Goal: Task Accomplishment & Management: Manage account settings

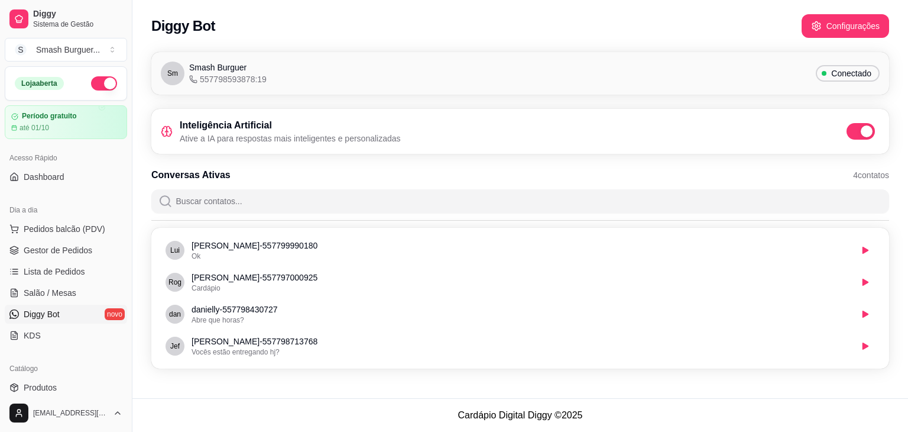
click at [91, 85] on button "button" at bounding box center [104, 83] width 26 height 14
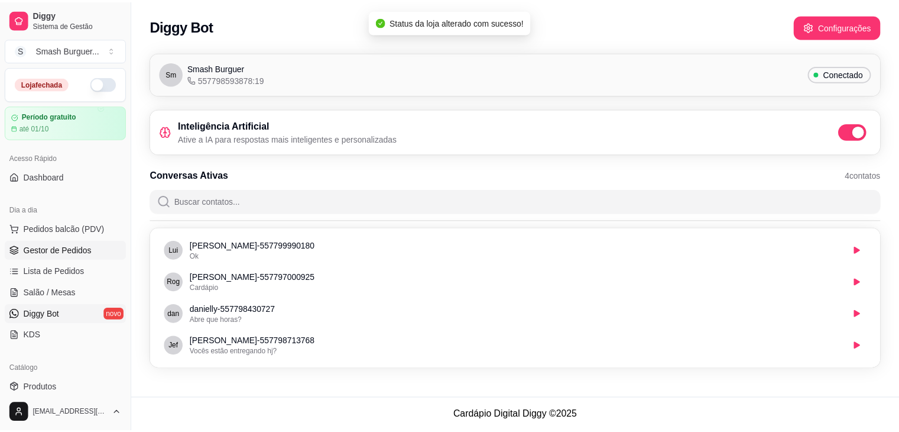
scroll to position [419, 0]
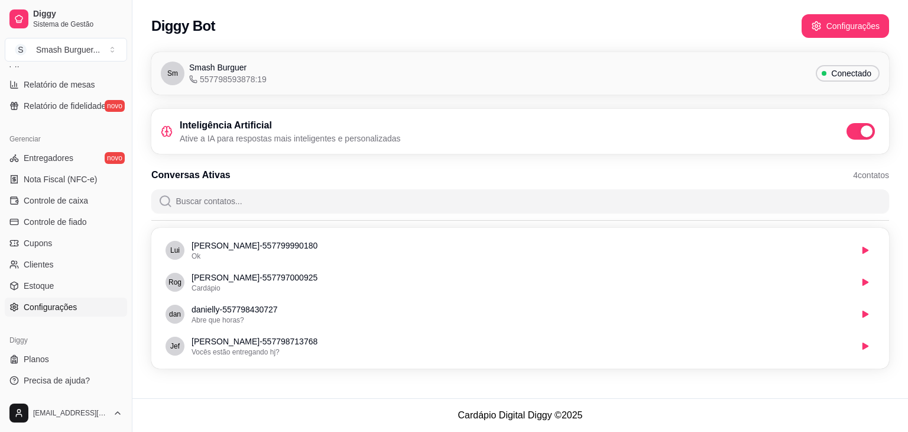
click at [56, 308] on span "Configurações" at bounding box center [50, 307] width 53 height 12
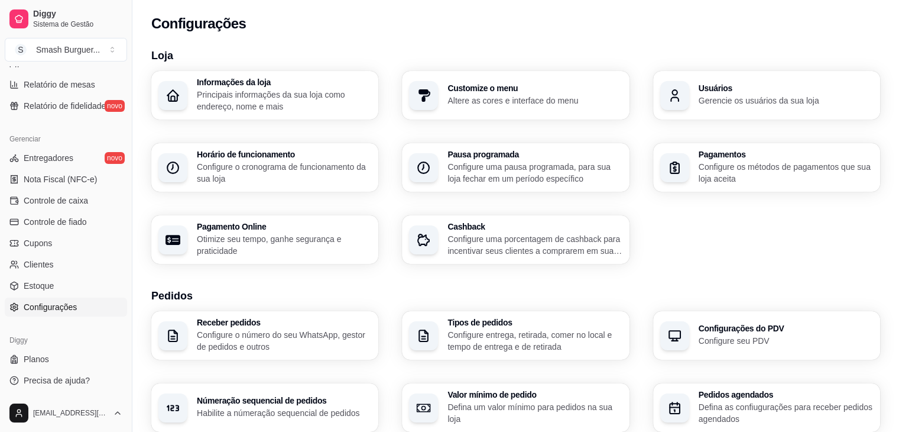
click at [254, 171] on p "Configure o cronograma de funcionamento da sua loja" at bounding box center [284, 173] width 174 height 24
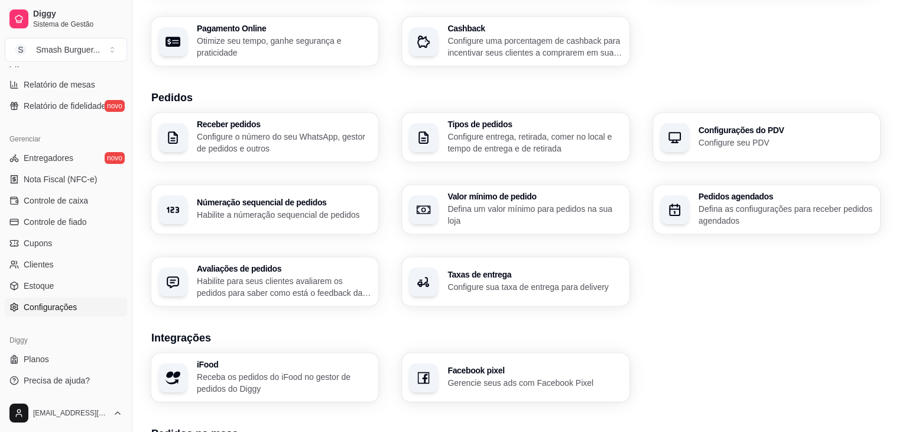
scroll to position [197, 0]
click at [500, 213] on p "Defina um valor mínimo para pedidos na sua loja" at bounding box center [534, 215] width 169 height 23
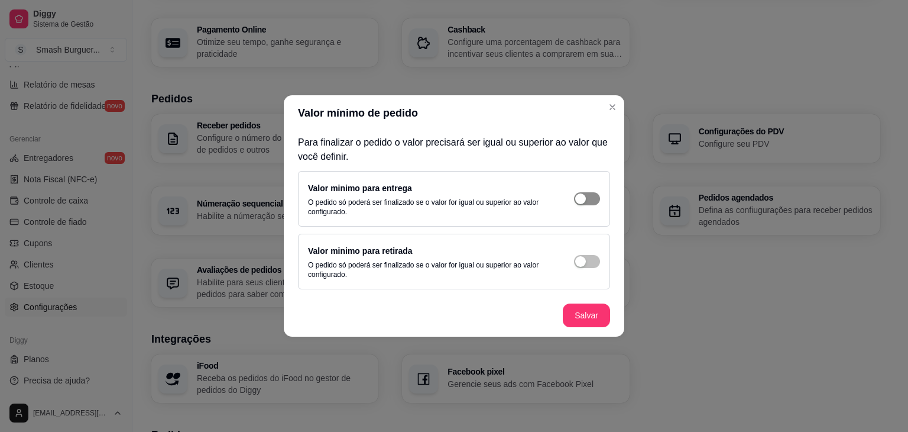
click at [584, 204] on span "button" at bounding box center [587, 198] width 26 height 13
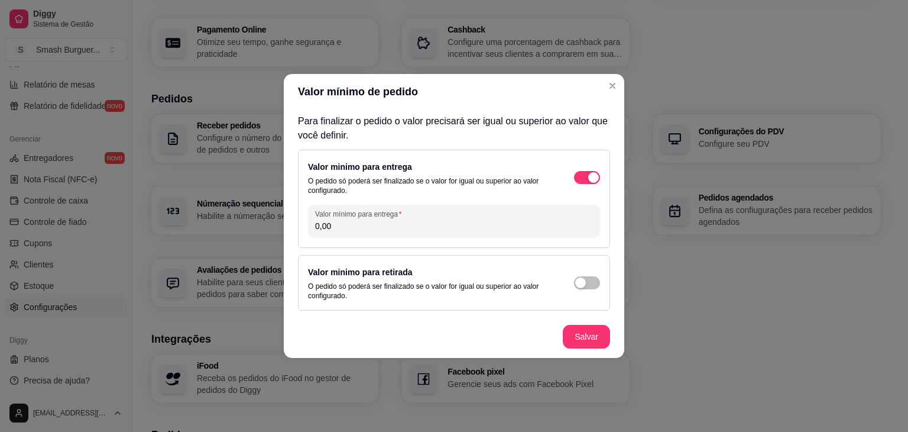
click at [390, 225] on input "0,00" at bounding box center [454, 226] width 278 height 12
type input "8,00"
click at [465, 140] on p "Para finalizar o pedido o valor precisará ser igual ou superior ao valor que vo…" at bounding box center [454, 128] width 312 height 28
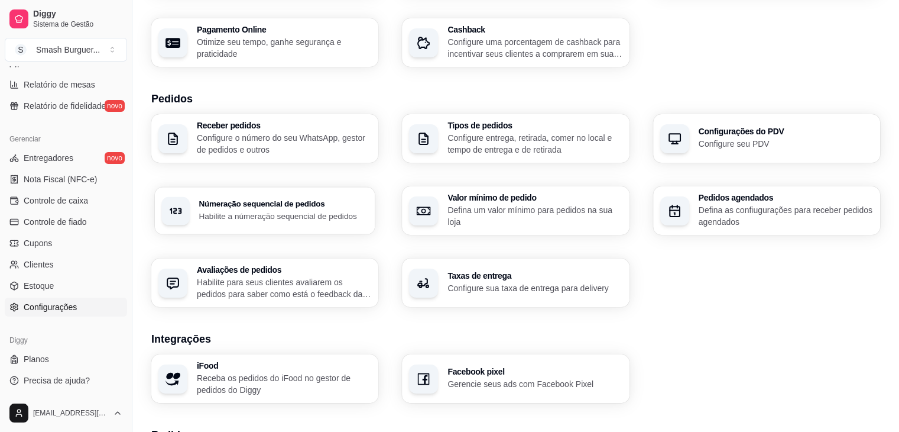
click at [306, 213] on p "Habilite a númeração sequencial de pedidos" at bounding box center [283, 215] width 169 height 11
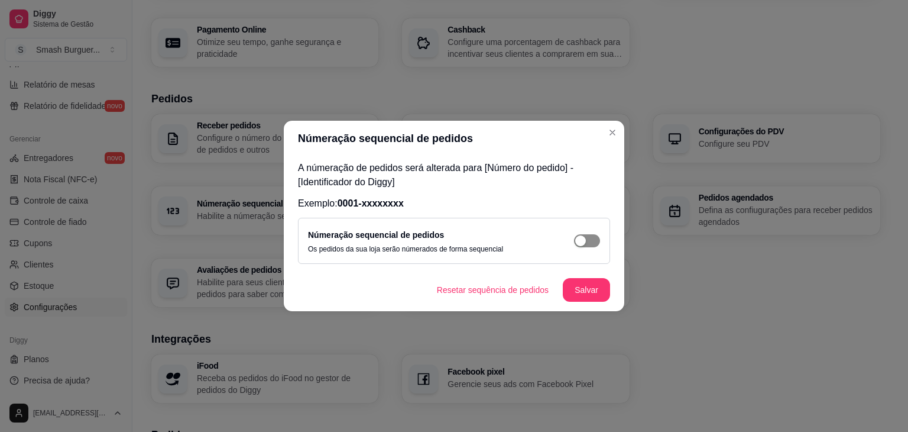
click at [584, 237] on div "button" at bounding box center [580, 240] width 11 height 11
click at [589, 284] on button "Salvar" at bounding box center [587, 290] width 46 height 23
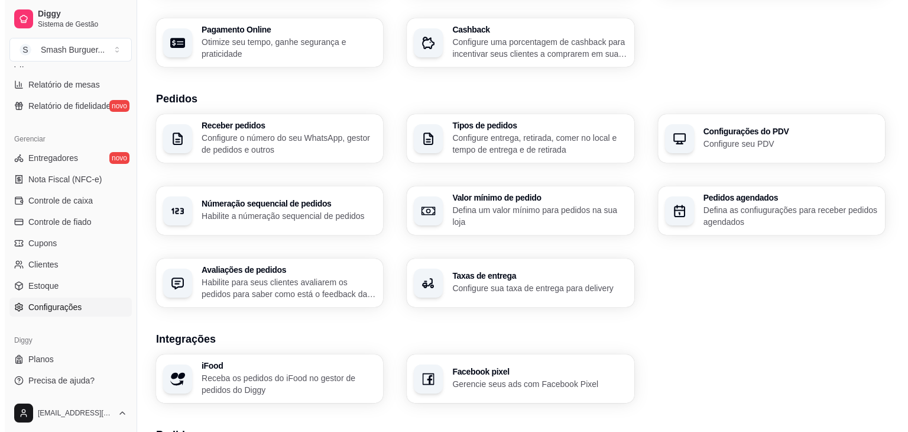
scroll to position [397, 0]
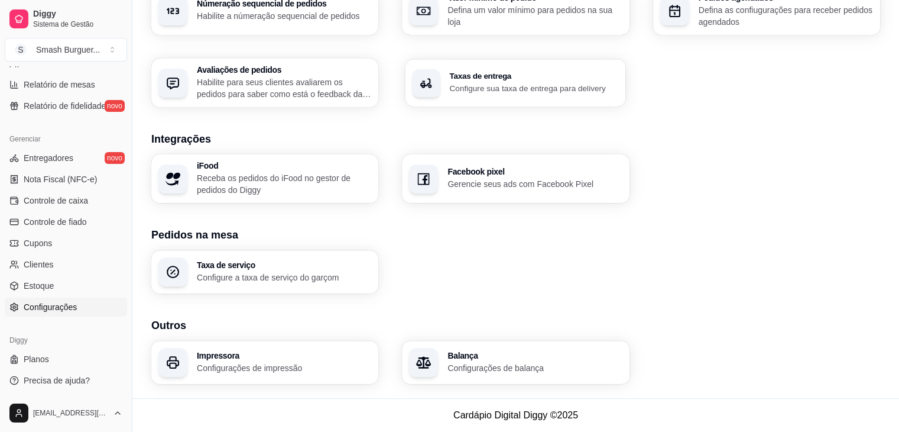
click at [490, 96] on div "Taxas de entrega Configure sua taxa de entrega para delivery" at bounding box center [516, 82] width 221 height 47
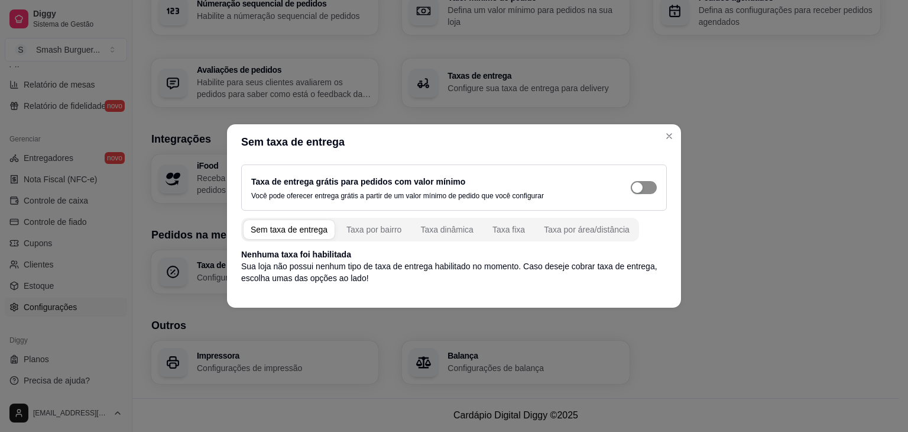
click at [642, 186] on div "button" at bounding box center [637, 187] width 11 height 11
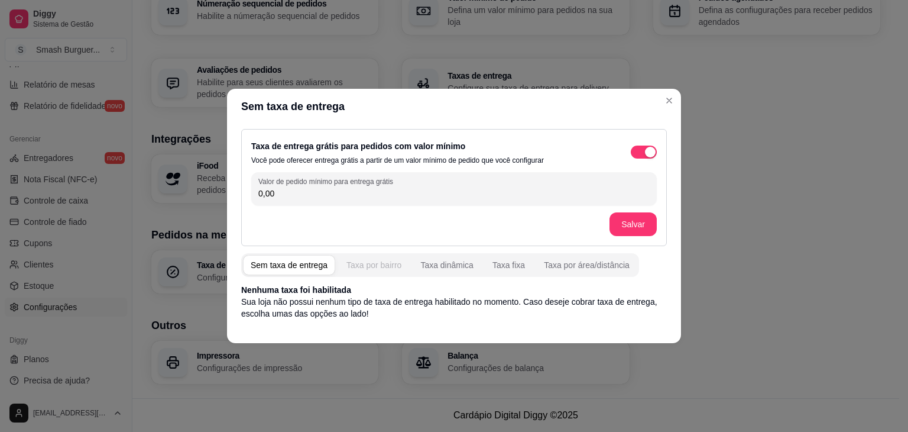
click at [364, 266] on div "Taxa por bairro" at bounding box center [374, 265] width 55 height 12
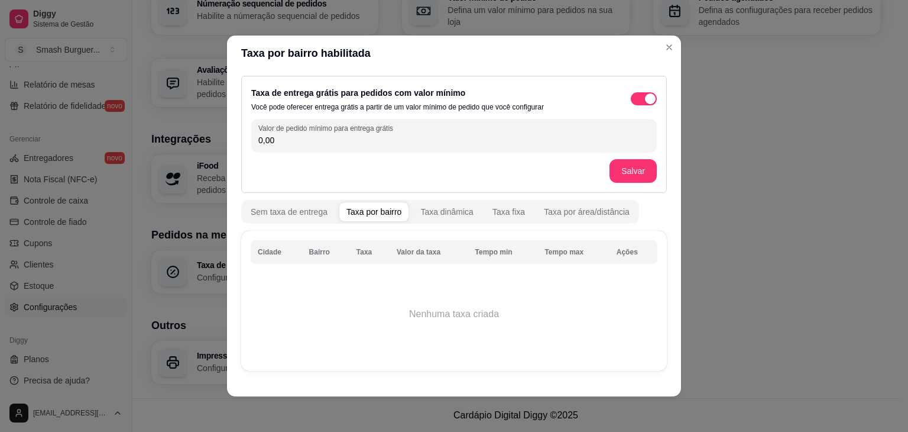
click at [268, 258] on th "Cidade" at bounding box center [276, 252] width 51 height 24
click at [268, 276] on td "Nenhuma taxa criada" at bounding box center [454, 314] width 407 height 95
click at [389, 333] on td "Nenhuma taxa criada" at bounding box center [454, 314] width 407 height 95
click at [487, 310] on td "Nenhuma taxa criada" at bounding box center [454, 314] width 407 height 95
click at [417, 249] on th "Valor da taxa" at bounding box center [429, 252] width 79 height 24
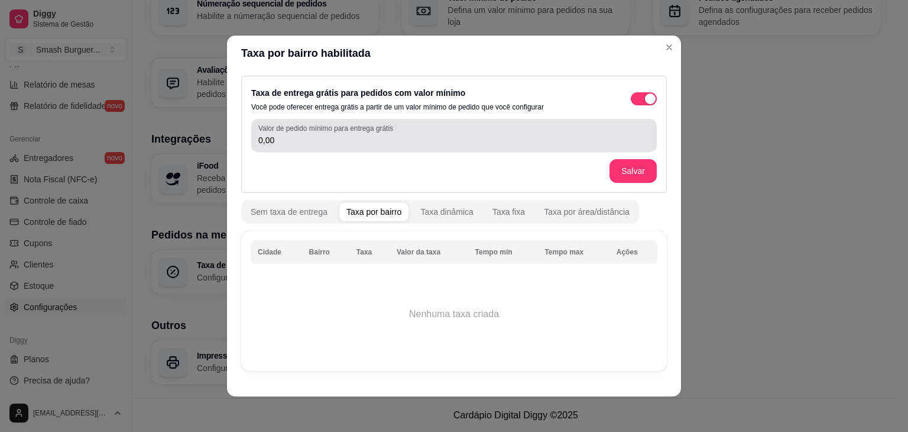
click at [277, 138] on input "0,00" at bounding box center [453, 140] width 391 height 12
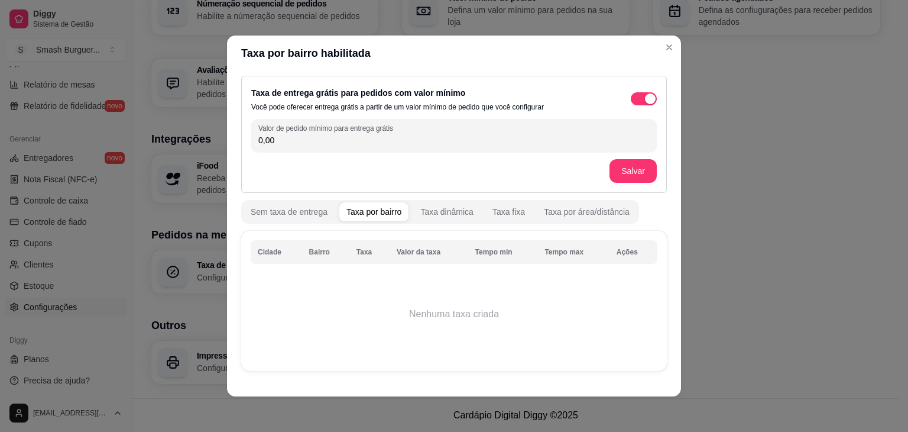
click at [312, 260] on th "Bairro" at bounding box center [325, 252] width 47 height 24
click at [491, 261] on th "Tempo min" at bounding box center [503, 252] width 70 height 24
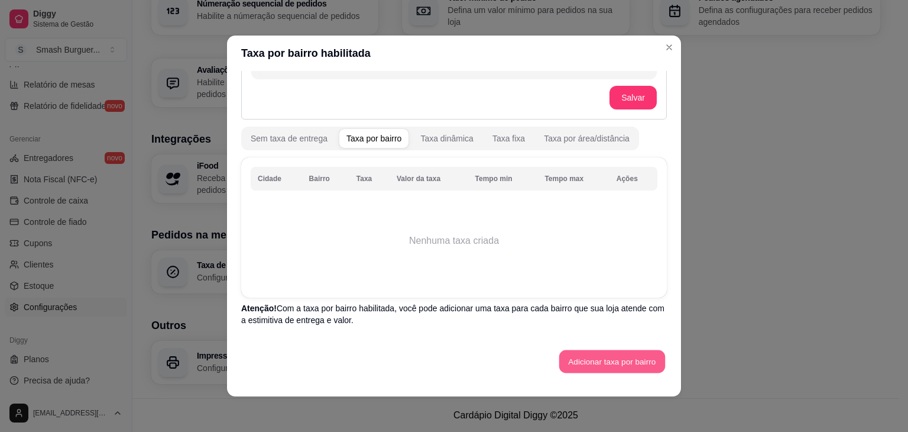
click at [629, 358] on button "Adicionar taxa por bairro" at bounding box center [612, 361] width 106 height 23
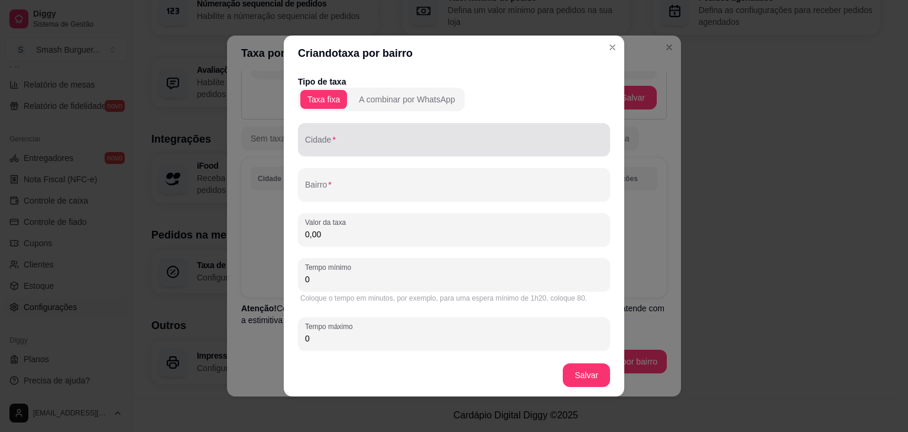
click at [389, 150] on input "Cidade" at bounding box center [454, 144] width 298 height 12
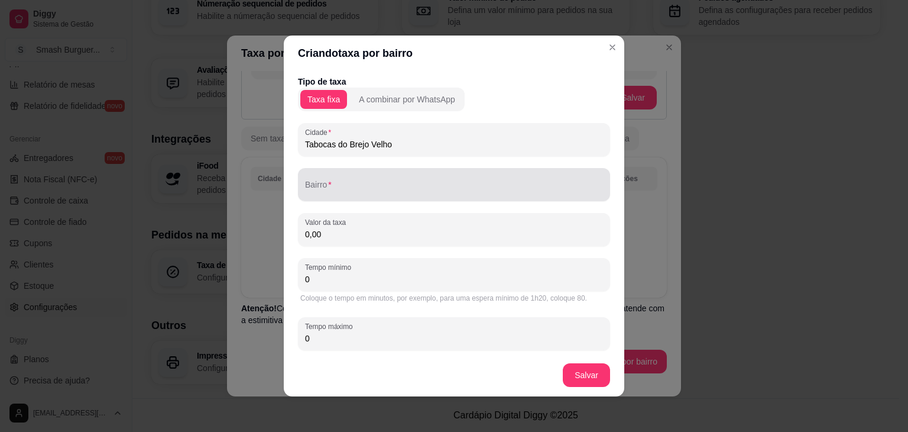
type input "Tabocas do Brejo Velho"
click at [364, 173] on div at bounding box center [454, 185] width 298 height 24
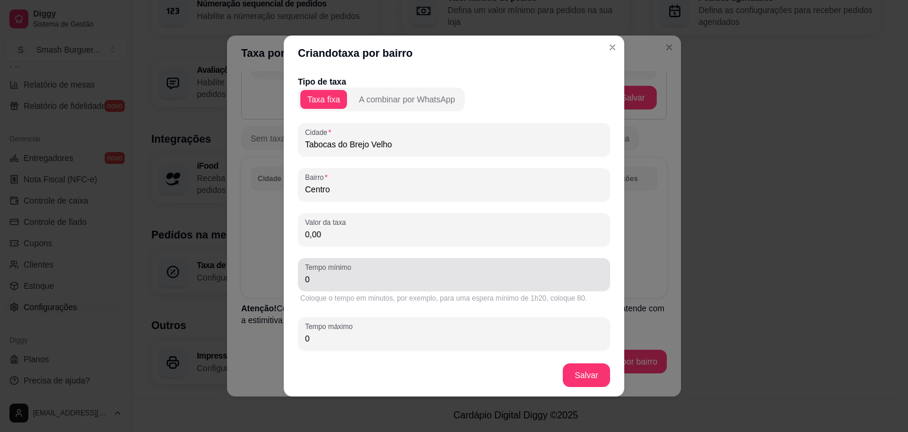
click at [385, 273] on div "0" at bounding box center [454, 275] width 298 height 24
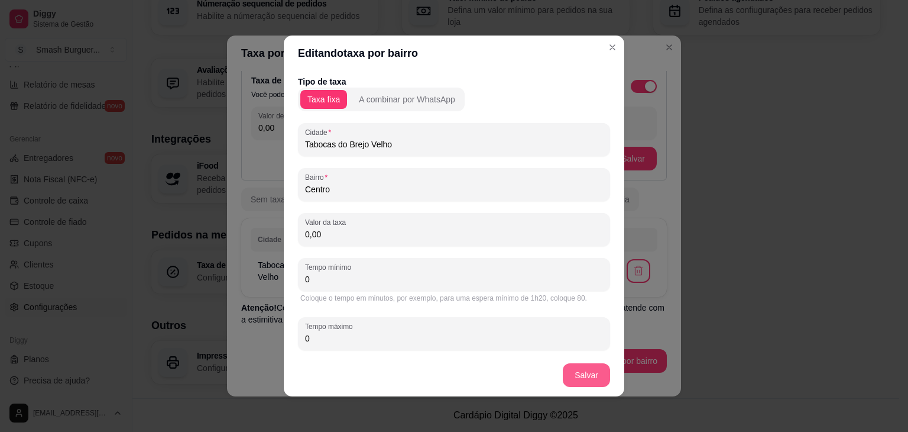
scroll to position [12, 0]
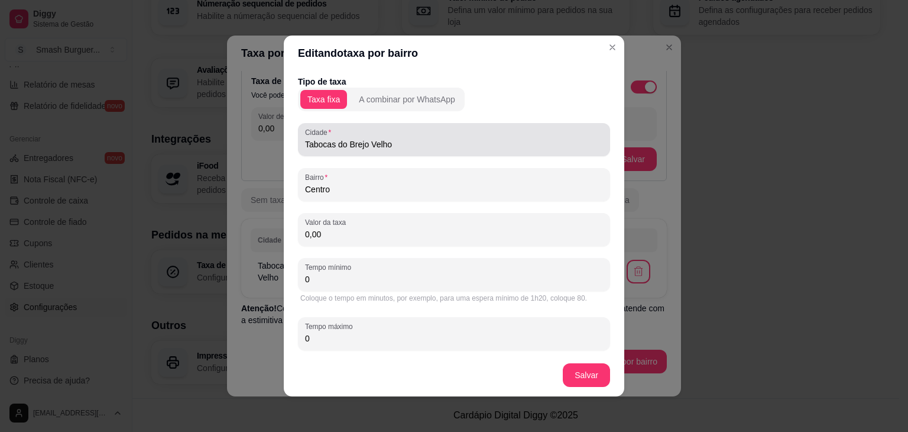
click at [457, 141] on input "Tabocas do Brejo Velho" at bounding box center [454, 144] width 298 height 12
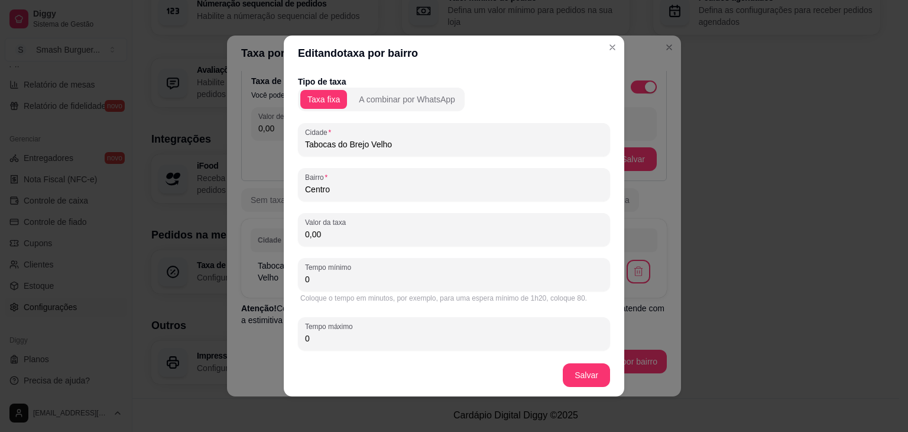
click at [352, 204] on div "Tipo de taxa Taxa fixa A combinar por WhatsApp Cidade Tabocas do Brejo Velho Ba…" at bounding box center [454, 220] width 312 height 289
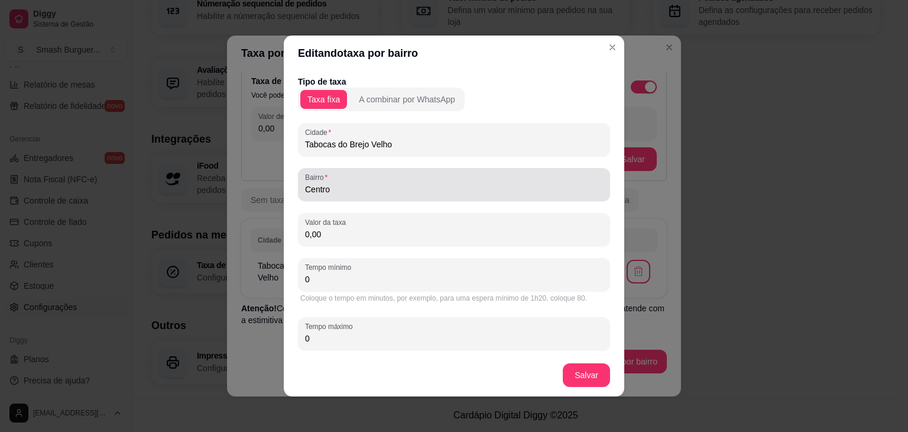
click at [355, 200] on div "Bairro Centro" at bounding box center [454, 184] width 312 height 33
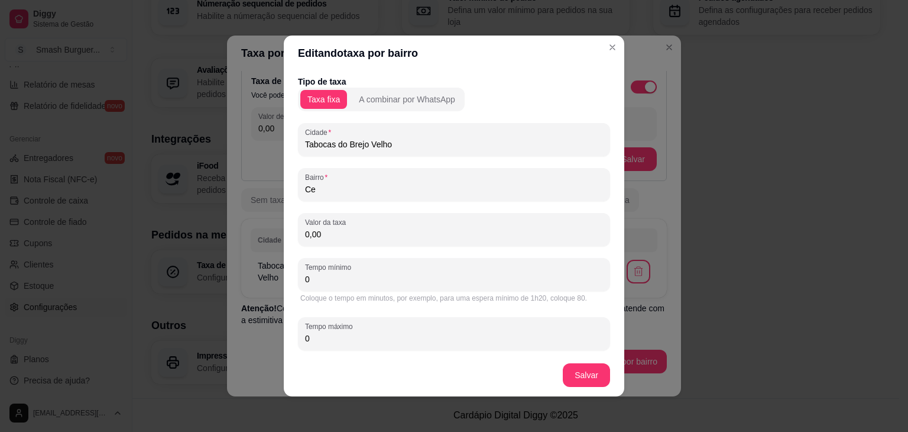
type input "C"
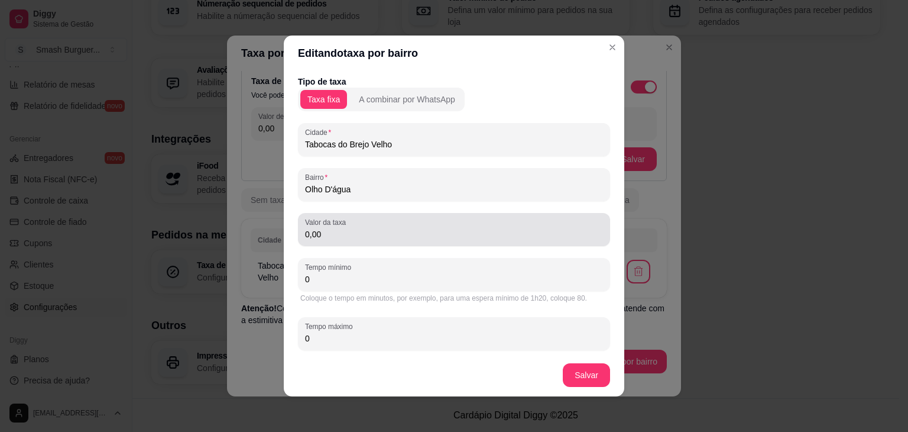
type input "Olho D'água"
click at [347, 228] on div "0,00" at bounding box center [454, 230] width 298 height 24
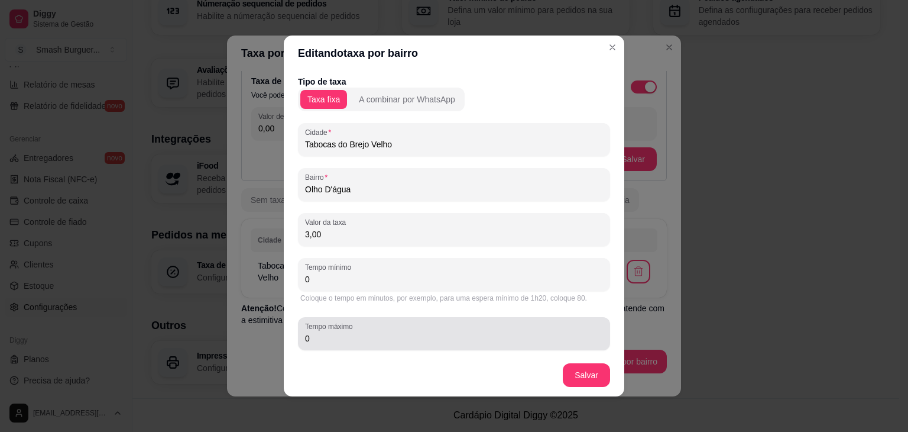
scroll to position [15, 0]
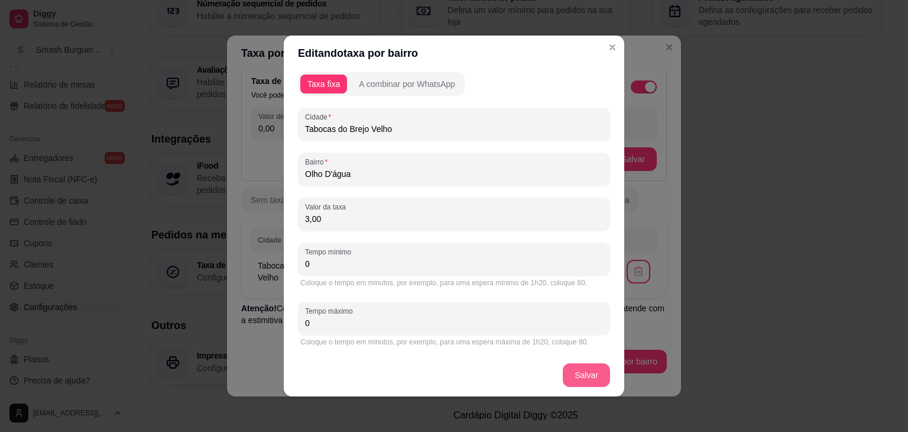
type input "3,00"
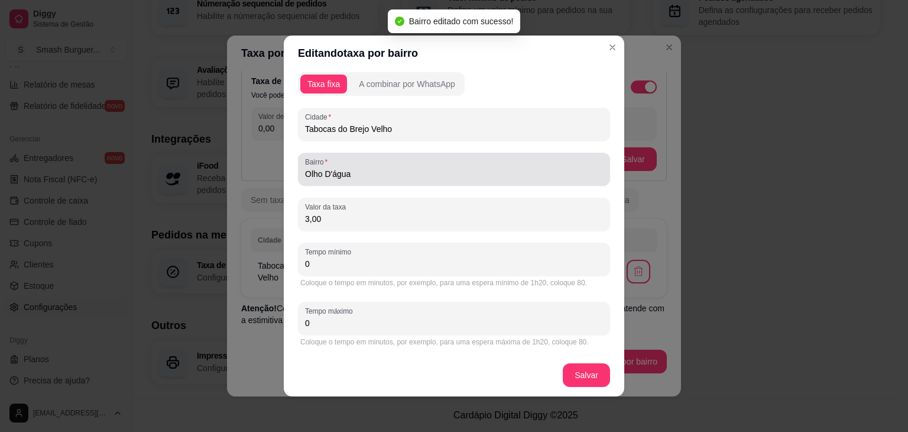
click at [413, 173] on input "Olho D'água" at bounding box center [454, 174] width 298 height 12
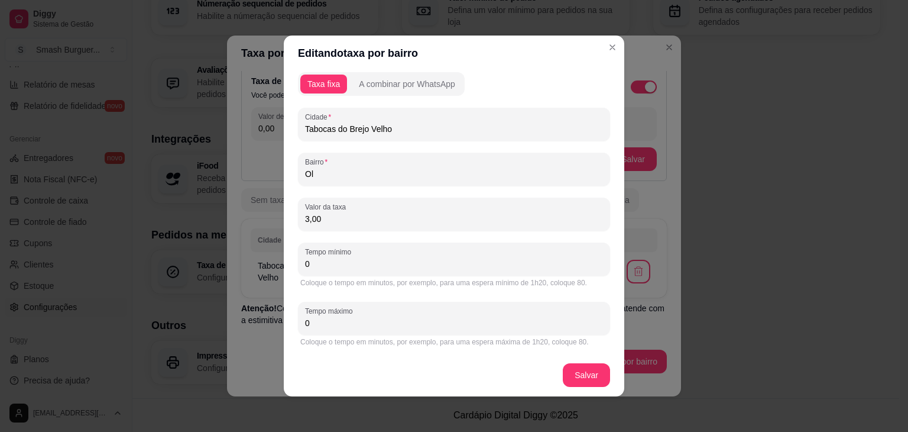
type input "O"
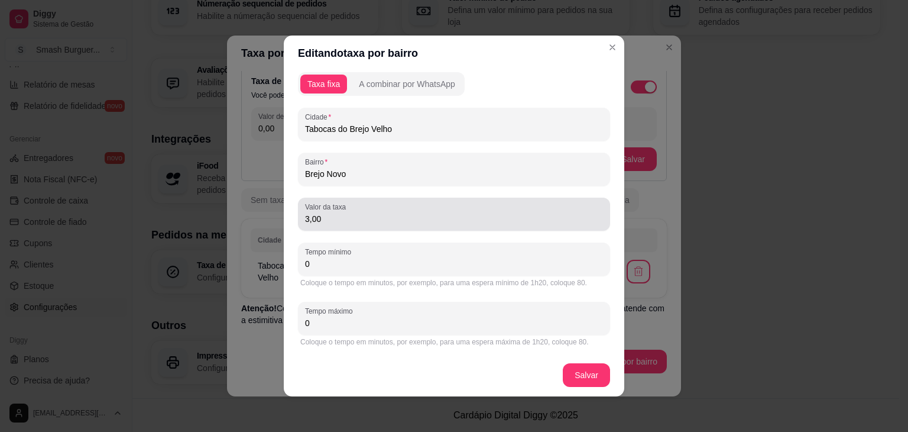
type input "Brejo Novo"
click at [383, 221] on input "3,00" at bounding box center [454, 219] width 298 height 12
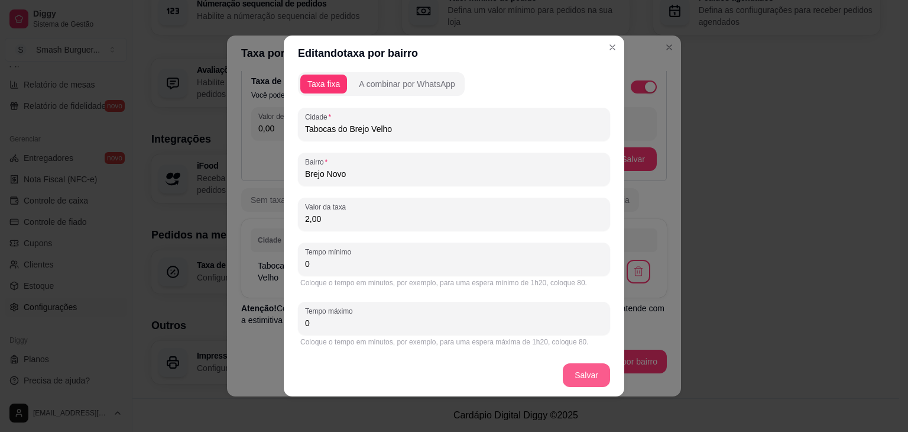
type input "2,00"
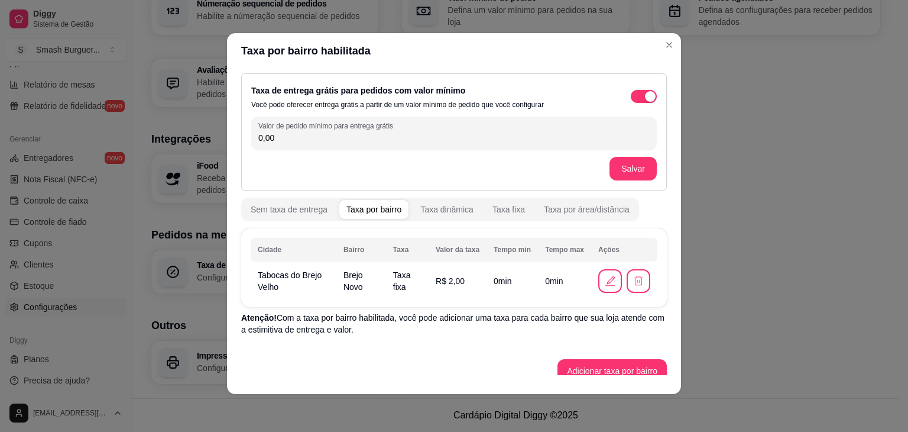
scroll to position [12, 0]
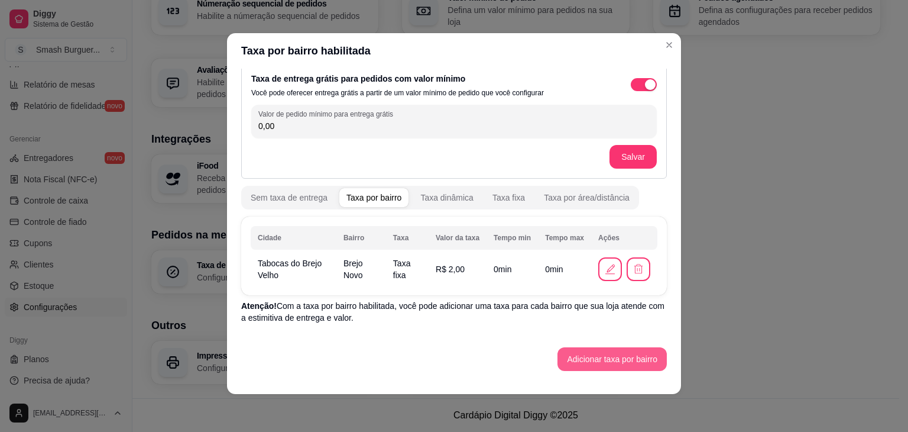
click at [564, 347] on button "Adicionar taxa por bairro" at bounding box center [612, 359] width 109 height 24
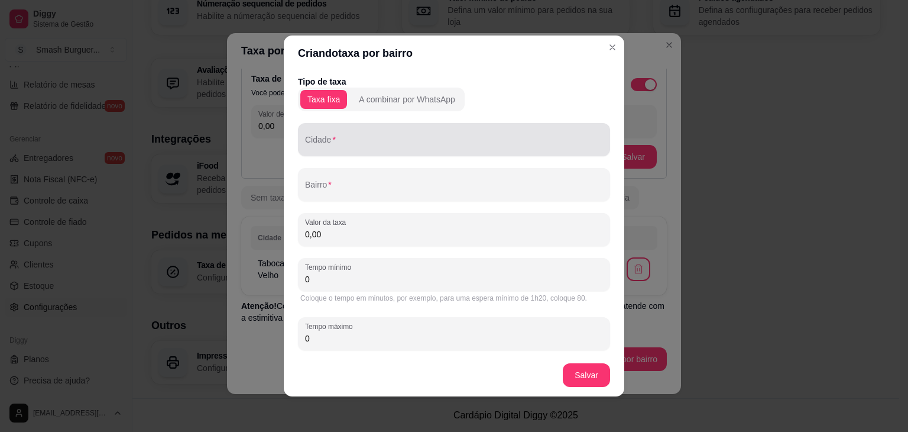
click at [416, 138] on input "Cidade" at bounding box center [454, 144] width 298 height 12
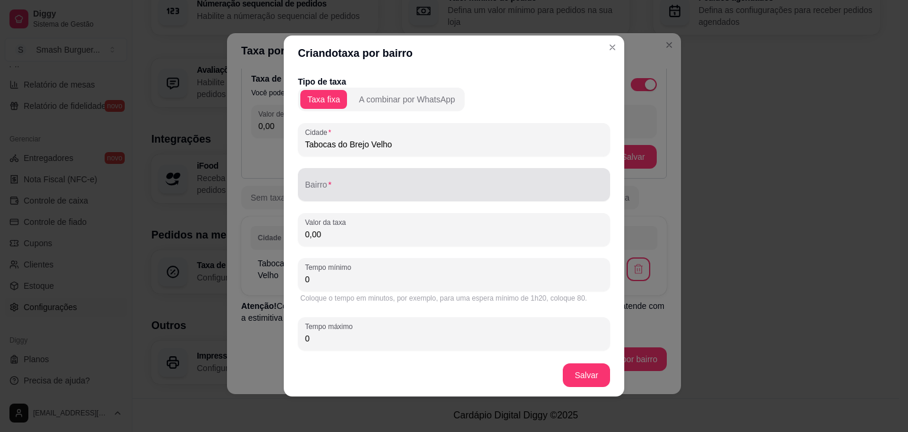
type input "Tabocas do Brejo Velho"
click at [389, 180] on div at bounding box center [454, 185] width 298 height 24
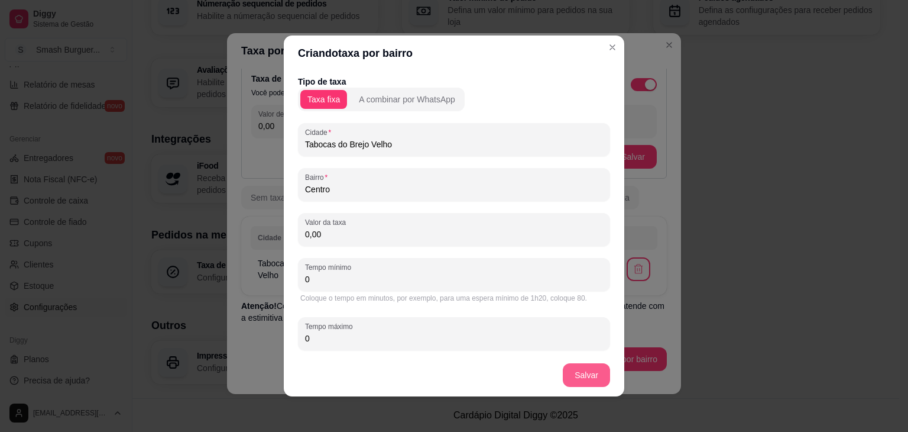
type input "Centro"
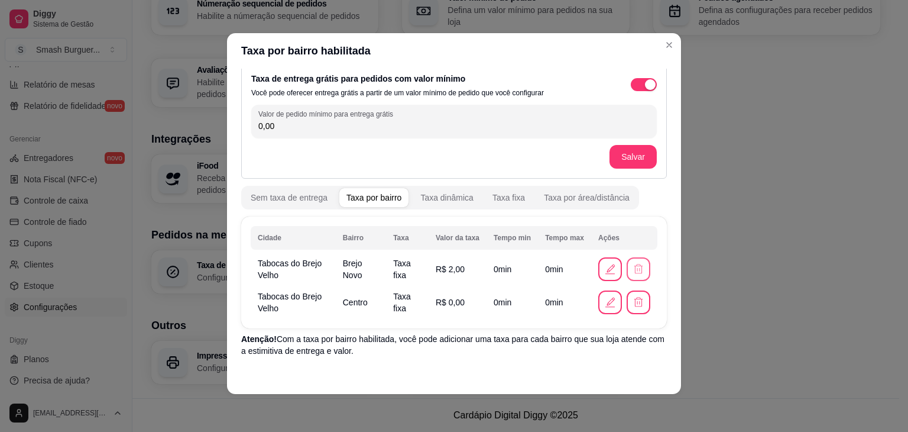
click at [633, 270] on icon "button" at bounding box center [639, 269] width 12 height 12
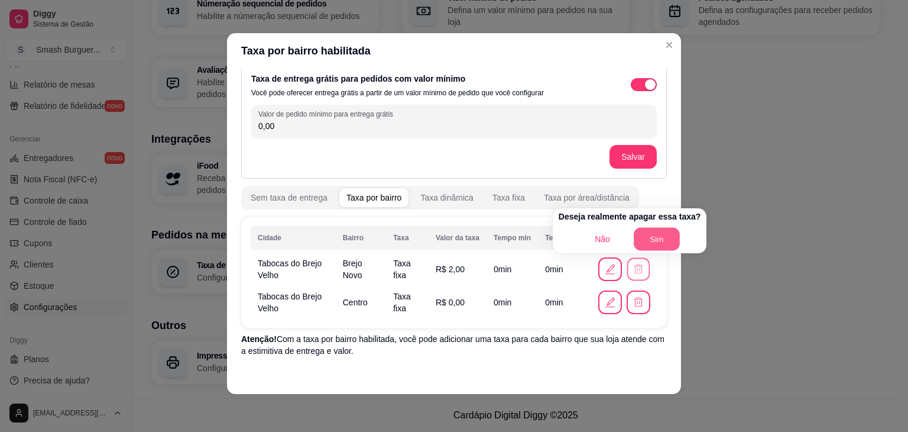
click at [651, 237] on button "Sim" at bounding box center [657, 239] width 46 height 23
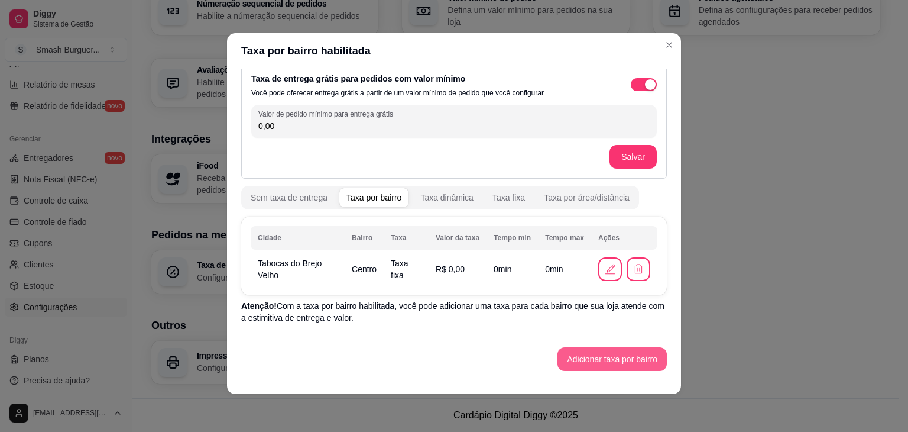
click at [587, 354] on button "Adicionar taxa por bairro" at bounding box center [612, 359] width 109 height 24
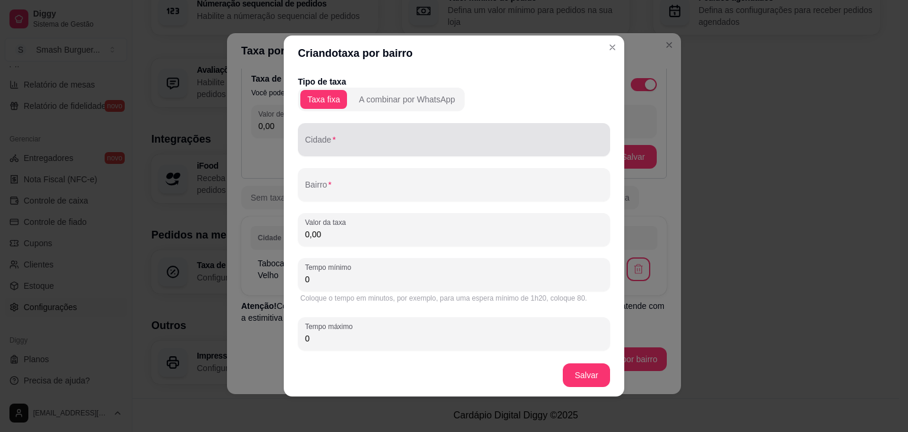
click at [397, 137] on div at bounding box center [454, 140] width 298 height 24
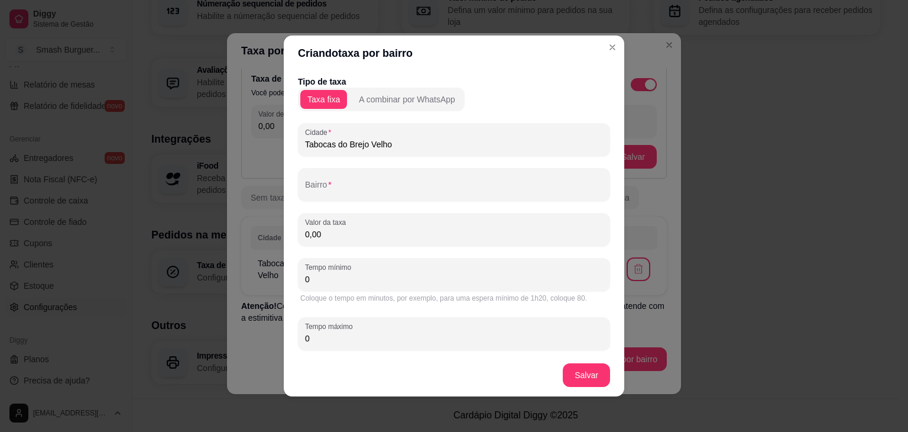
type input "Tabocas do Brejo Velho"
click at [355, 204] on div "Tipo de taxa Taxa fixa A combinar por WhatsApp Cidade Tabocas do Brejo Velho Ba…" at bounding box center [454, 220] width 312 height 289
click at [367, 195] on input "Bairro" at bounding box center [454, 189] width 298 height 12
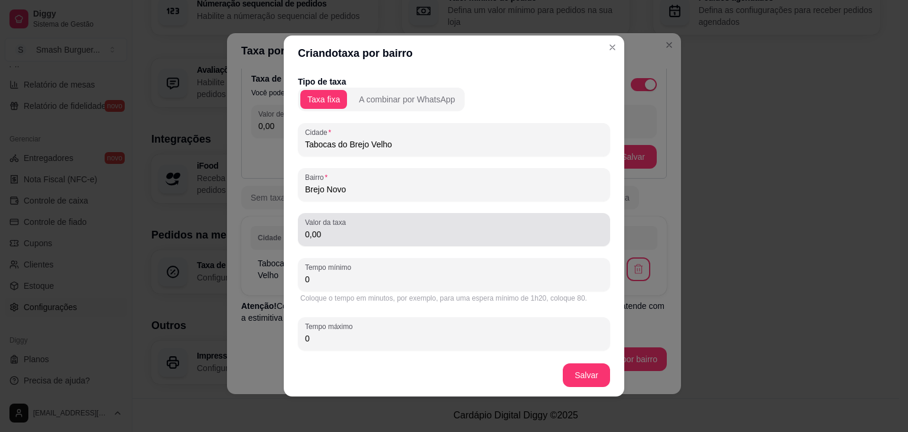
type input "Brejo Novo"
click at [349, 226] on div "0,00" at bounding box center [454, 230] width 298 height 24
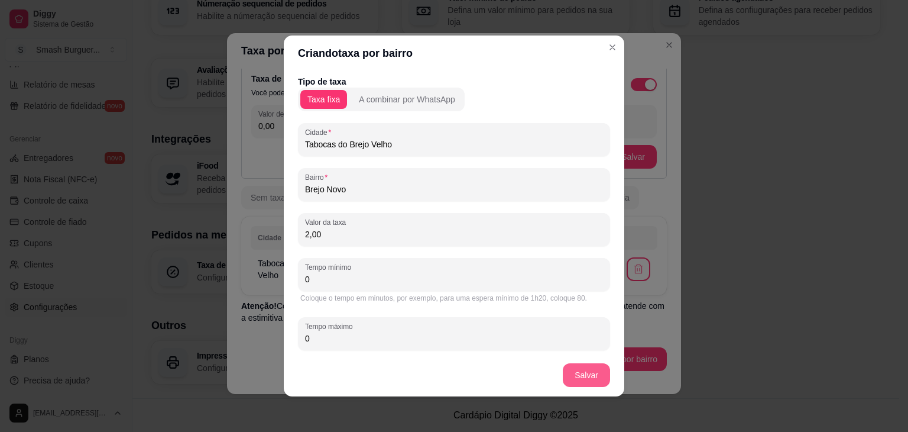
type input "2,00"
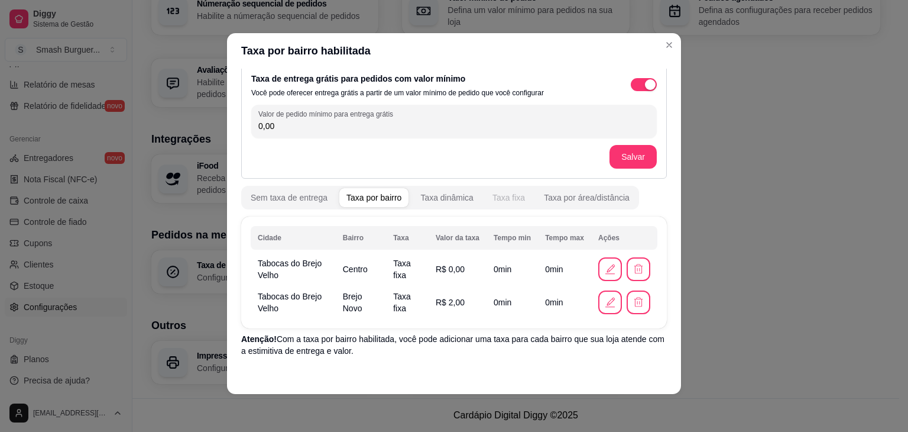
scroll to position [45, 0]
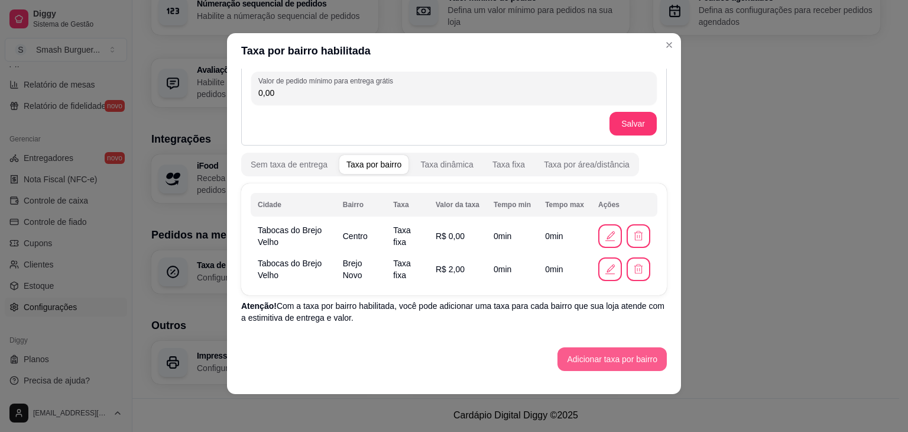
click at [581, 357] on button "Adicionar taxa por bairro" at bounding box center [612, 359] width 109 height 24
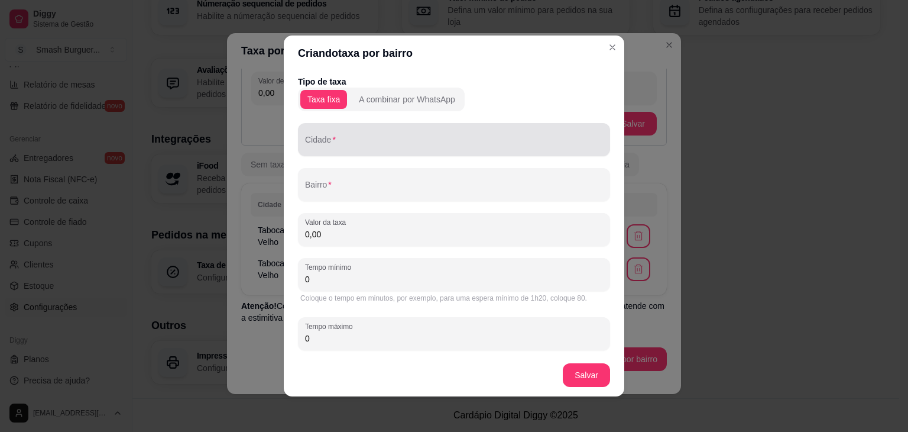
click at [394, 154] on div "Cidade" at bounding box center [454, 139] width 312 height 33
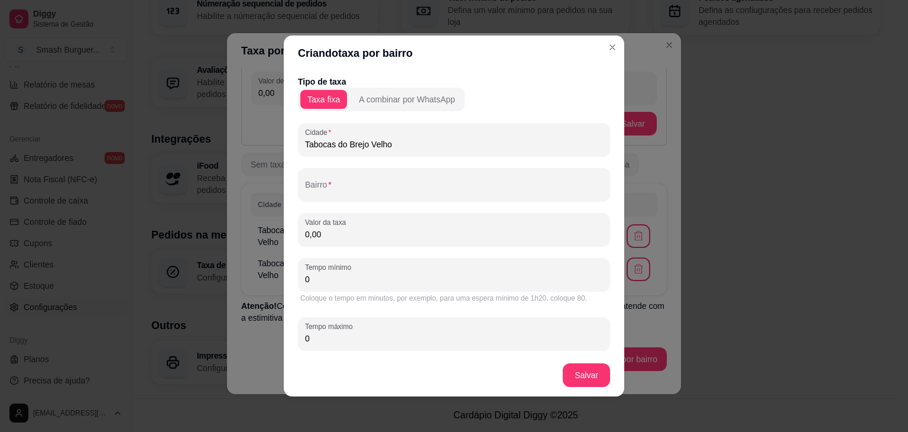
type input "Tabocas do Brejo Velho"
click at [362, 189] on input "Bairro" at bounding box center [454, 189] width 298 height 12
type input "Olho D'água"
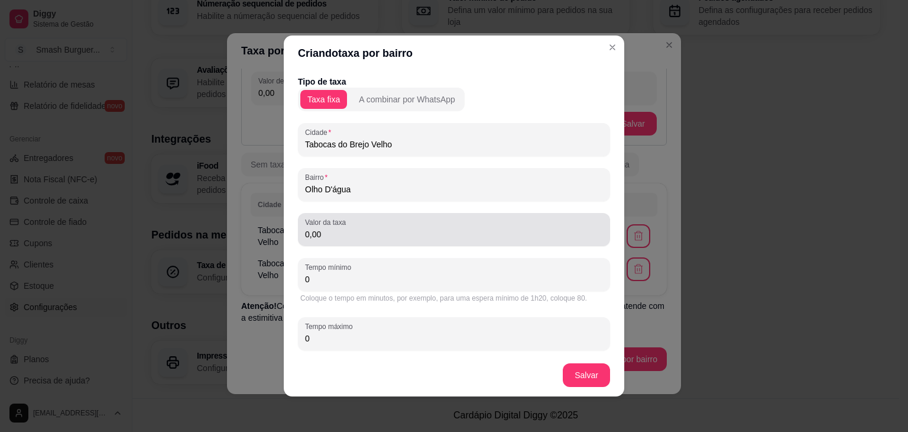
click at [352, 241] on div "Valor da taxa 0,00" at bounding box center [454, 229] width 312 height 33
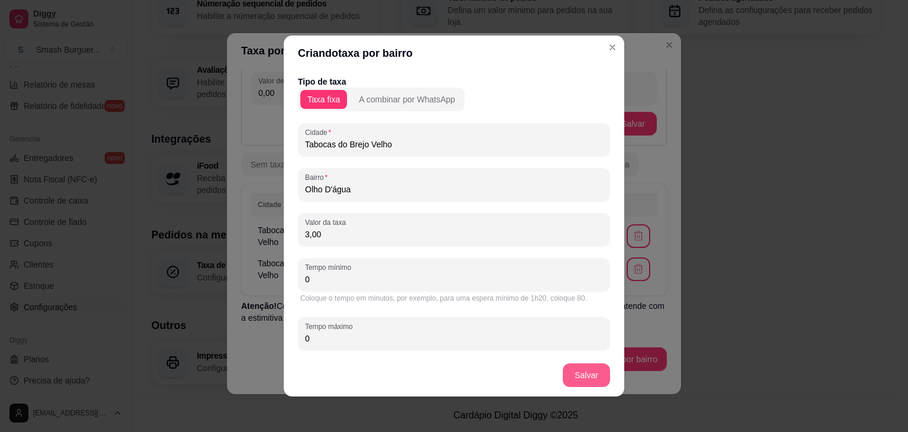
type input "3,00"
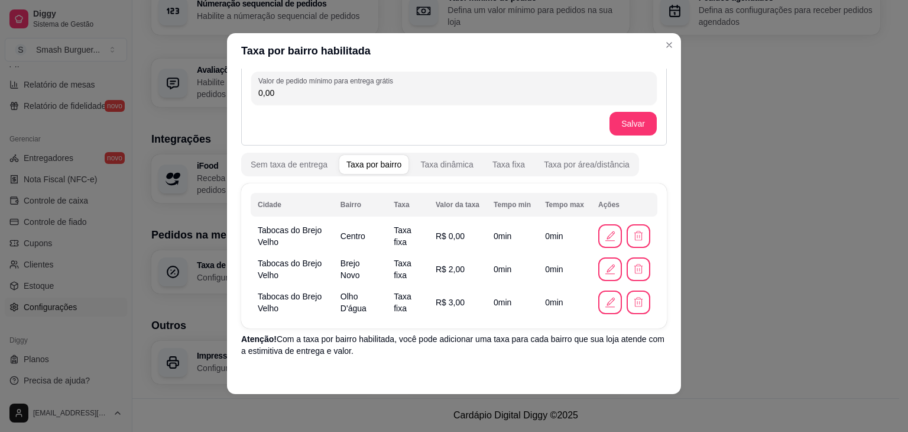
scroll to position [78, 0]
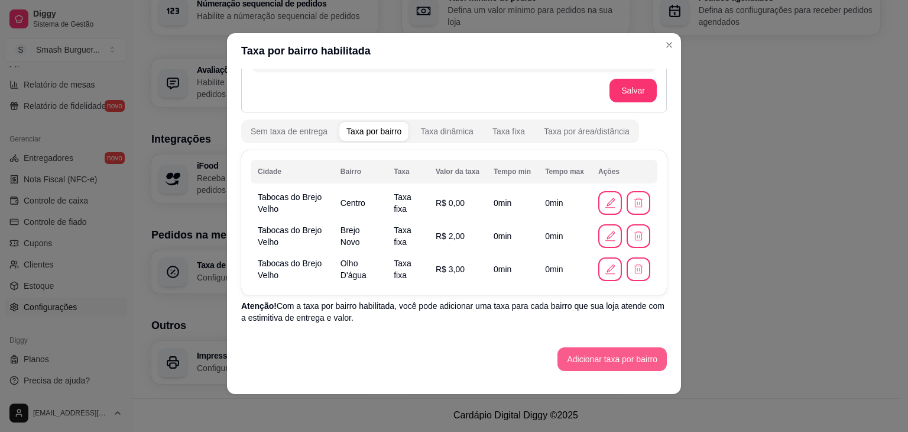
click at [597, 366] on button "Adicionar taxa por bairro" at bounding box center [612, 359] width 109 height 24
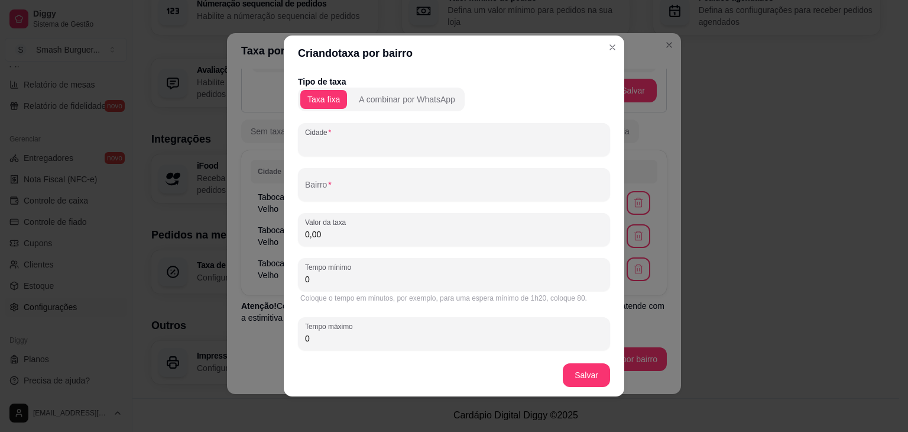
click at [373, 147] on input "Cidade" at bounding box center [454, 144] width 298 height 12
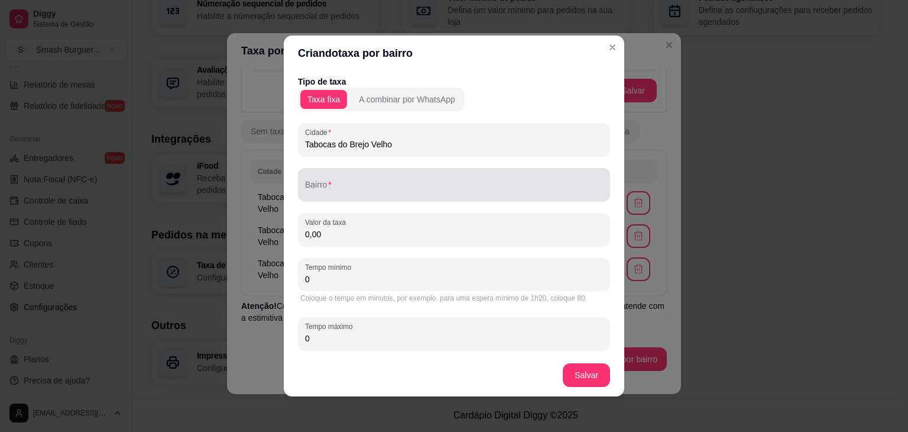
type input "Tabocas do Brejo Velho"
click at [362, 177] on div at bounding box center [454, 185] width 298 height 24
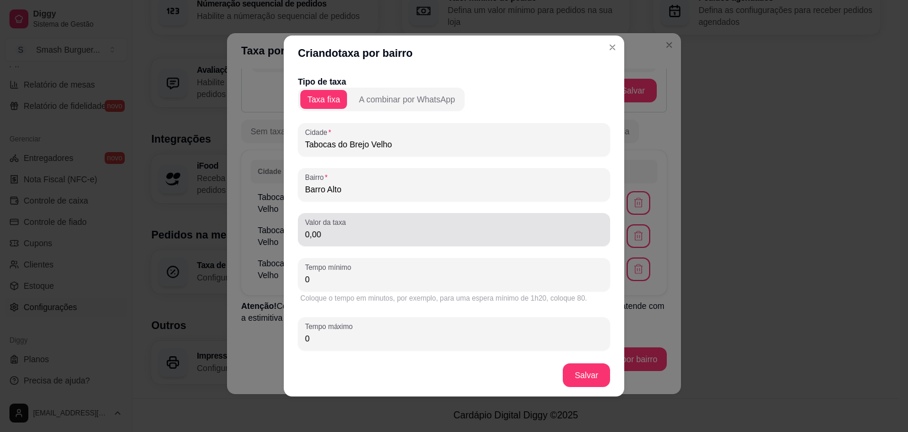
type input "Barro Alto"
click at [360, 236] on input "0,00" at bounding box center [454, 234] width 298 height 12
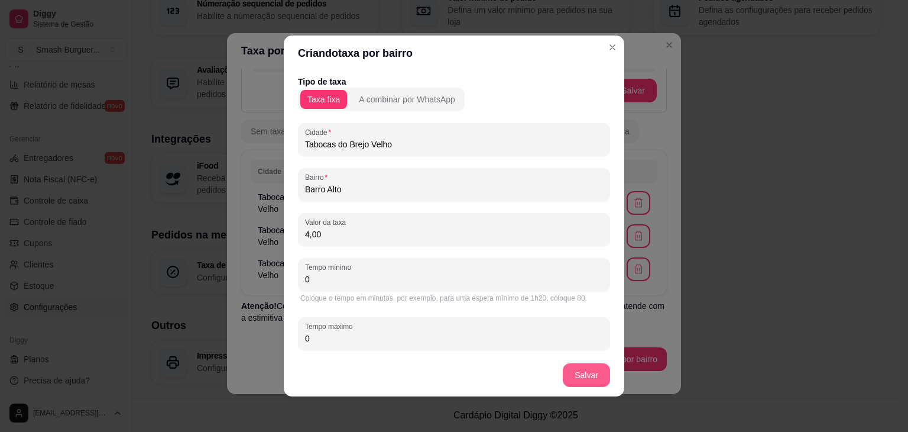
type input "4,00"
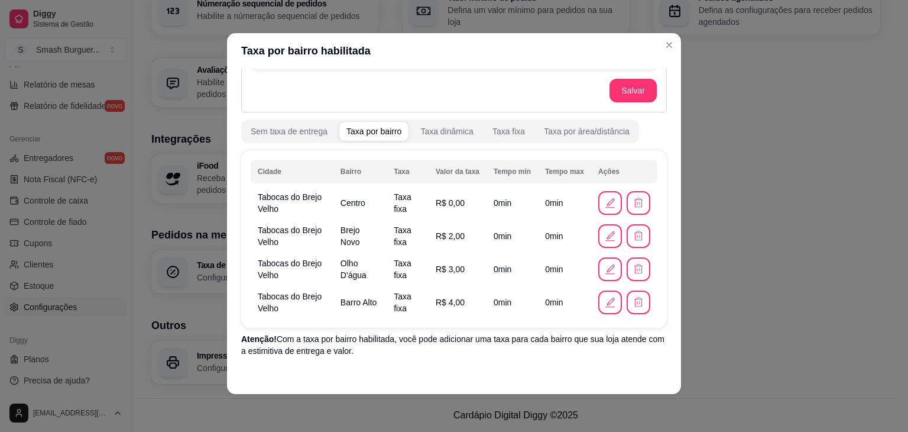
scroll to position [111, 0]
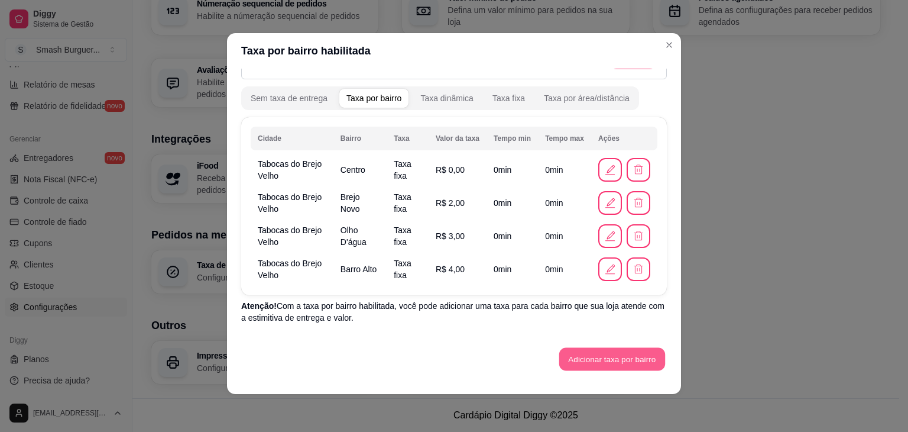
click at [606, 356] on button "Adicionar taxa por bairro" at bounding box center [612, 359] width 106 height 23
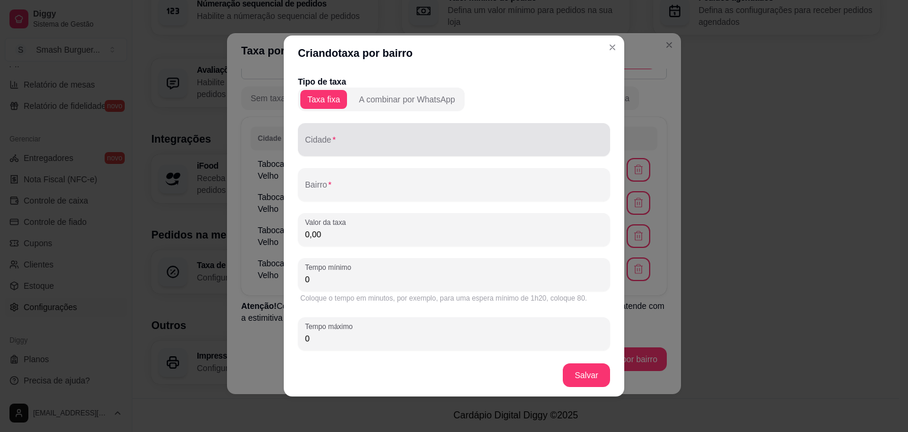
click at [389, 138] on input "Cidade" at bounding box center [454, 144] width 298 height 12
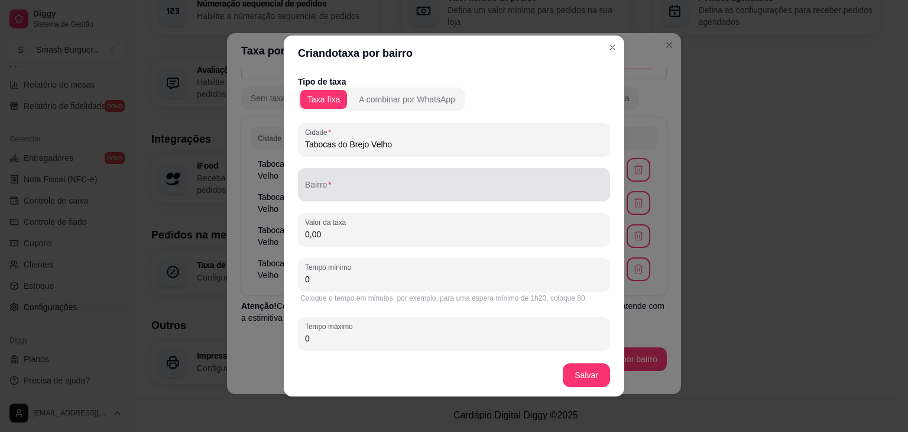
type input "Tabocas do Brejo Velho"
click at [369, 180] on div at bounding box center [454, 185] width 298 height 24
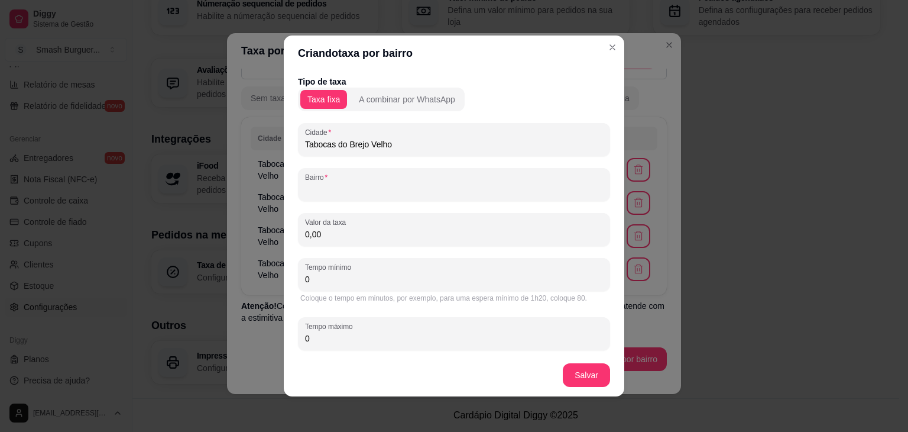
type input "A"
type input "Baixão do mineiro"
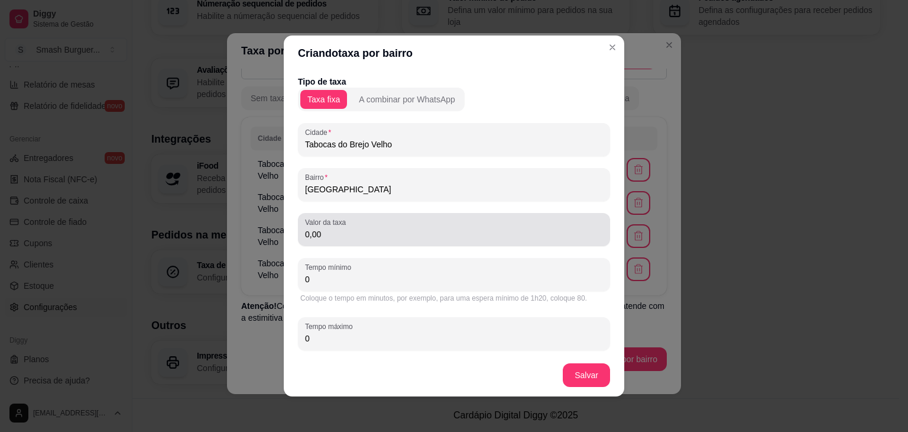
click at [367, 223] on div "0,00" at bounding box center [454, 230] width 298 height 24
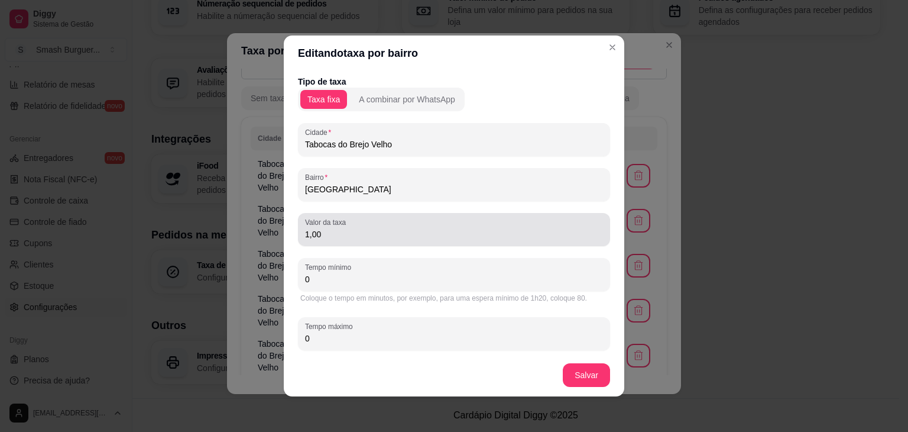
click at [392, 235] on input "1,00" at bounding box center [454, 234] width 298 height 12
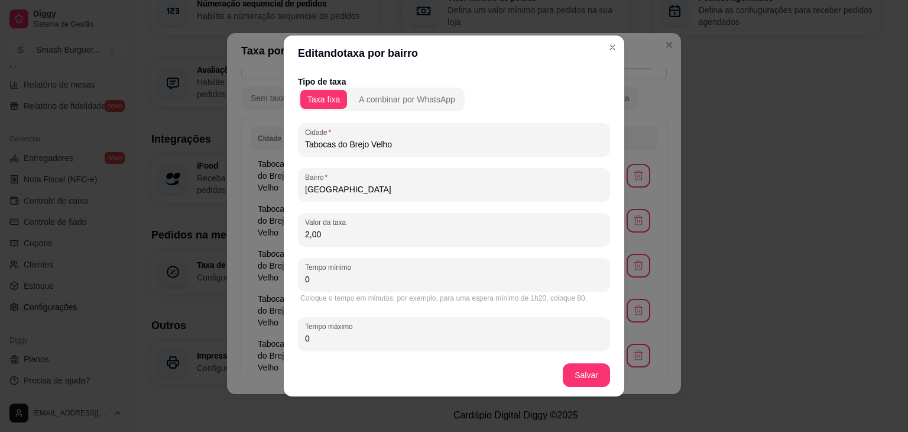
type input "2,00"
click at [510, 88] on div "Tipo de taxa Taxa fixa A combinar por WhatsApp" at bounding box center [454, 93] width 312 height 35
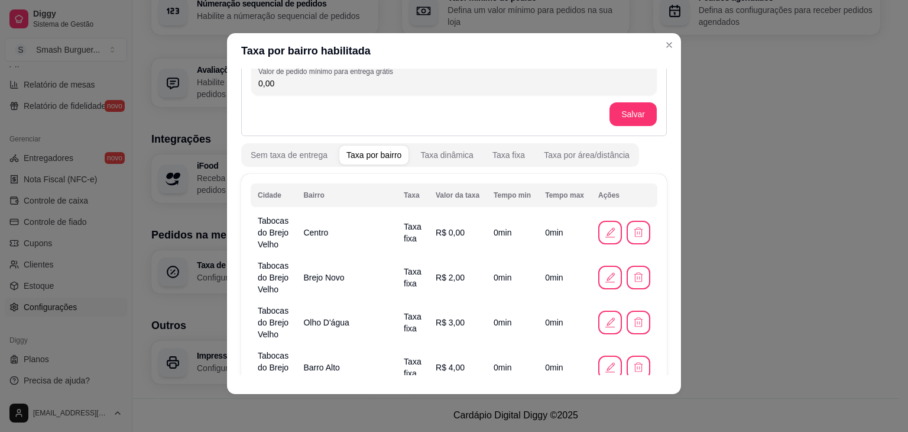
scroll to position [144, 0]
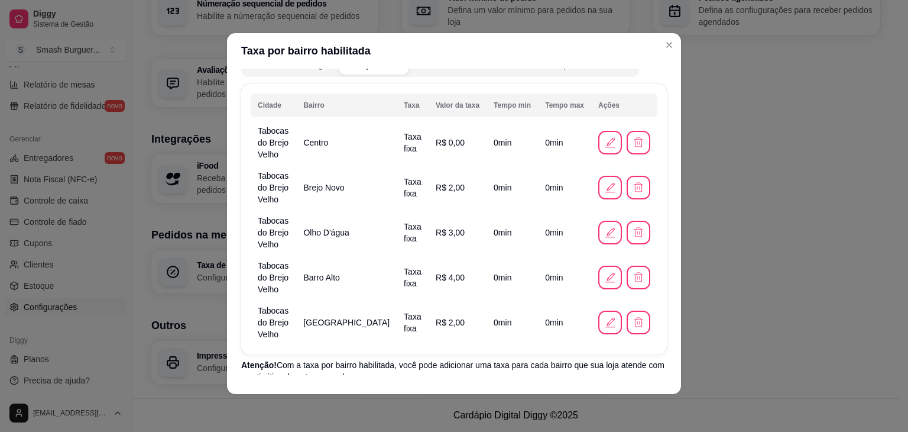
click at [566, 407] on button "Adicionar taxa por bairro" at bounding box center [612, 418] width 106 height 23
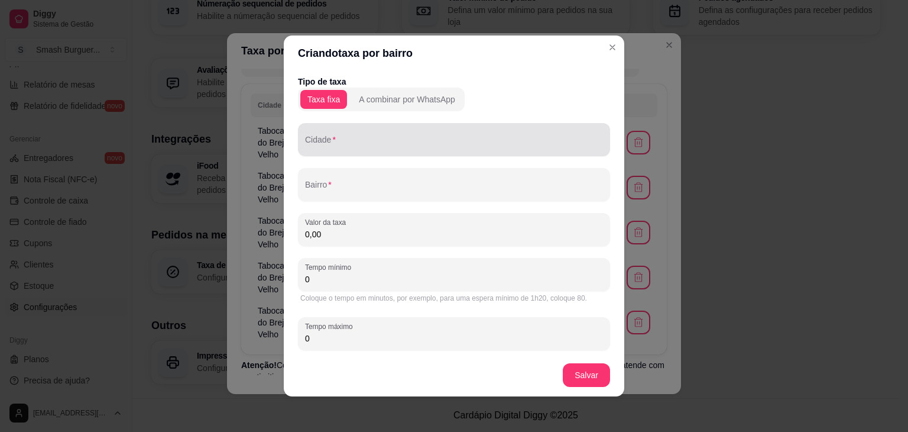
click at [384, 145] on input "Cidade" at bounding box center [454, 144] width 298 height 12
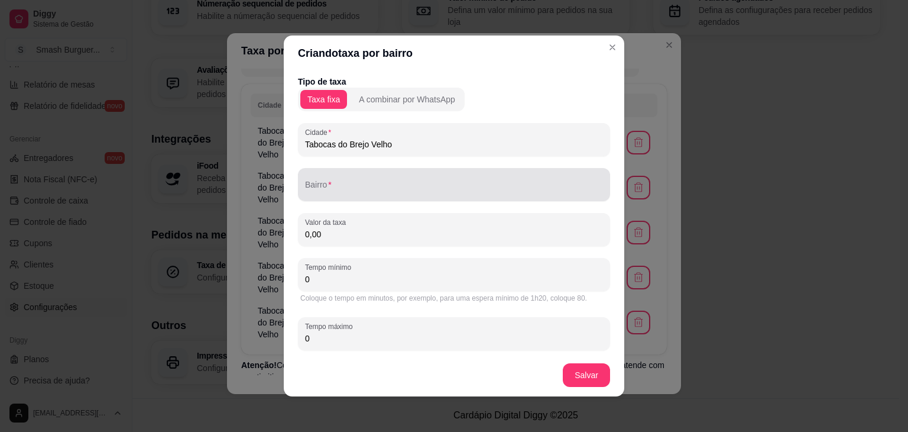
type input "Tabocas do Brejo Velho"
click at [355, 194] on input "Bairro" at bounding box center [454, 189] width 298 height 12
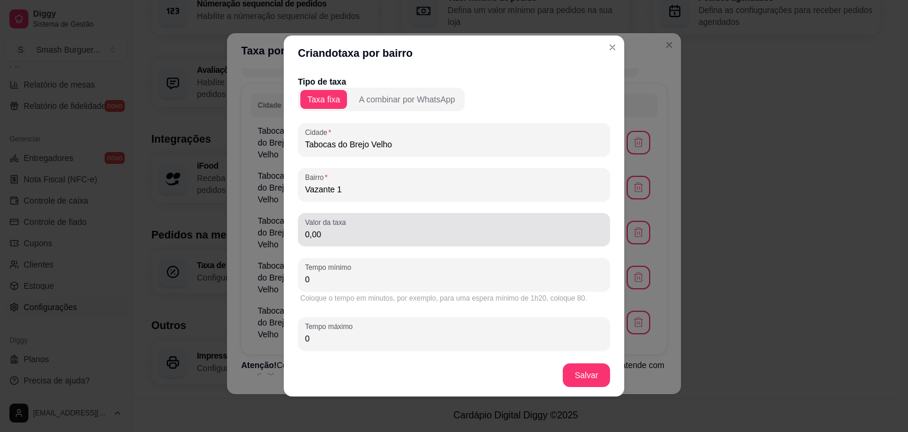
type input "Vazante 1"
click at [351, 232] on input "0,00" at bounding box center [454, 234] width 298 height 12
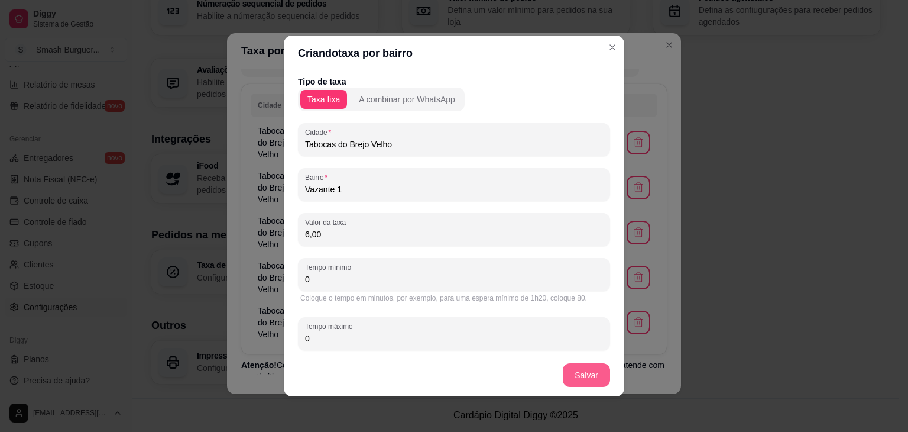
type input "6,00"
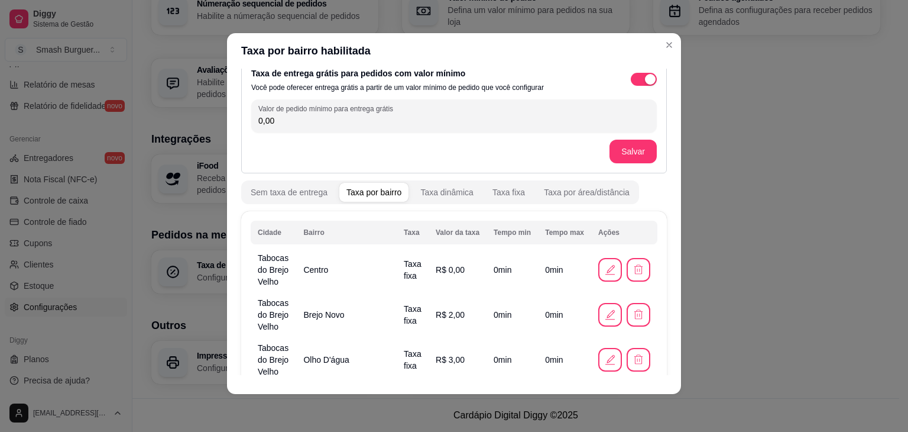
scroll to position [177, 0]
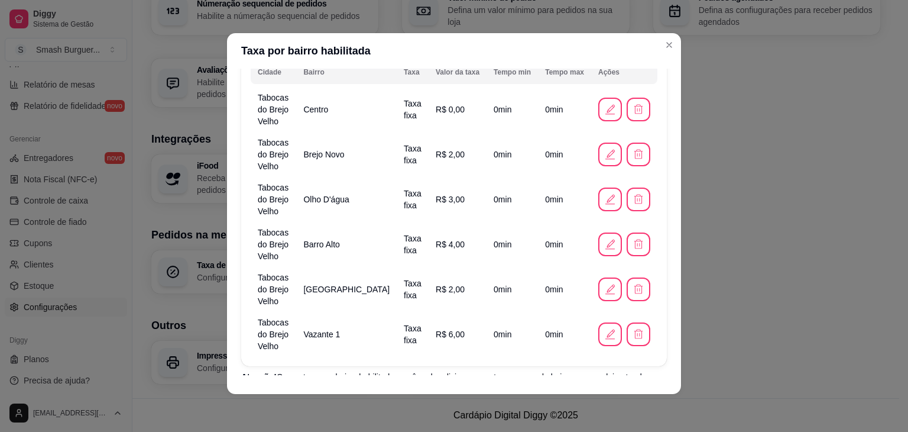
click at [612, 418] on button "Adicionar taxa por bairro" at bounding box center [612, 430] width 109 height 24
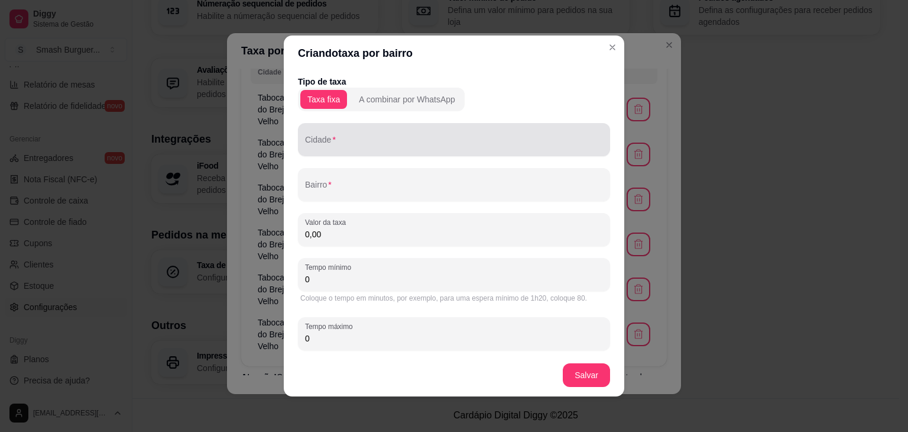
click at [331, 143] on input "Cidade" at bounding box center [454, 144] width 298 height 12
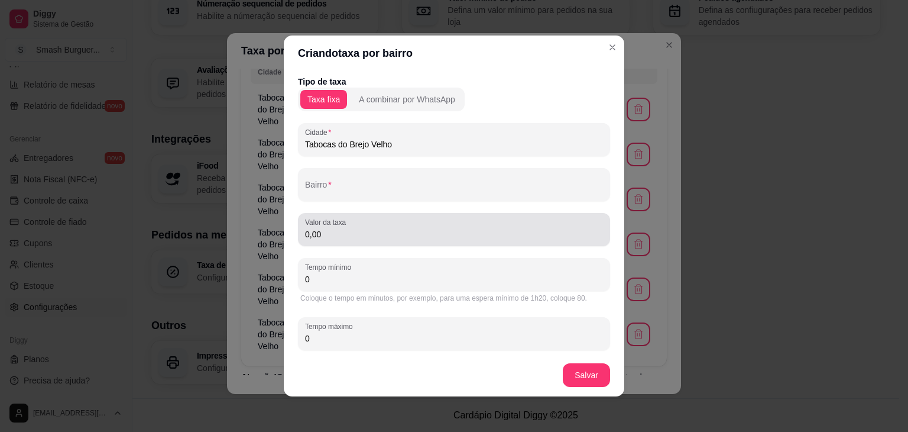
type input "Tabocas do Brejo Velho"
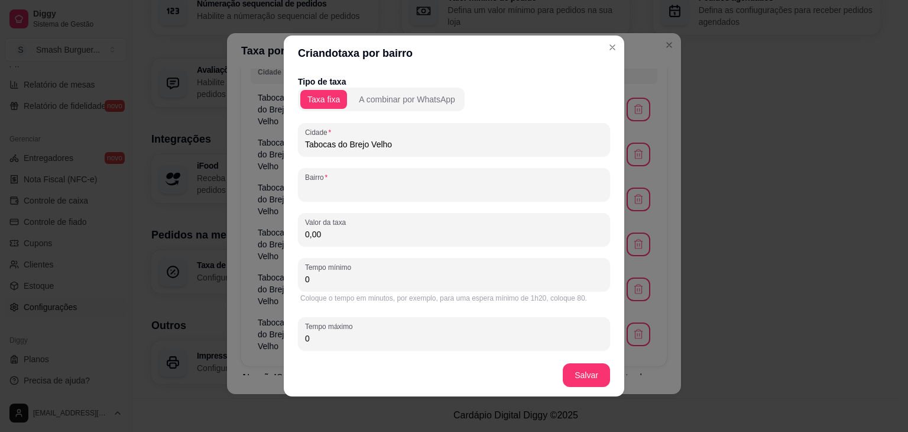
click at [381, 193] on input "Bairro" at bounding box center [454, 189] width 298 height 12
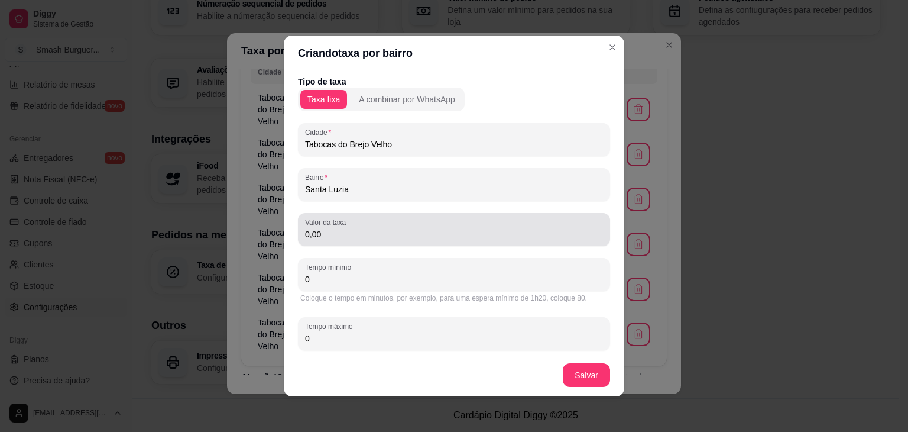
type input "Santa Luzia"
click at [378, 223] on div "0,00" at bounding box center [454, 230] width 298 height 24
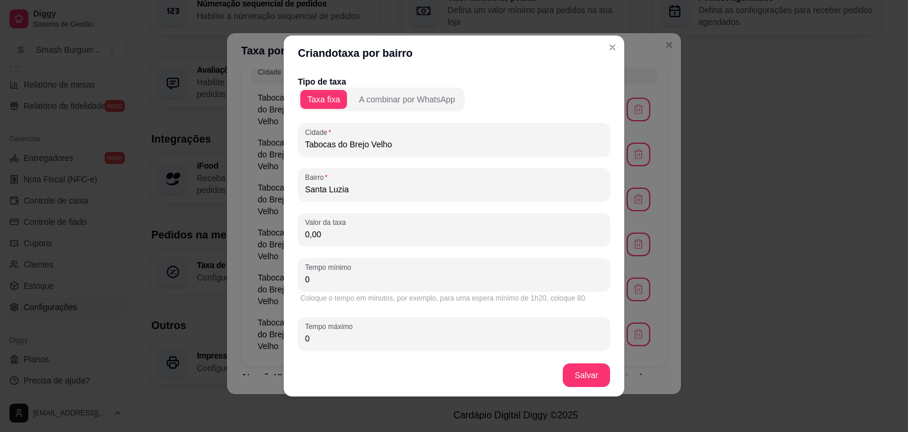
click at [378, 223] on div "0,00" at bounding box center [454, 230] width 298 height 24
type input "6,00"
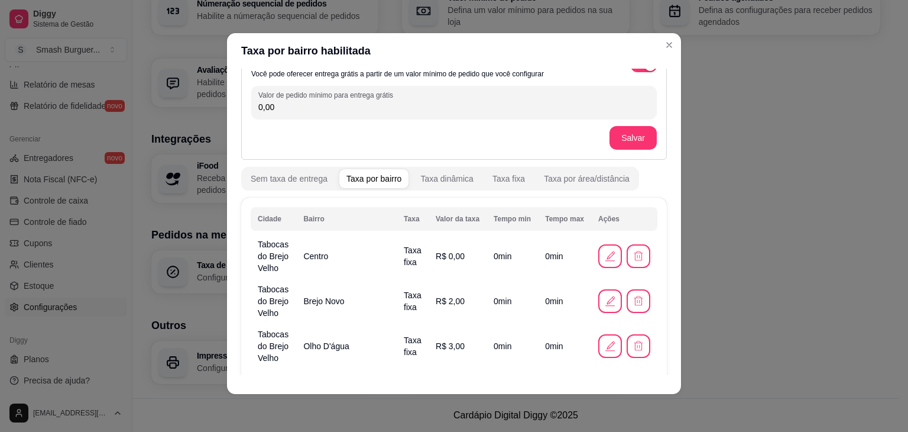
scroll to position [0, 0]
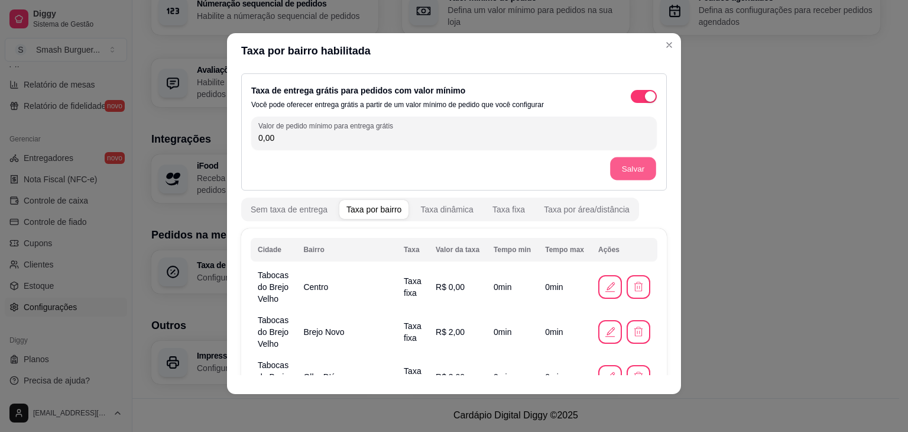
click at [614, 174] on button "Salvar" at bounding box center [633, 168] width 46 height 23
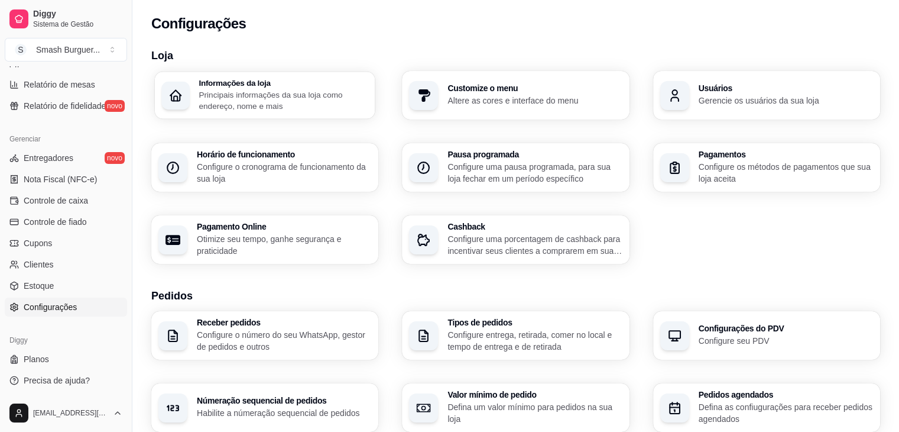
click at [252, 100] on p "Principais informações da sua loja como endereço, nome e mais" at bounding box center [283, 100] width 169 height 23
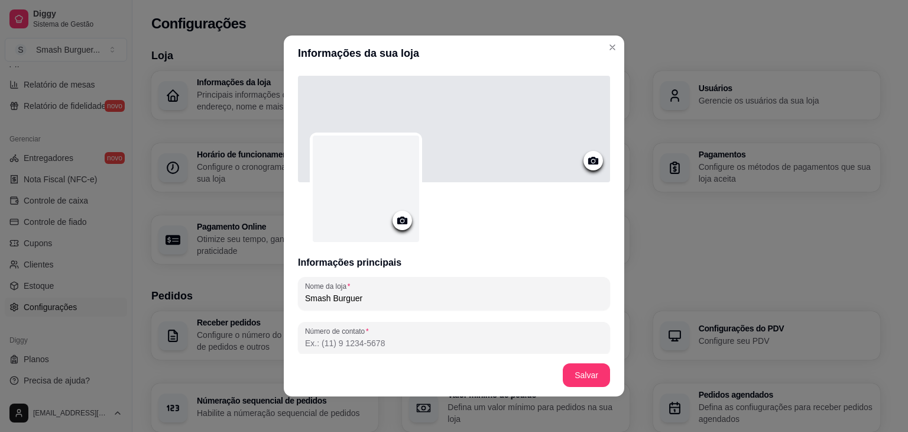
click at [396, 221] on icon at bounding box center [403, 220] width 14 height 14
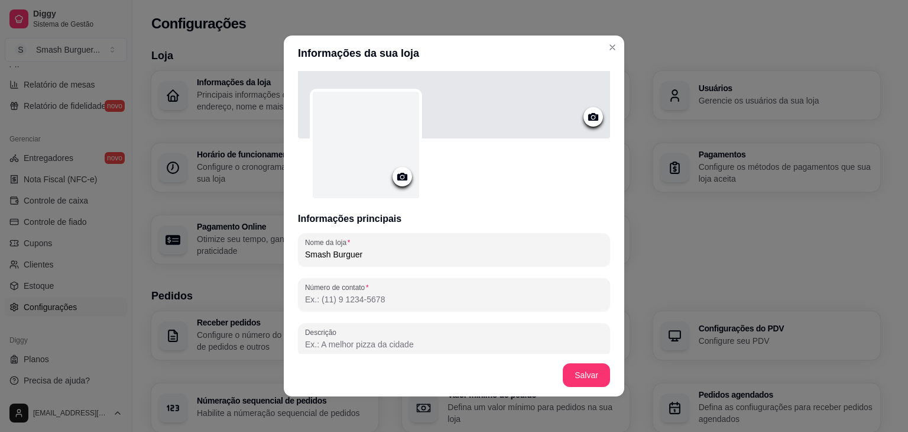
scroll to position [43, 0]
click at [397, 177] on icon at bounding box center [402, 178] width 10 height 8
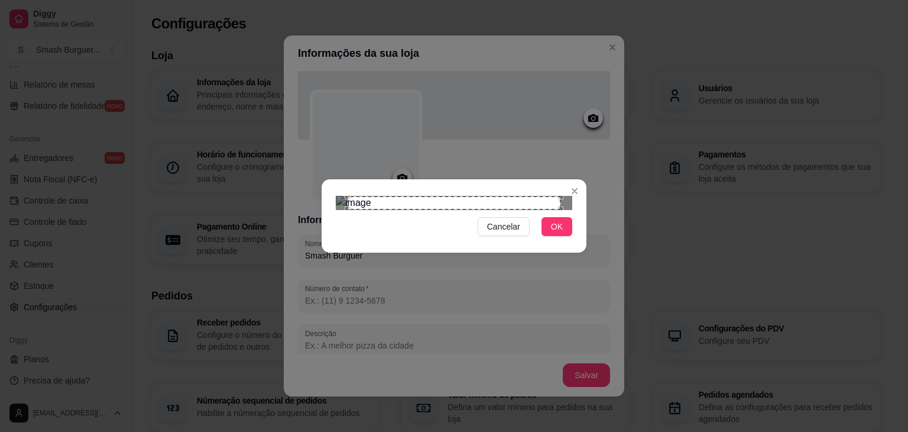
click at [357, 196] on div at bounding box center [454, 203] width 237 height 14
click at [348, 196] on div "Use the arrow keys to move the crop selection area" at bounding box center [442, 302] width 213 height 213
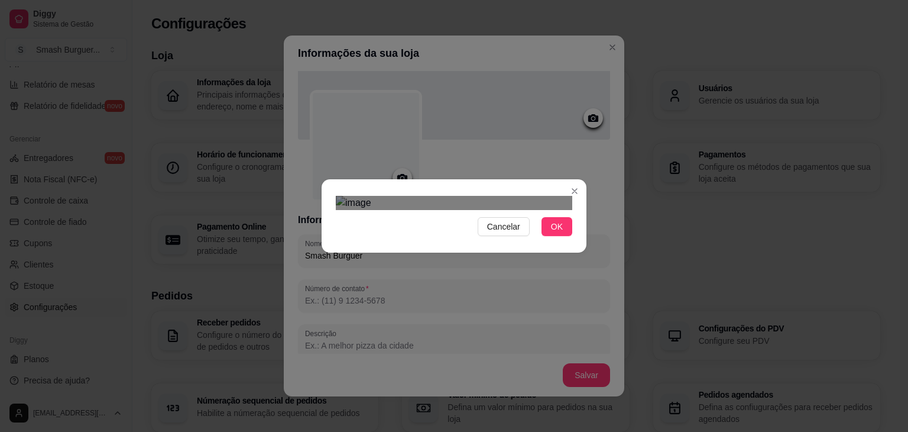
click at [454, 217] on div "Use the arrow keys to move the crop selection area" at bounding box center [466, 323] width 213 height 213
click at [442, 217] on div "Use the arrow keys to move the crop selection area" at bounding box center [466, 323] width 213 height 213
click at [432, 211] on div "Use the arrow keys to move the crop selection area" at bounding box center [455, 317] width 213 height 213
click at [565, 236] on button "OK" at bounding box center [557, 226] width 31 height 19
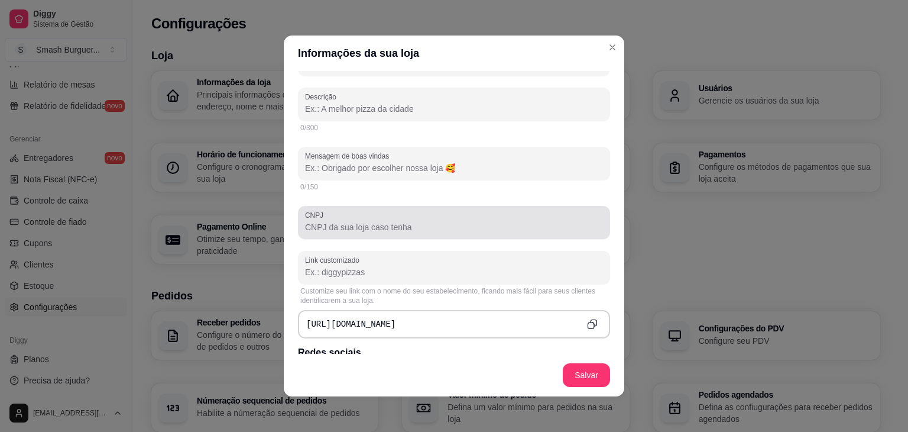
scroll to position [0, 0]
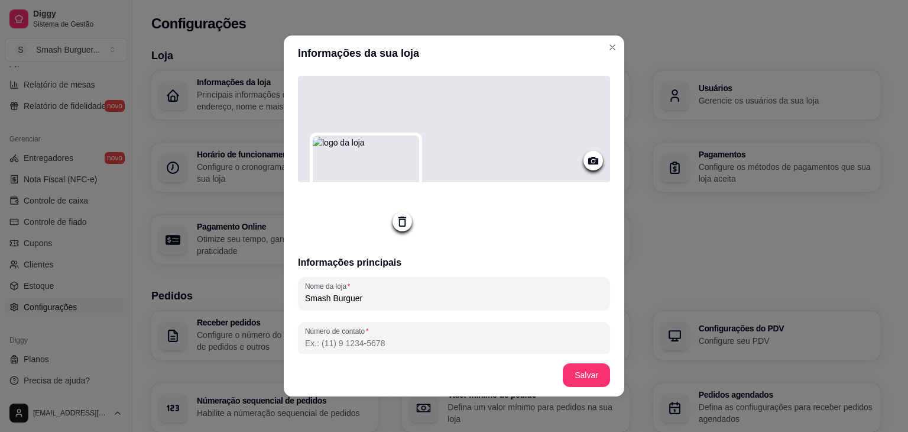
click at [379, 198] on img at bounding box center [366, 190] width 106 height 106
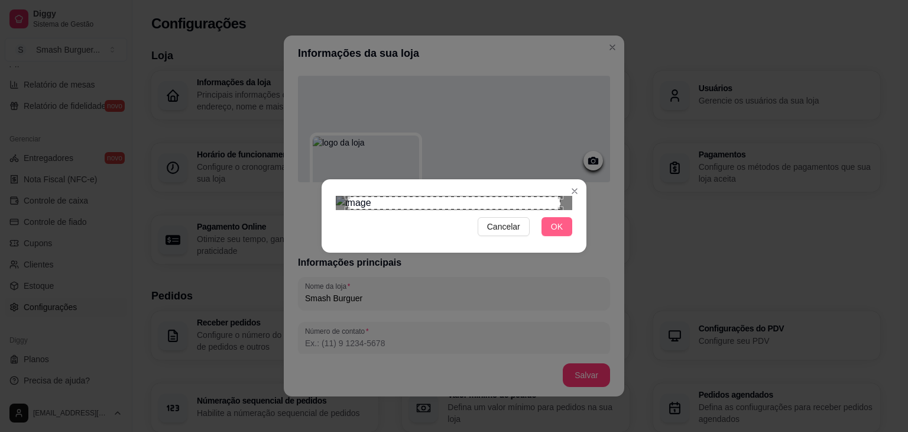
click at [564, 236] on button "OK" at bounding box center [557, 226] width 31 height 19
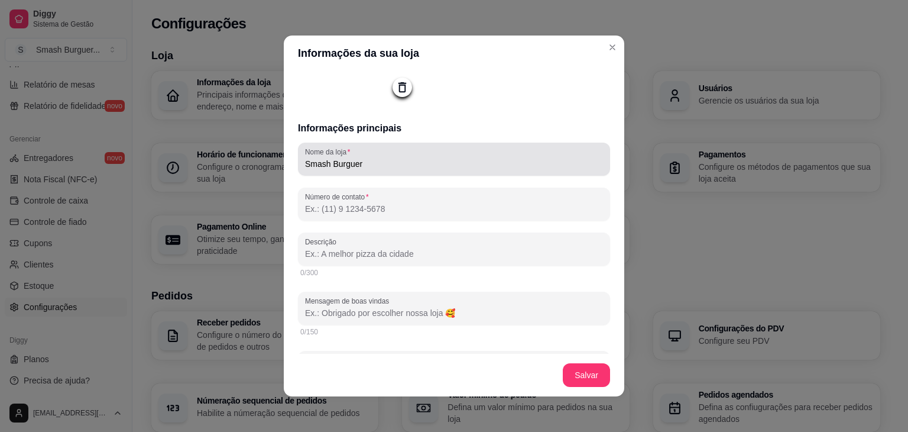
scroll to position [135, 0]
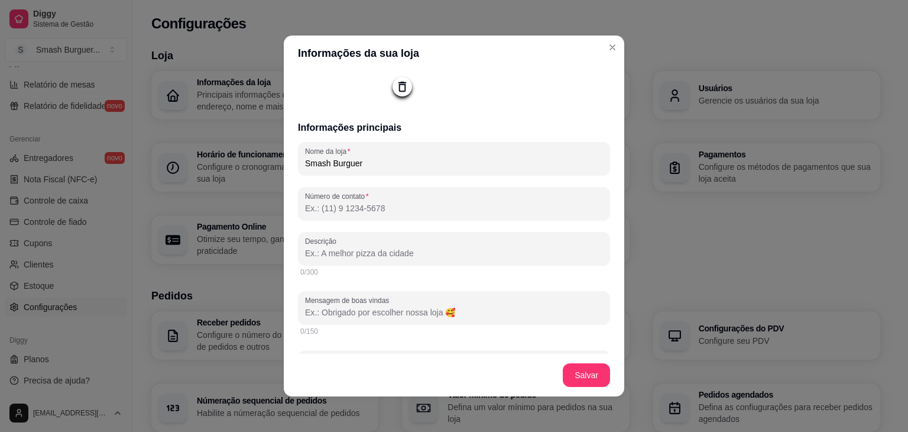
click at [471, 257] on input "Descrição" at bounding box center [454, 253] width 298 height 12
type input "A"
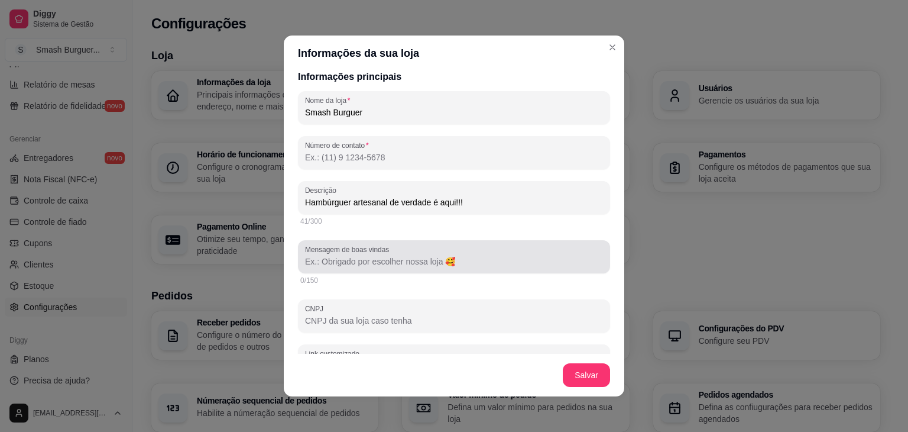
type input "Hambúrguer artesanal de verdade é aqui!!!"
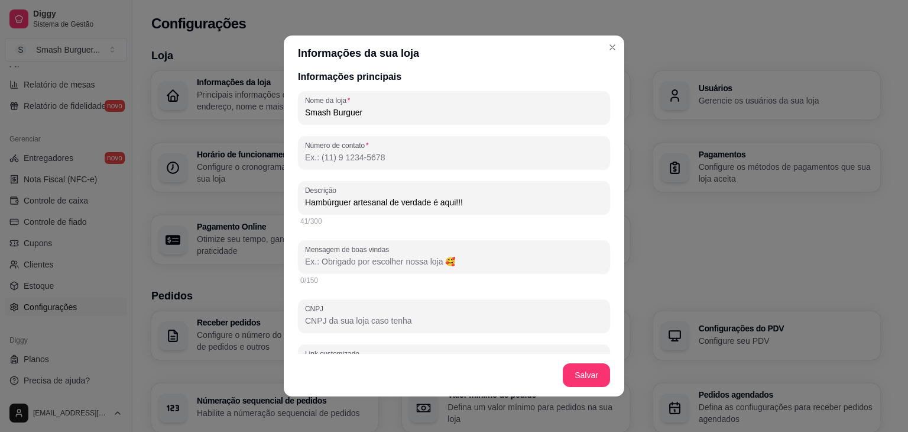
click at [471, 257] on input "Mensagem de boas vindas" at bounding box center [454, 261] width 298 height 12
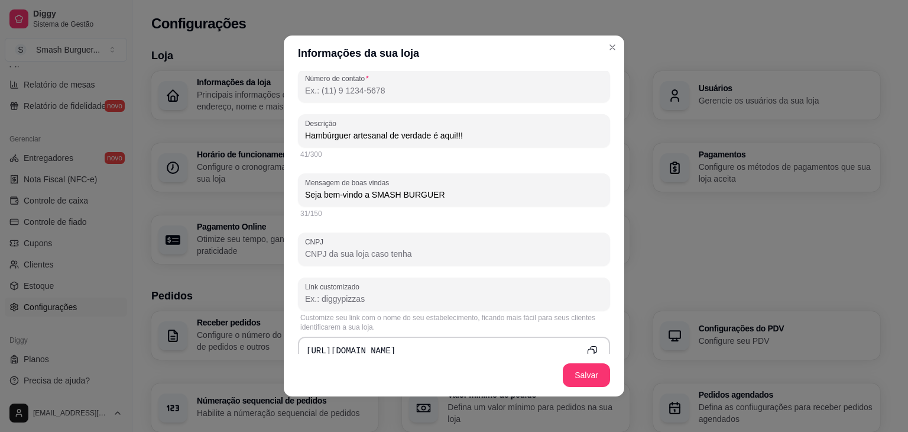
scroll to position [253, 0]
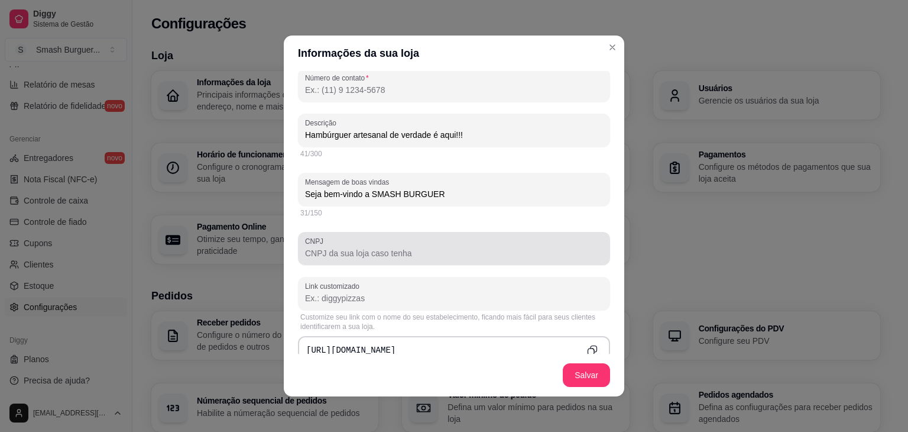
type input "Seja bem-vindo a SMASH BURGUER"
click at [432, 263] on div "CNPJ" at bounding box center [454, 248] width 312 height 33
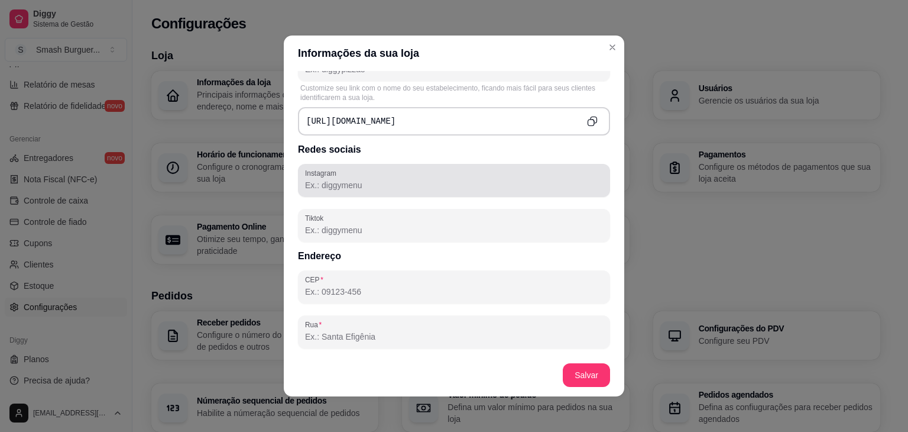
scroll to position [484, 0]
click at [423, 190] on div "Instagram" at bounding box center [454, 177] width 312 height 33
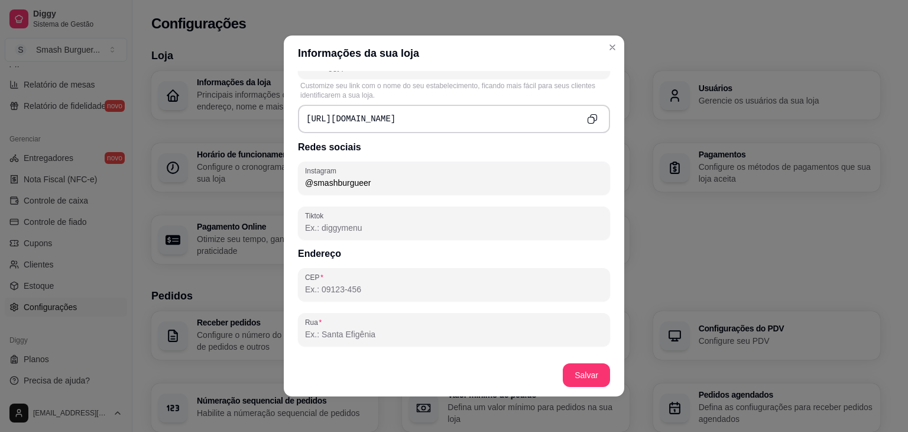
scroll to position [570, 0]
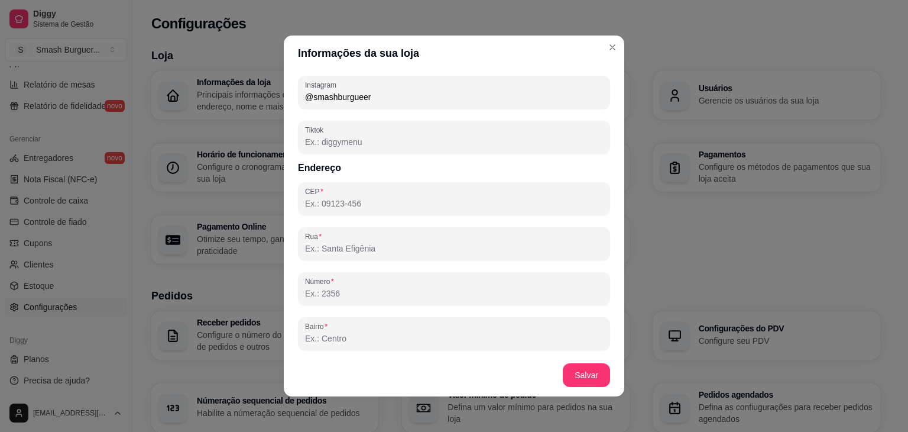
type input "@smashburgueer"
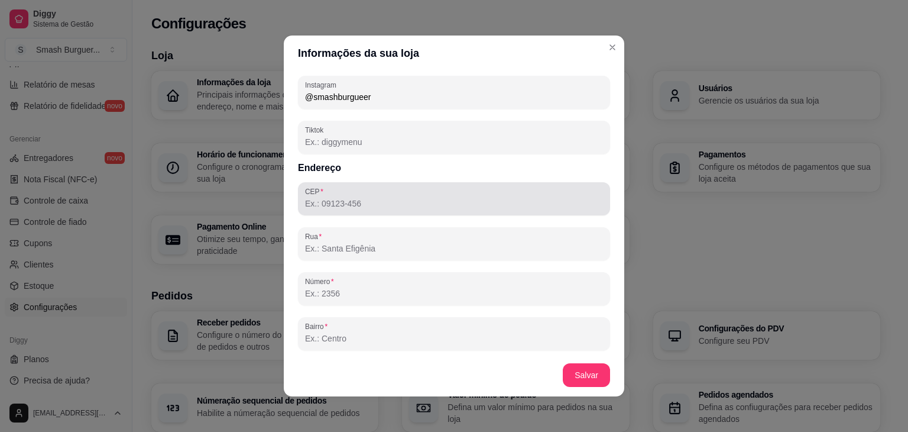
click at [381, 209] on div at bounding box center [454, 199] width 298 height 24
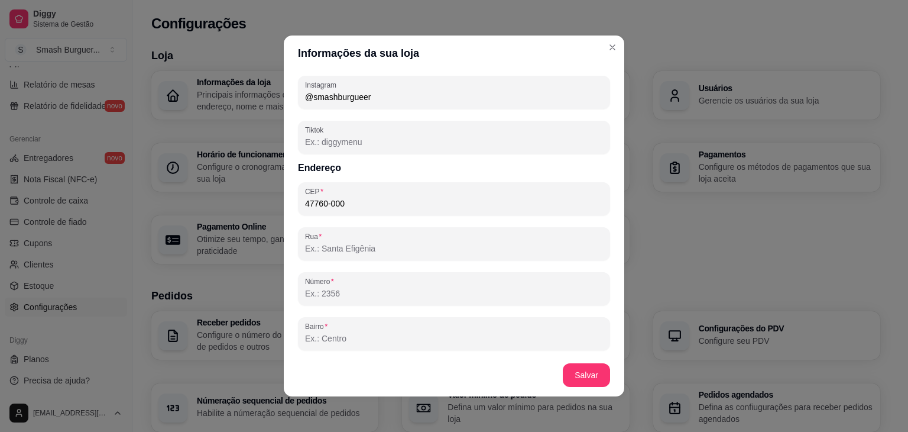
type input "47760-000"
type input "Tabocas do Brejo Velho"
type input "BA"
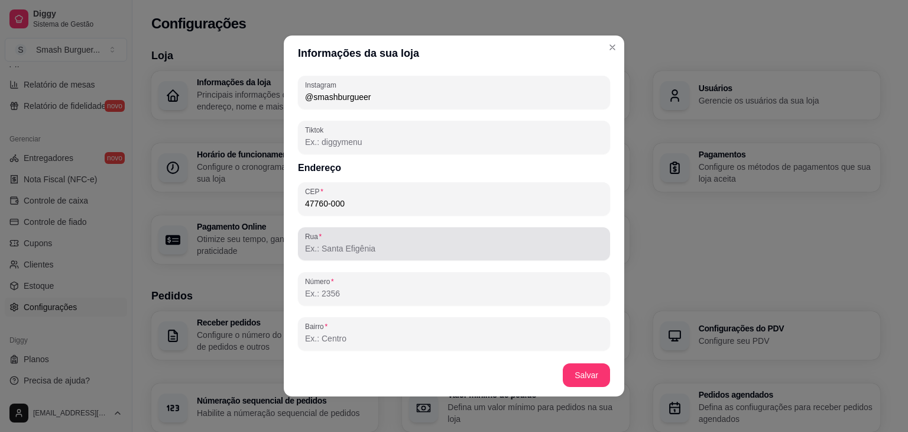
click at [394, 239] on div at bounding box center [454, 244] width 298 height 24
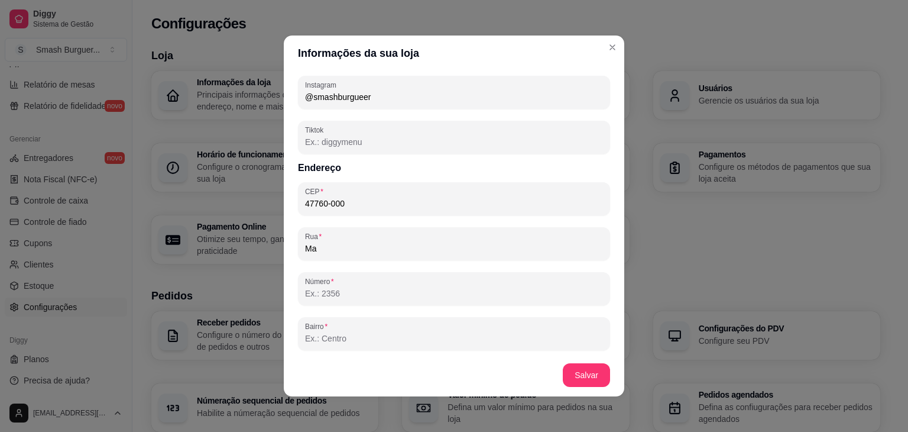
type input "M"
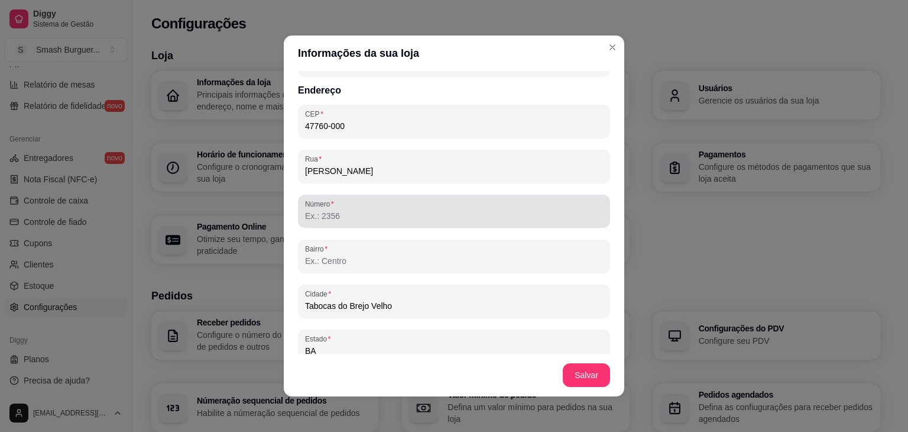
scroll to position [648, 0]
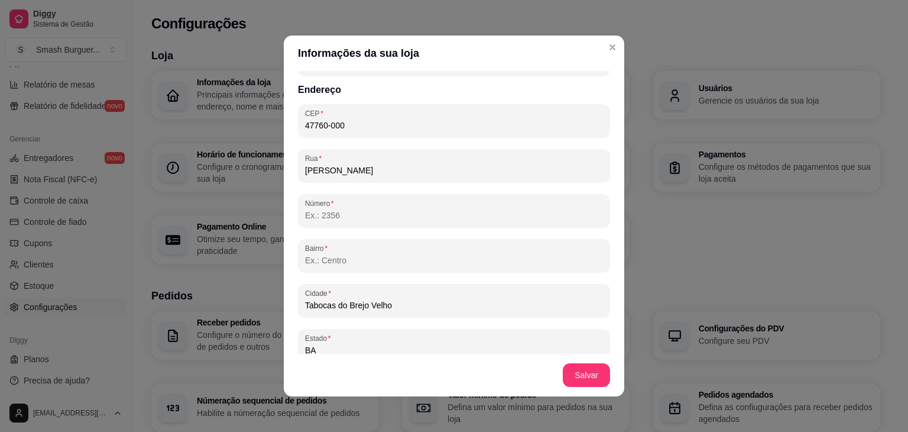
type input "Magalhães Neto"
click at [393, 274] on div "CEP 47760-000 Rua Magalhães Neto Número Bairro Cidade Tabocas do Brejo Velho Es…" at bounding box center [454, 255] width 312 height 303
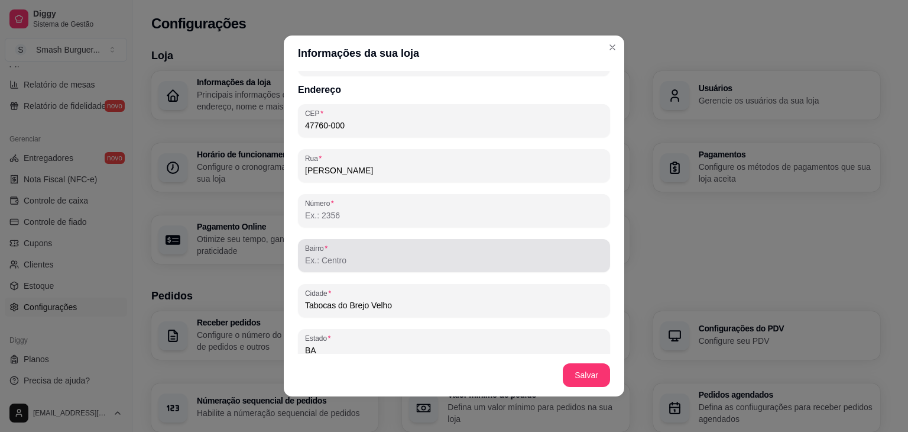
click at [409, 258] on input "Bairro" at bounding box center [454, 260] width 298 height 12
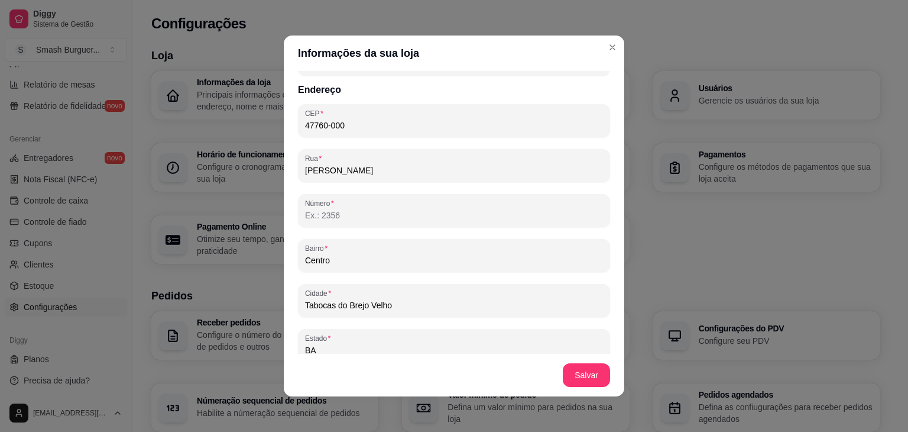
scroll to position [705, 0]
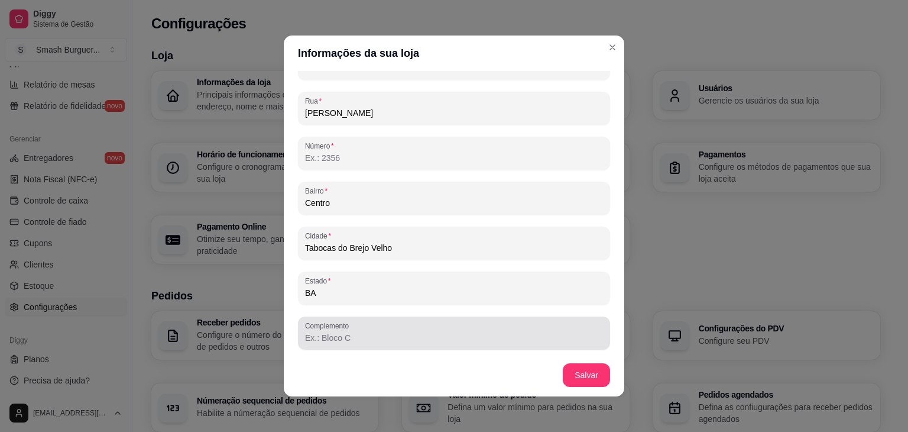
type input "Centro"
click at [397, 347] on div "Complemento" at bounding box center [454, 332] width 312 height 33
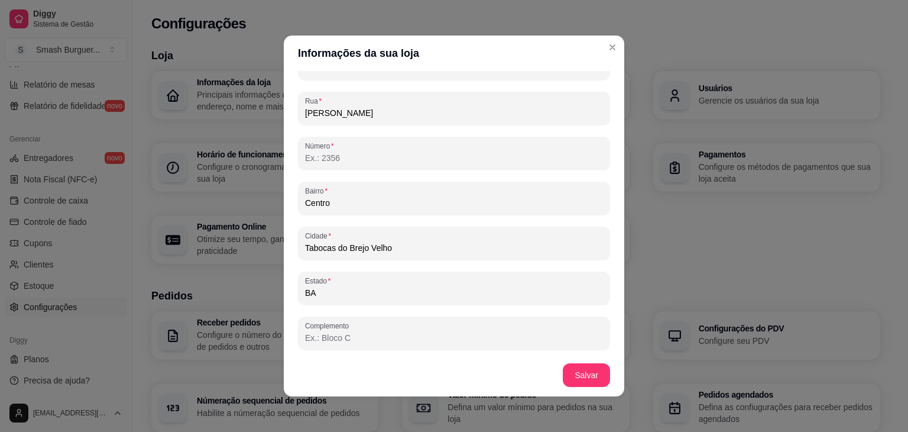
type input "P"
type input "Descendo a escola"
click at [572, 373] on button "Salvar" at bounding box center [587, 375] width 46 height 23
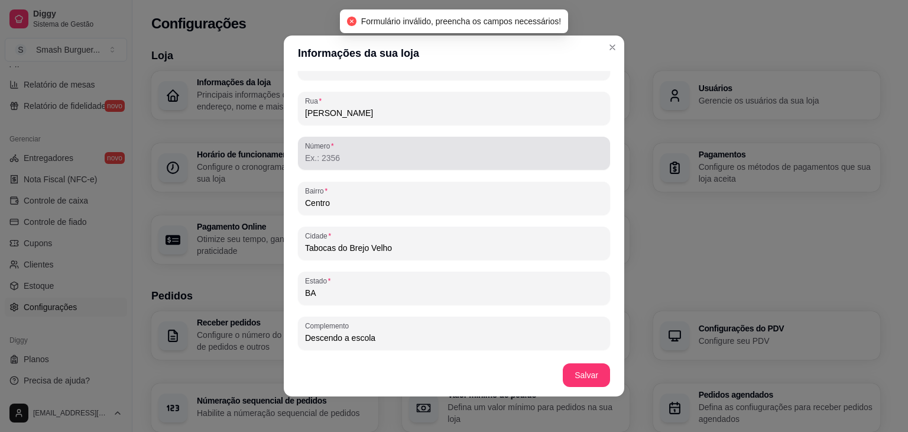
click at [453, 165] on div "Número" at bounding box center [454, 153] width 312 height 33
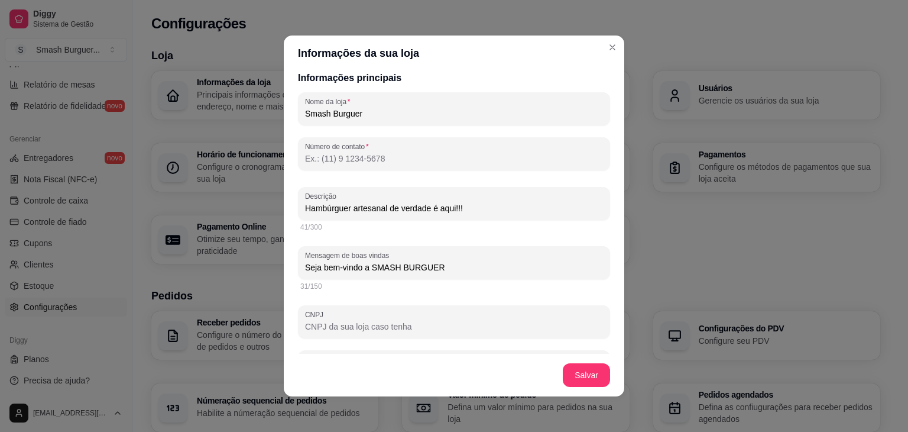
scroll to position [187, 0]
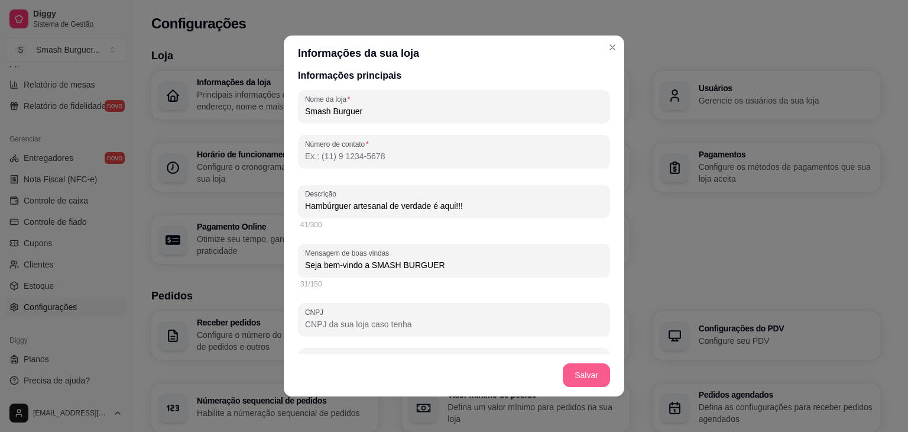
type input "s/n"
click at [587, 382] on button "Salvar" at bounding box center [587, 375] width 46 height 23
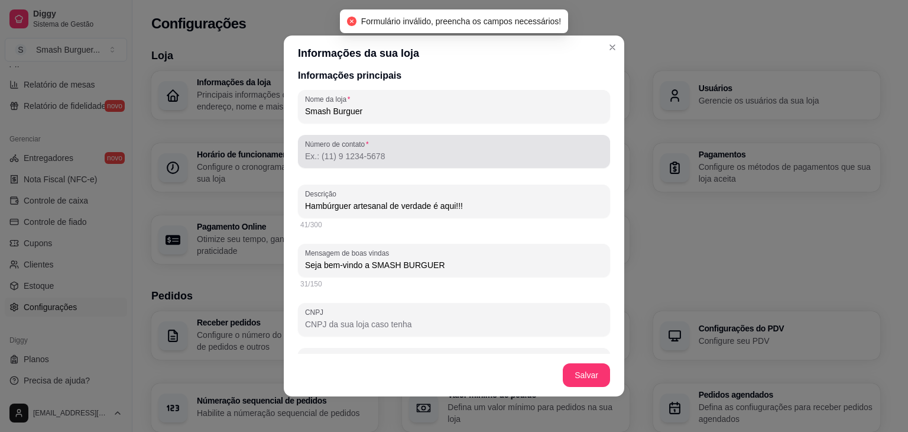
click at [500, 166] on div "Número de contato" at bounding box center [454, 151] width 312 height 33
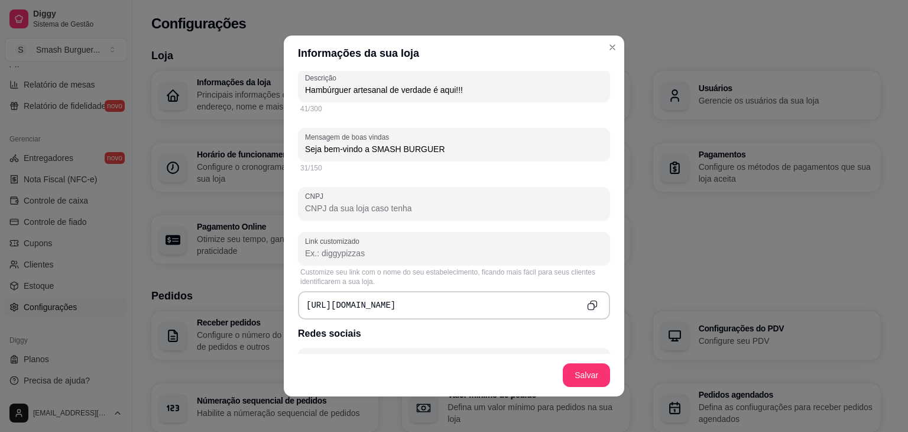
scroll to position [303, 0]
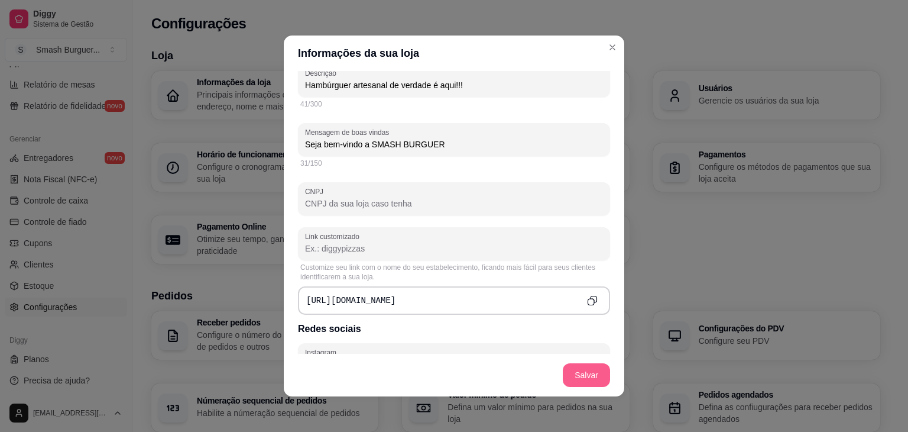
type input "(77) 9 9859-3878"
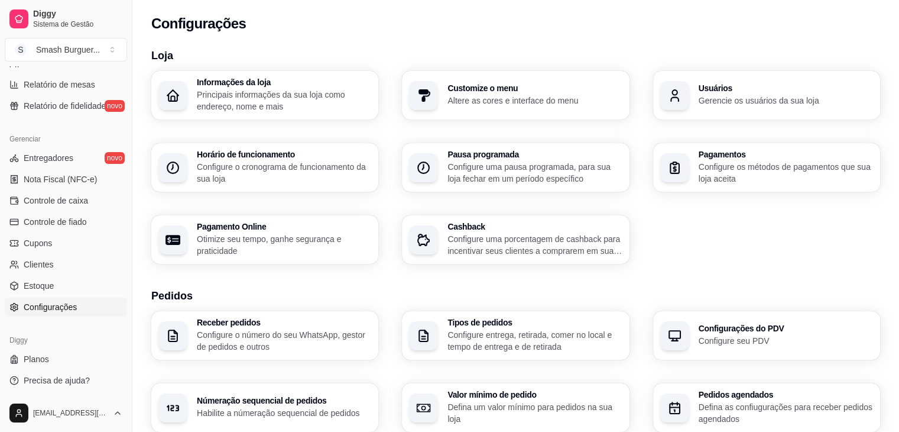
click at [476, 92] on h3 "Customize o menu" at bounding box center [535, 88] width 174 height 8
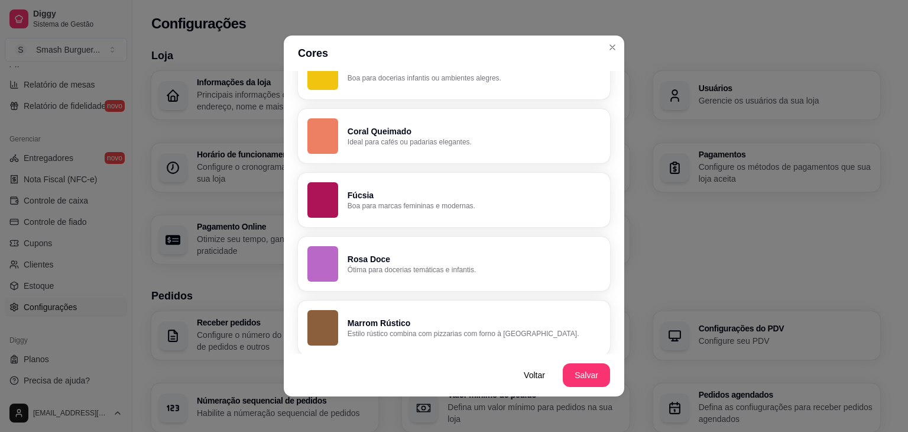
scroll to position [845, 0]
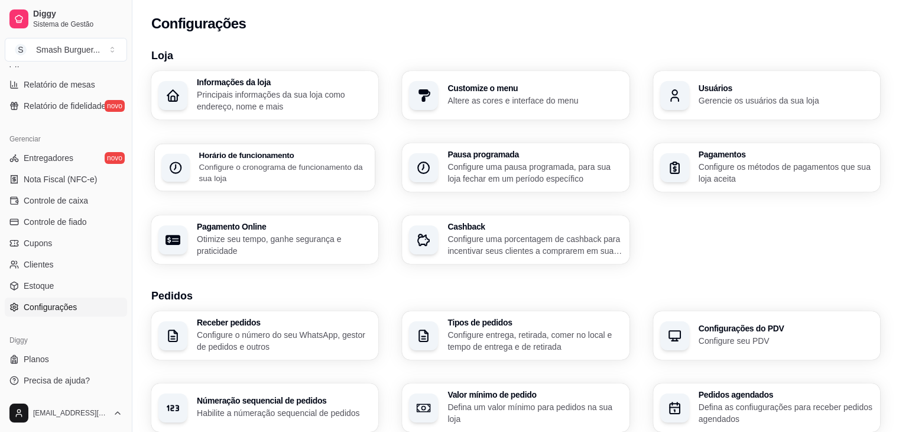
click at [298, 159] on div "Horário de funcionamento Configure o cronograma de funcionamento da sua loja" at bounding box center [283, 167] width 169 height 33
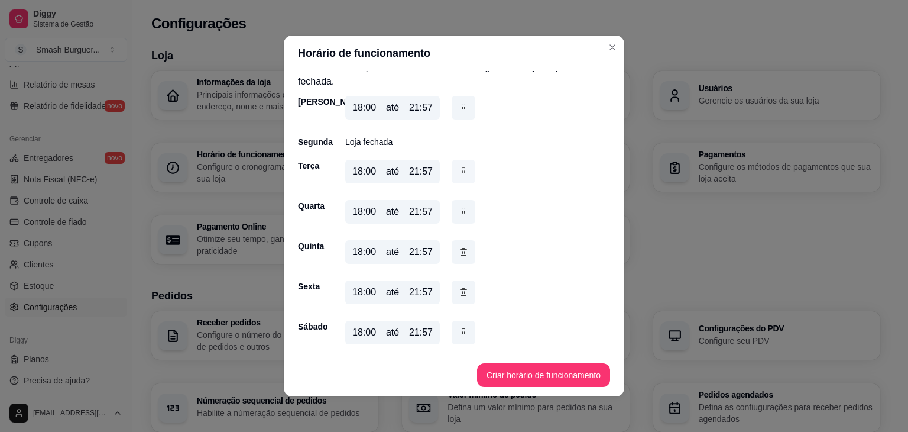
scroll to position [0, 0]
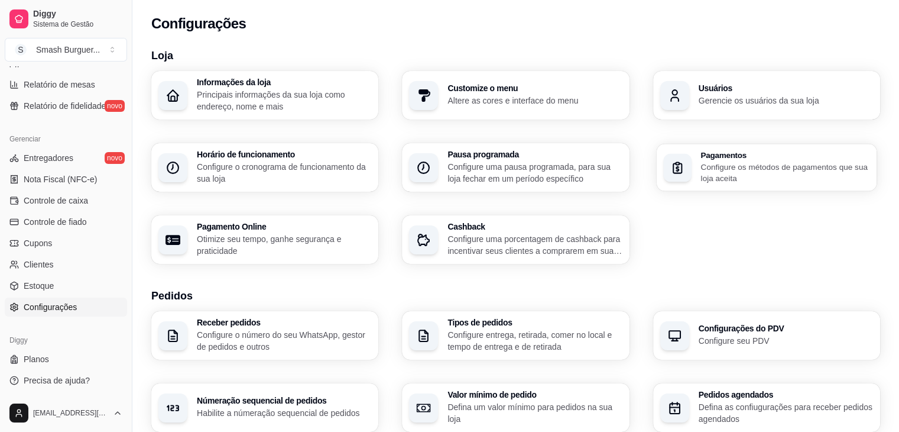
click at [747, 166] on p "Configure os métodos de pagamentos que sua loja aceita" at bounding box center [785, 172] width 169 height 23
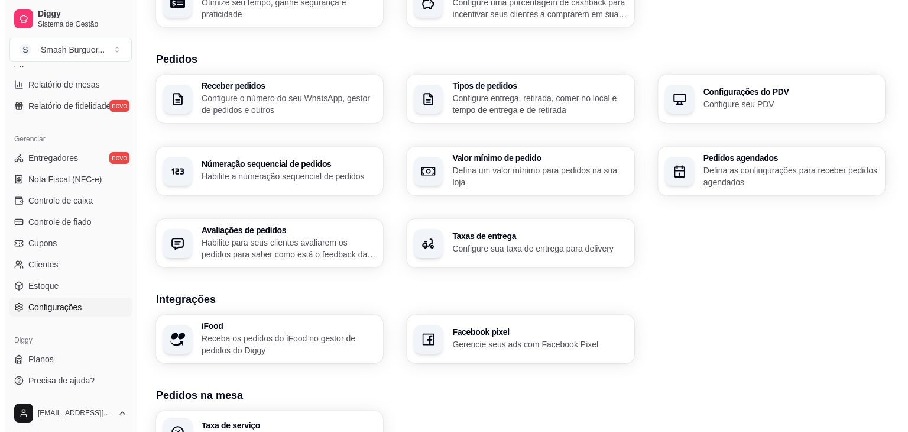
scroll to position [240, 0]
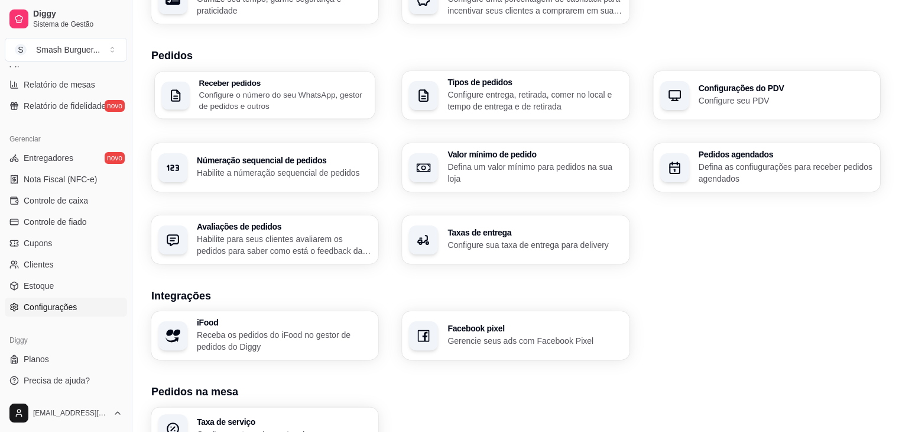
click at [282, 101] on p "Configure o número do seu WhatsApp, gestor de pedidos e outros" at bounding box center [283, 100] width 169 height 23
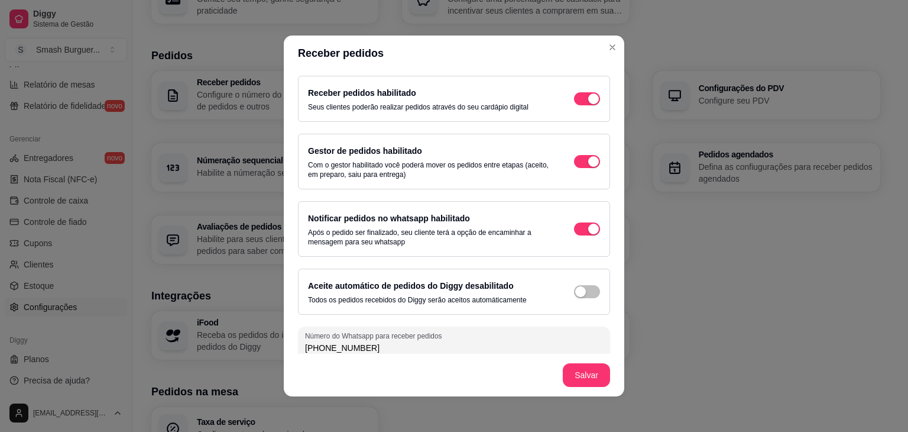
scroll to position [9, 0]
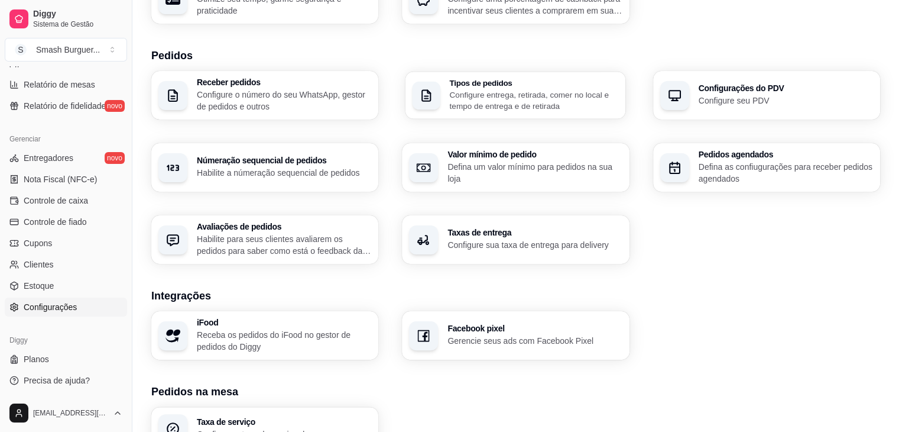
click at [559, 99] on p "Configure entrega, retirada, comer no local e tempo de entrega e de retirada" at bounding box center [534, 100] width 169 height 23
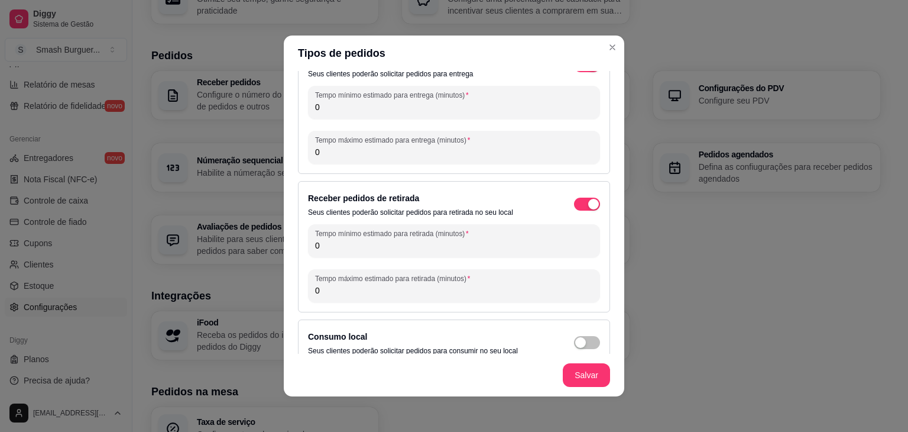
scroll to position [0, 0]
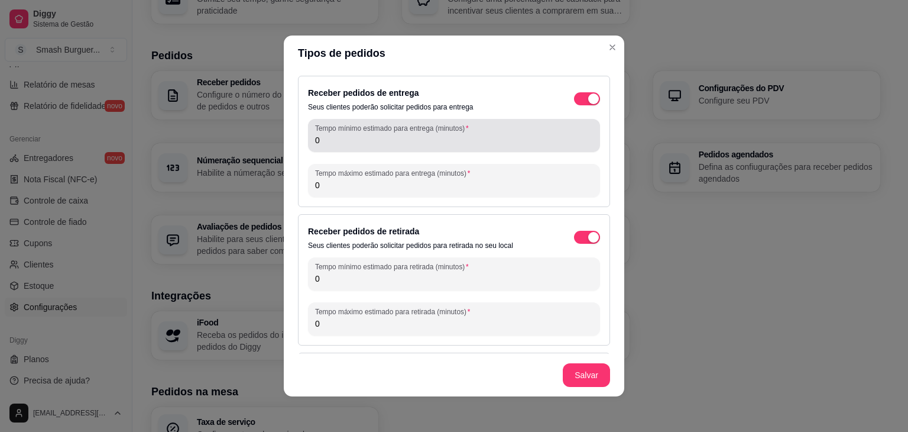
click at [328, 147] on div "Tempo mínimo estimado para entrega (minutos) 0" at bounding box center [454, 135] width 292 height 33
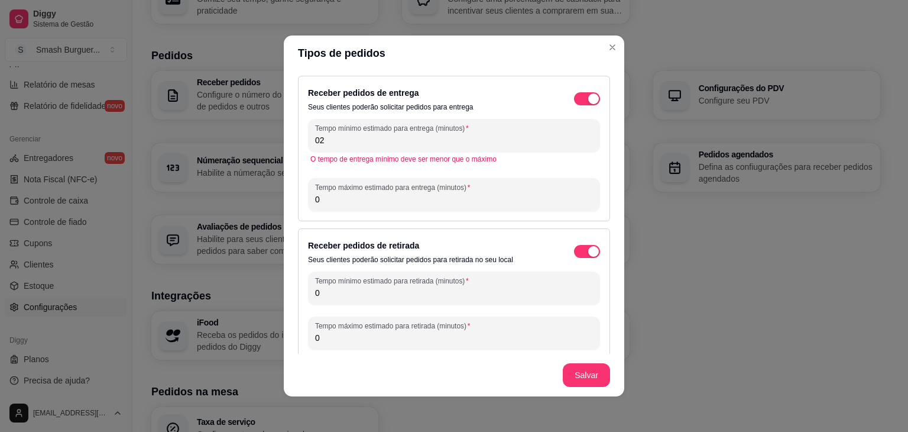
type input "0"
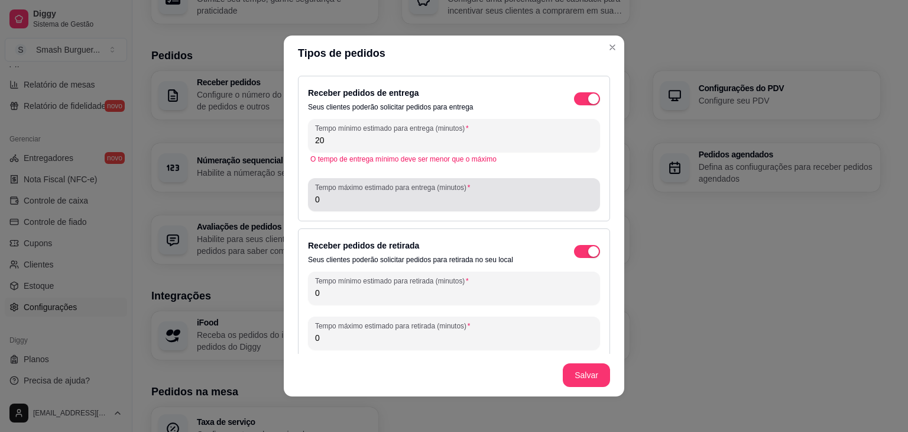
type input "20"
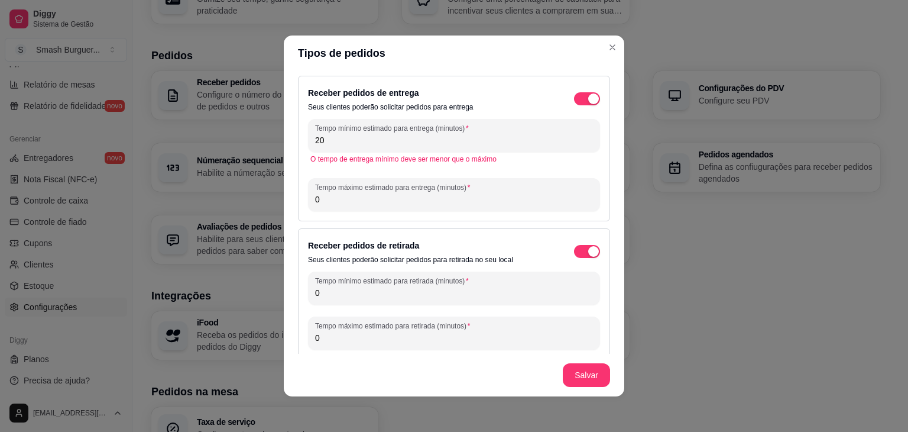
click at [352, 194] on input "0" at bounding box center [454, 199] width 278 height 12
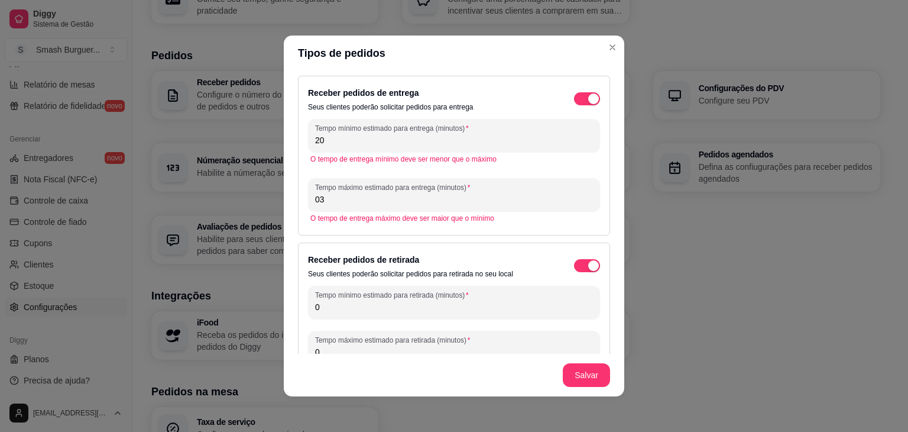
type input "0"
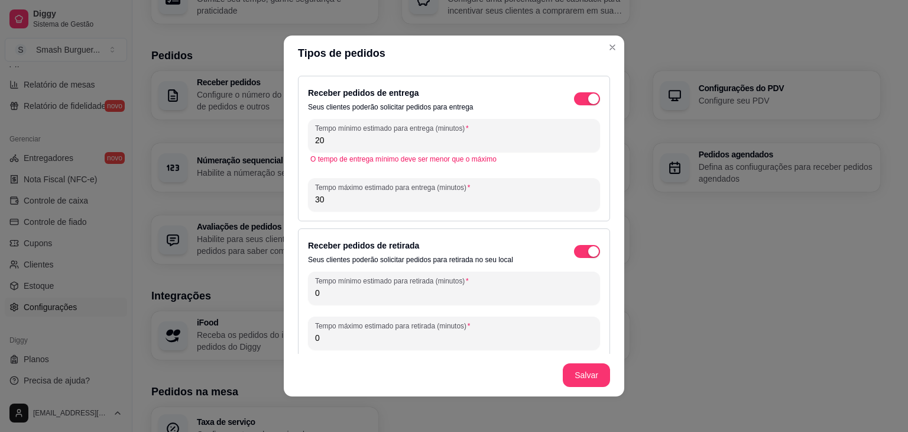
click at [546, 202] on input "30" at bounding box center [454, 199] width 278 height 12
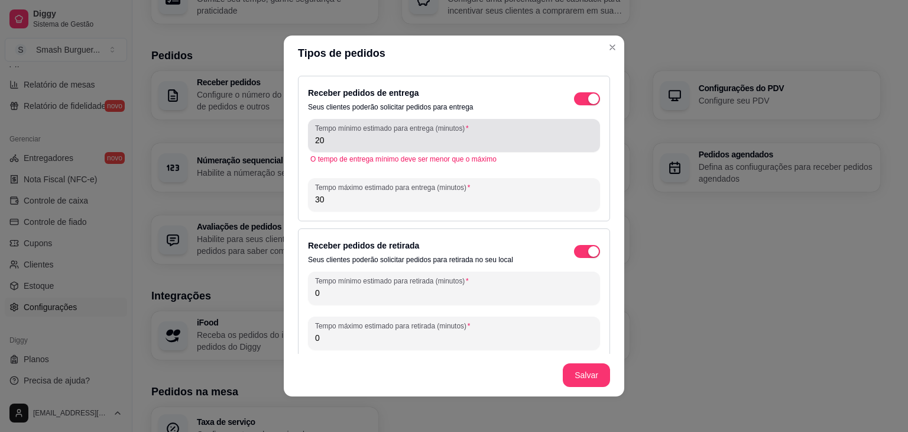
type input "30"
click at [448, 147] on div "Tempo mínimo estimado para entrega (minutos) 20" at bounding box center [454, 135] width 292 height 33
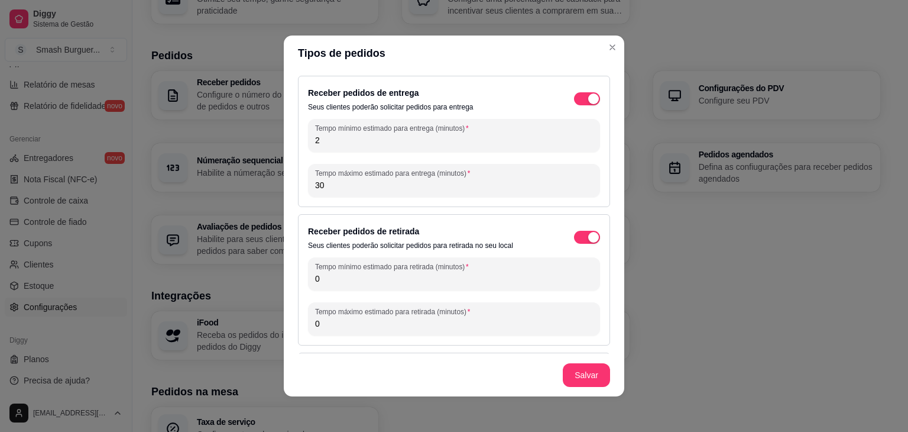
type input "20"
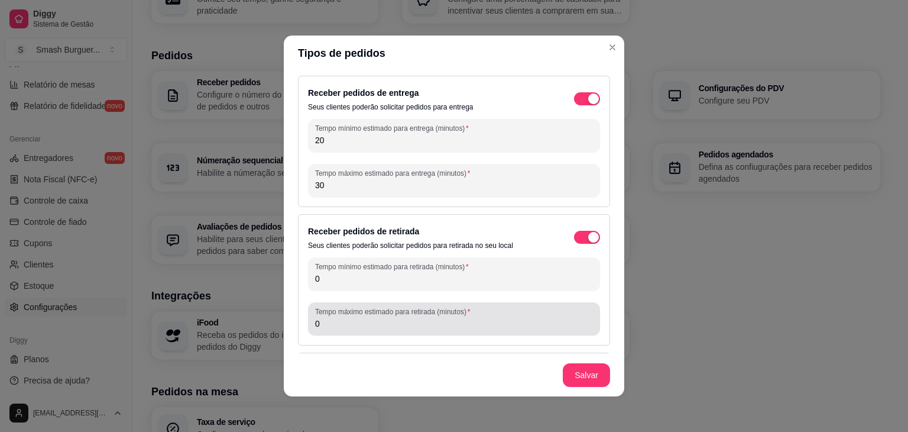
click at [383, 321] on input "0" at bounding box center [454, 324] width 278 height 12
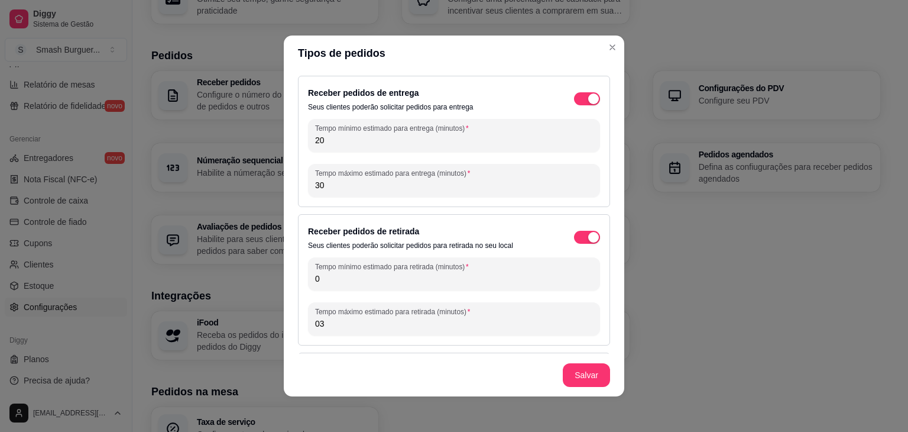
type input "0"
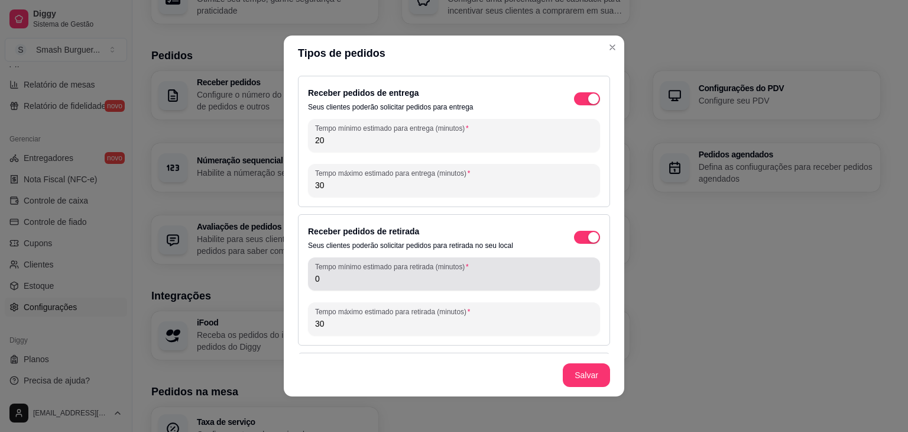
type input "30"
click at [371, 276] on input "0" at bounding box center [454, 279] width 278 height 12
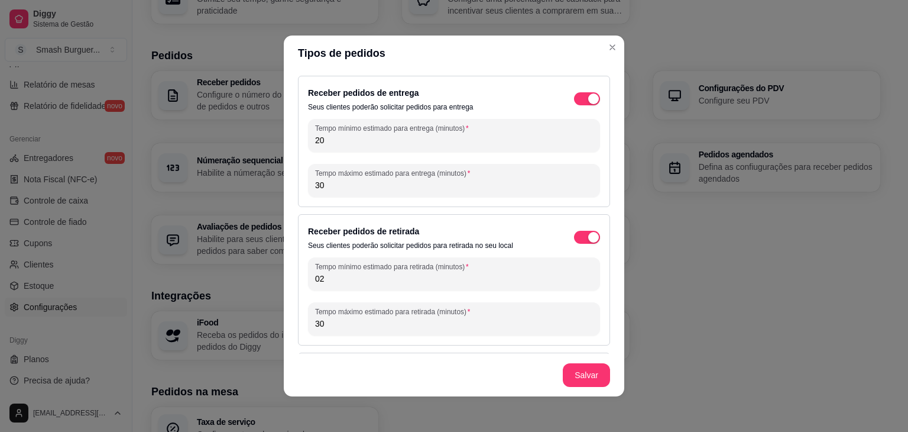
type input "0"
type input "20"
click at [413, 234] on div "Receber pedidos de retirada Seus clientes poderão solicitar pedidos para retira…" at bounding box center [410, 237] width 205 height 26
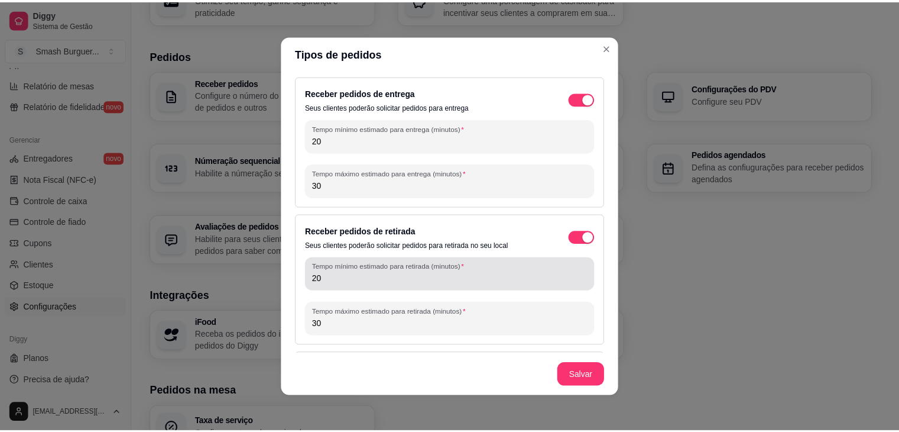
scroll to position [49, 0]
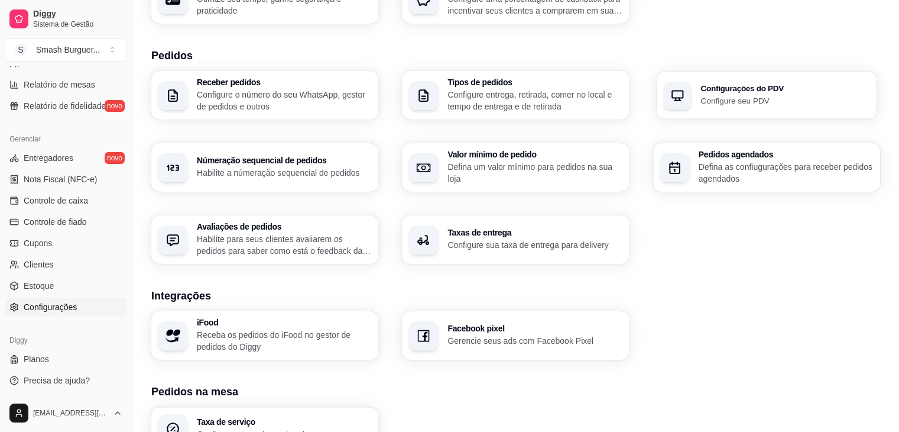
click at [727, 105] on p "Configure seu PDV" at bounding box center [785, 100] width 169 height 11
click at [686, 179] on div "button" at bounding box center [675, 167] width 29 height 29
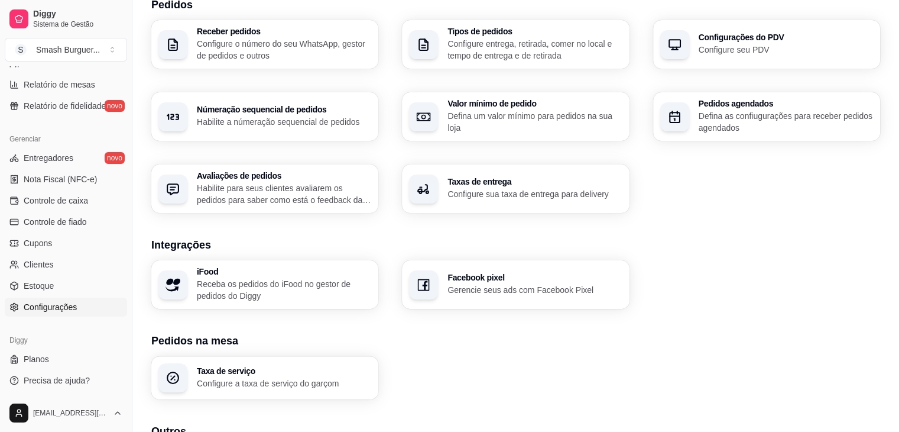
scroll to position [293, 0]
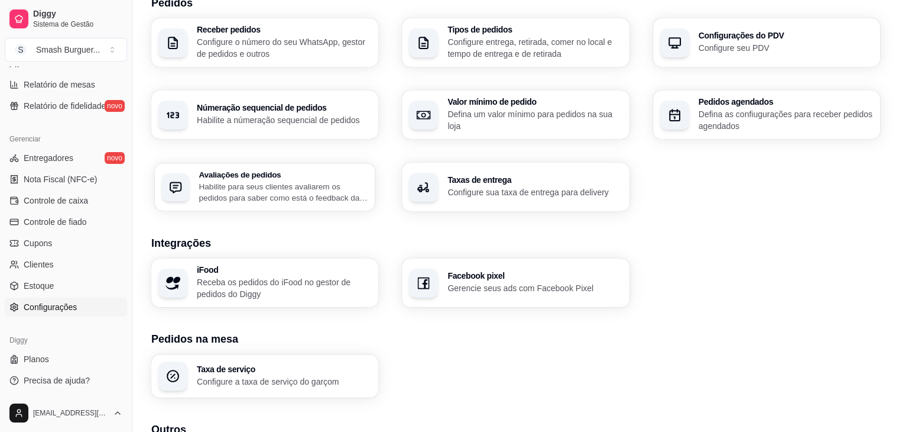
click at [271, 203] on p "Habilite para seus clientes avaliarem os pedidos para saber como está o feedbac…" at bounding box center [283, 191] width 169 height 23
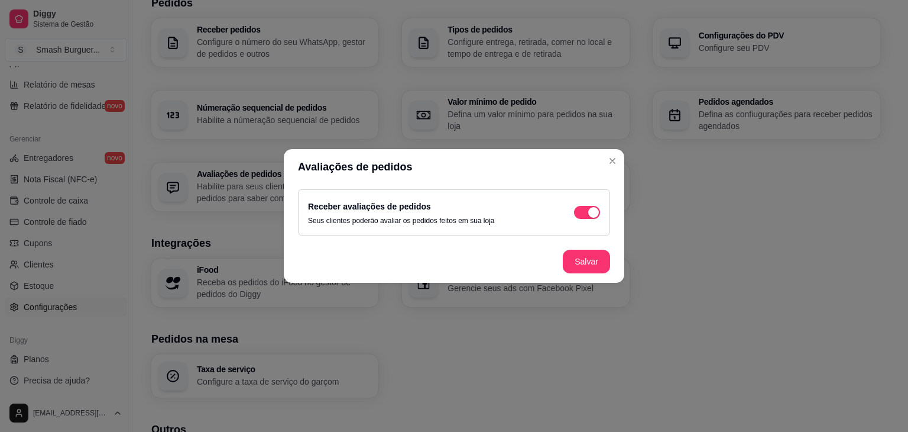
click at [582, 204] on div "Receber avaliações de pedidos Seus clientes poderão avaliar os pedidos feitos e…" at bounding box center [454, 212] width 292 height 26
click at [585, 206] on span "button" at bounding box center [587, 212] width 26 height 13
click at [595, 256] on button "Salvar" at bounding box center [587, 261] width 46 height 23
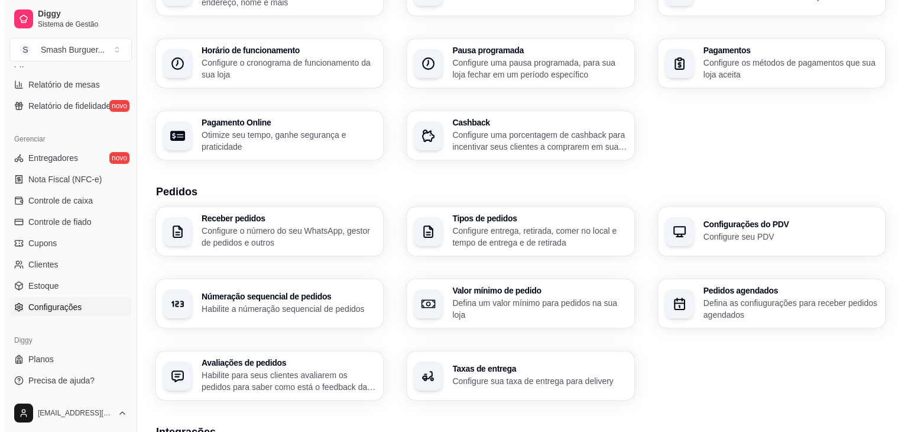
scroll to position [0, 0]
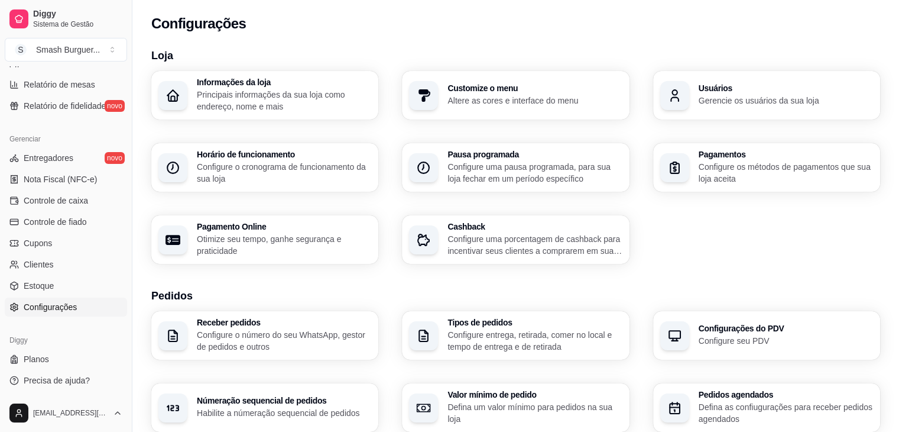
click at [506, 20] on div "Configurações" at bounding box center [515, 23] width 729 height 19
click at [64, 200] on span "Controle de caixa" at bounding box center [56, 201] width 64 height 12
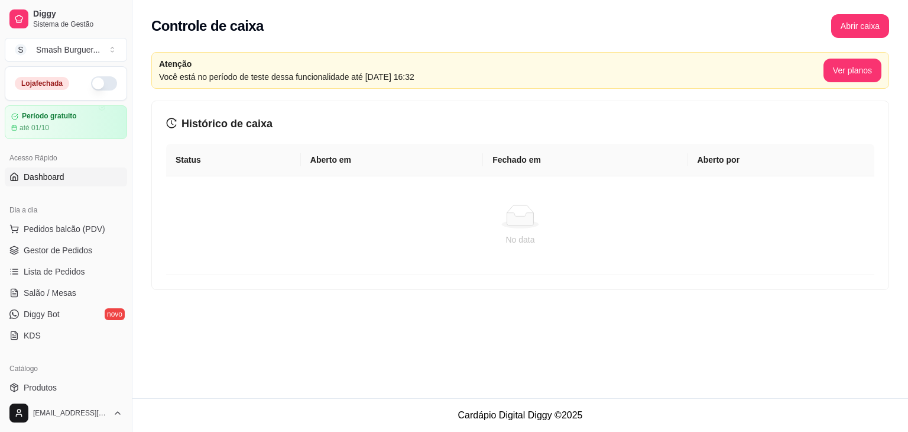
click at [64, 178] on link "Dashboard" at bounding box center [66, 176] width 122 height 19
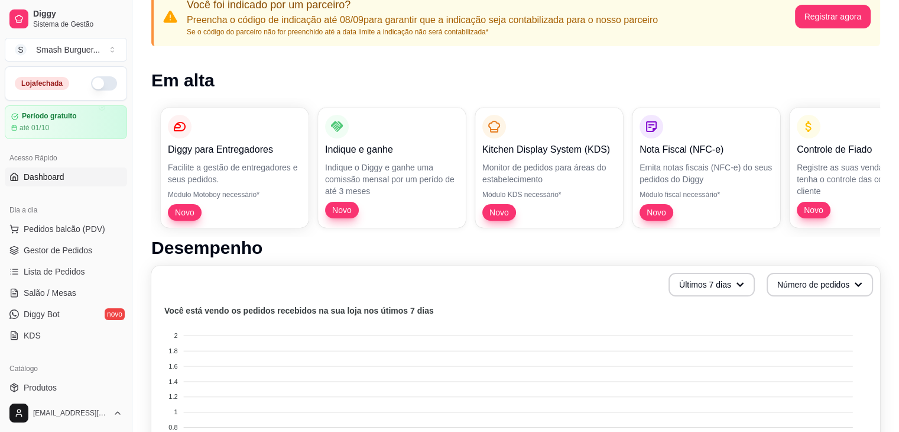
scroll to position [97, 0]
click at [186, 209] on span "Novo" at bounding box center [186, 210] width 28 height 11
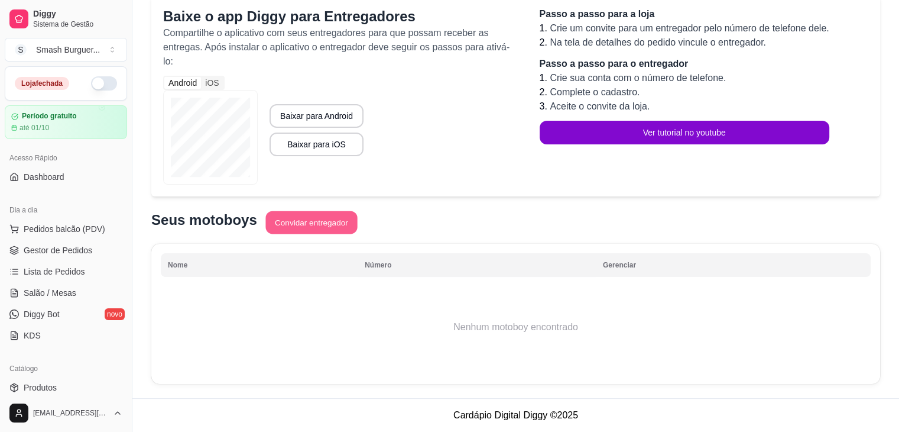
click at [329, 232] on button "Convidar entregador" at bounding box center [312, 222] width 92 height 23
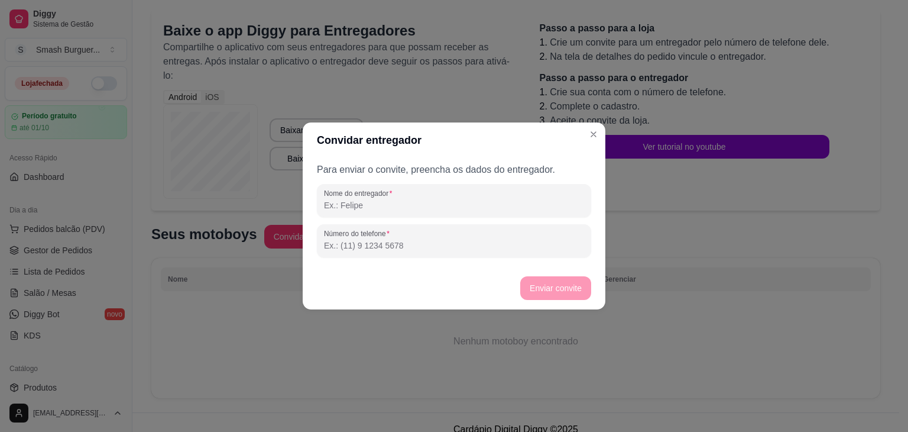
click at [393, 200] on input "Nome do entregador" at bounding box center [454, 205] width 260 height 12
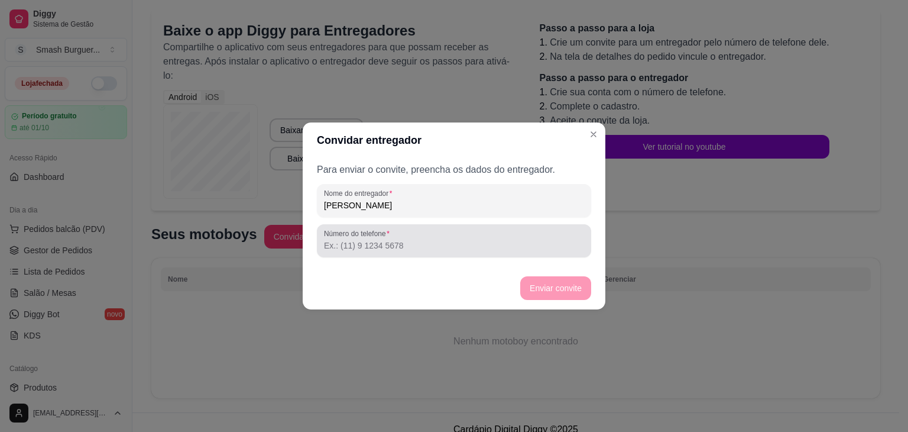
type input "Juan Pablo"
click at [376, 255] on div "Número do telefone" at bounding box center [454, 240] width 274 height 33
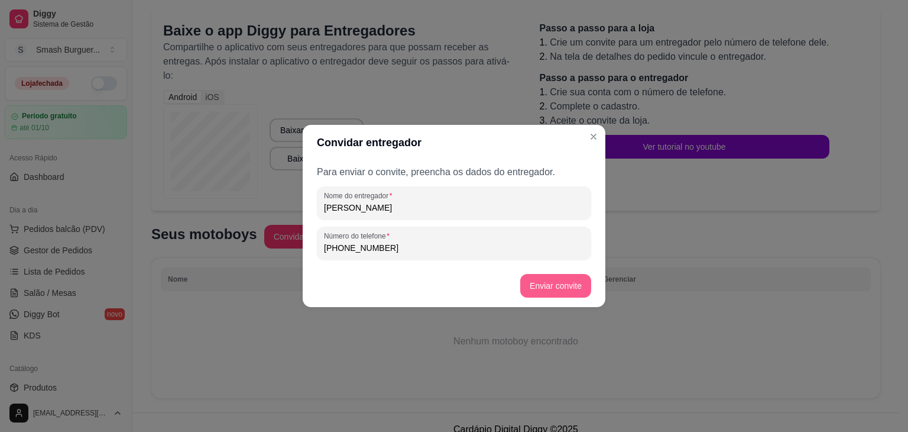
type input "(77) 9 8123-1061"
click at [525, 287] on button "Enviar convite" at bounding box center [555, 286] width 71 height 24
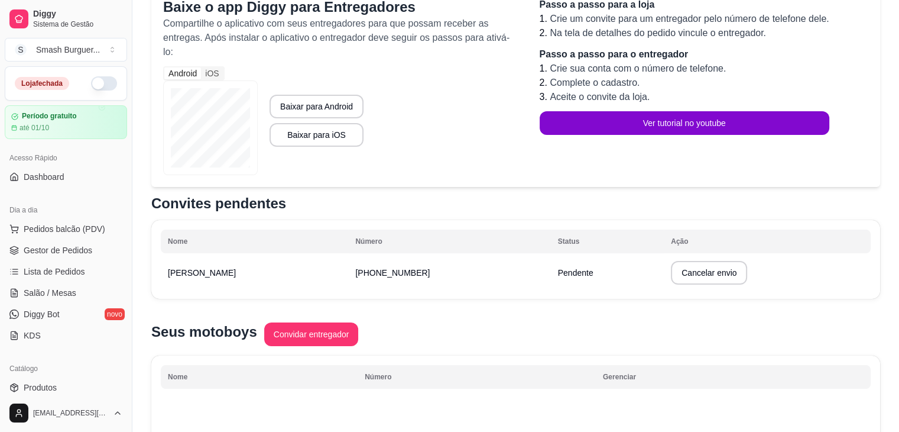
scroll to position [128, 0]
click at [213, 77] on div "iOS" at bounding box center [212, 73] width 22 height 12
click at [201, 67] on input "iOS" at bounding box center [201, 67] width 0 height 0
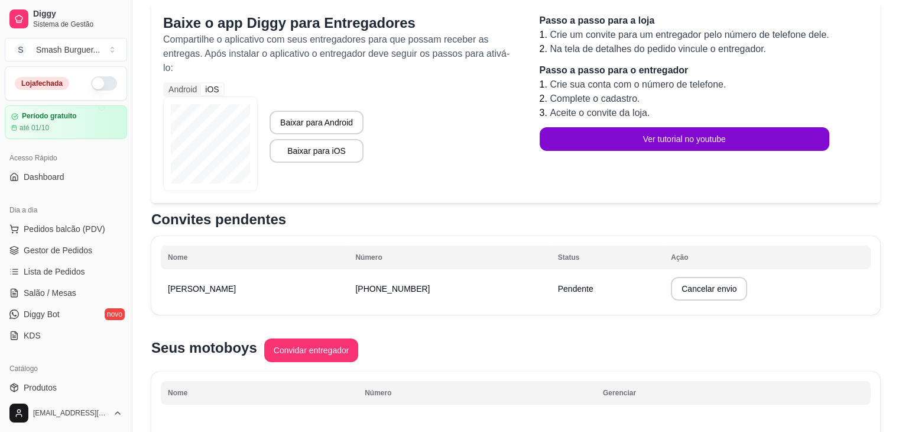
scroll to position [239, 0]
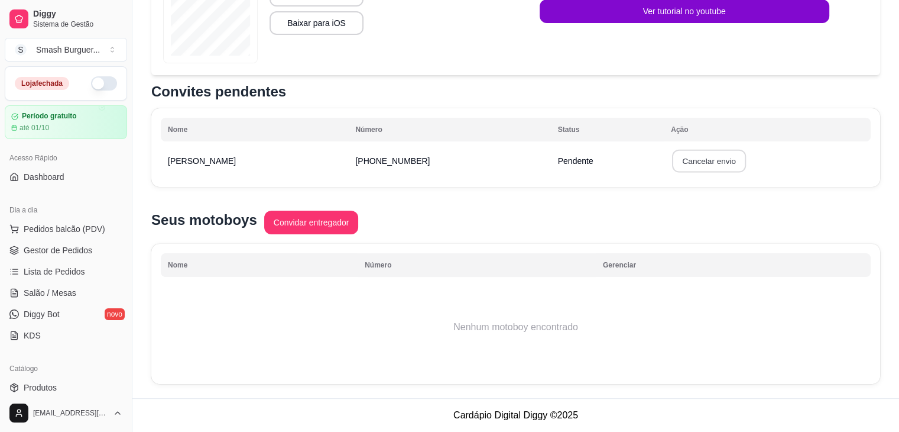
click at [691, 160] on button "Cancelar envio" at bounding box center [709, 161] width 75 height 23
click at [684, 256] on button "Confirmar" at bounding box center [685, 247] width 44 height 18
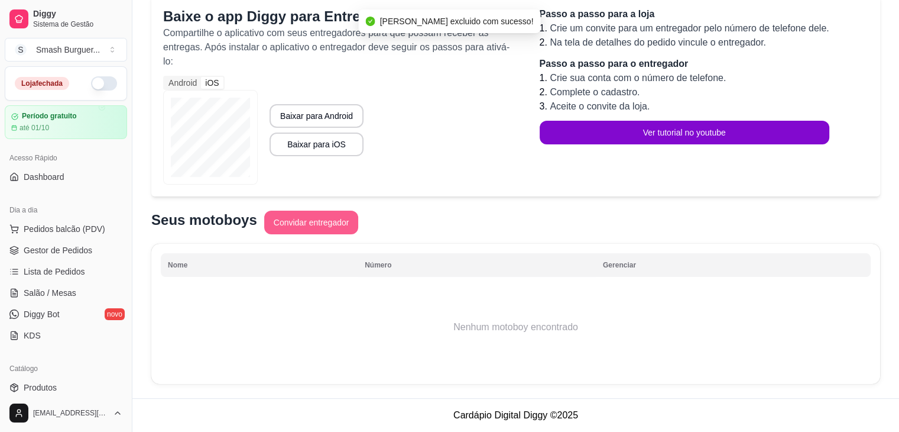
click at [294, 220] on button "Convidar entregador" at bounding box center [311, 223] width 95 height 24
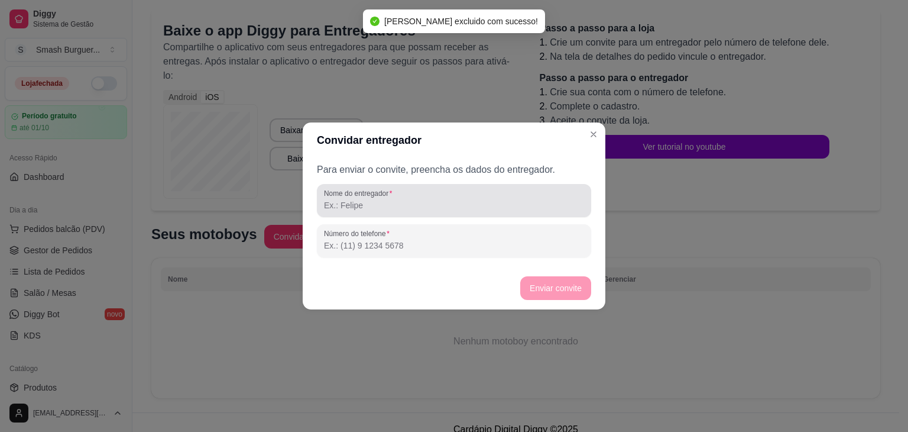
click at [371, 201] on input "Nome do entregador" at bounding box center [454, 205] width 260 height 12
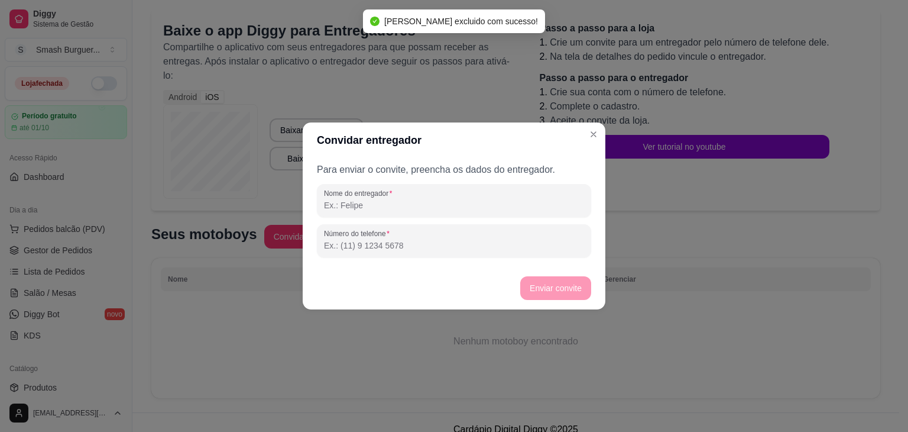
type input "T"
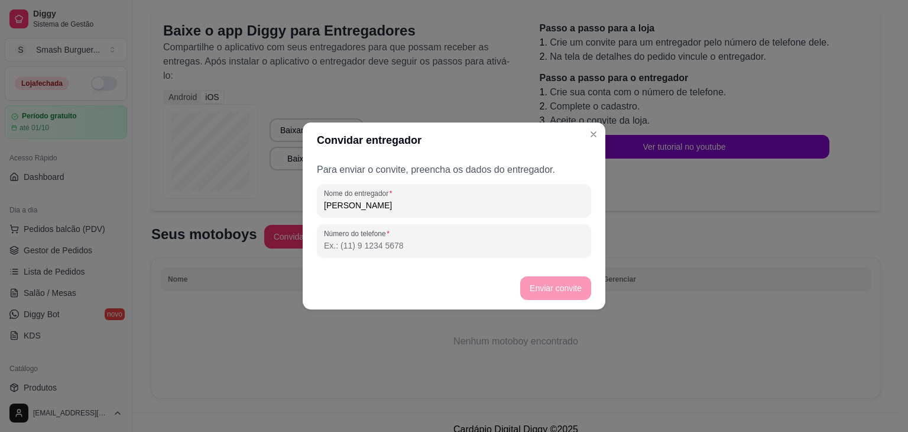
type input "Roger Araújo"
click at [387, 255] on div "Número do telefone" at bounding box center [454, 240] width 274 height 33
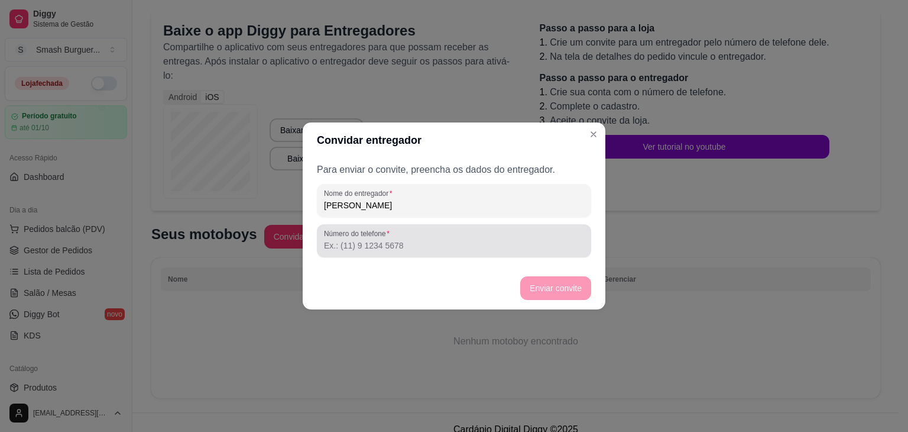
click at [387, 255] on div "Número do telefone" at bounding box center [454, 240] width 274 height 33
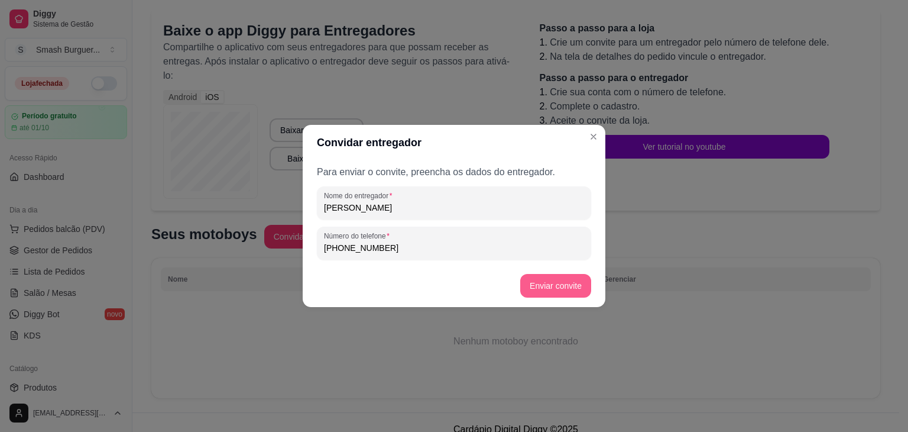
type input "(77) 9 9700-0925"
click at [543, 280] on button "Enviar convite" at bounding box center [555, 286] width 71 height 24
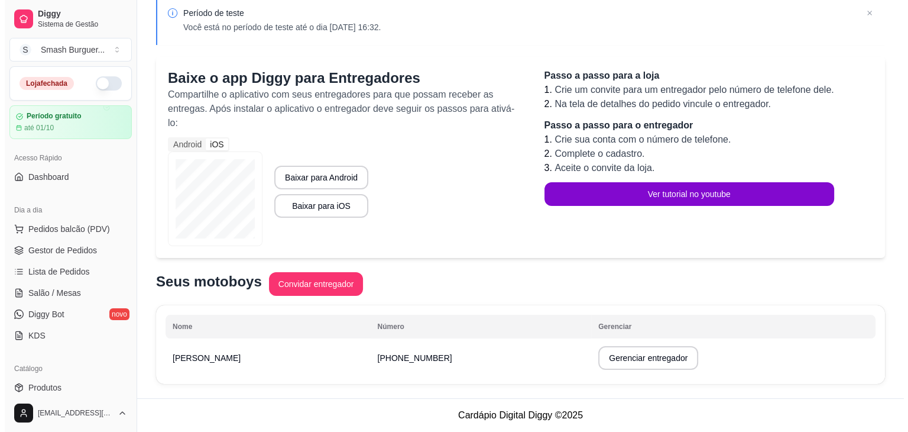
scroll to position [0, 0]
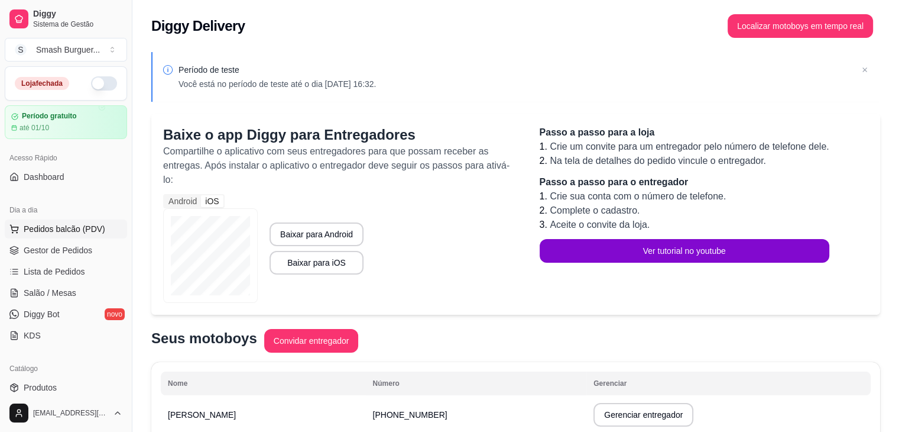
click at [56, 237] on button "Pedidos balcão (PDV)" at bounding box center [66, 228] width 122 height 19
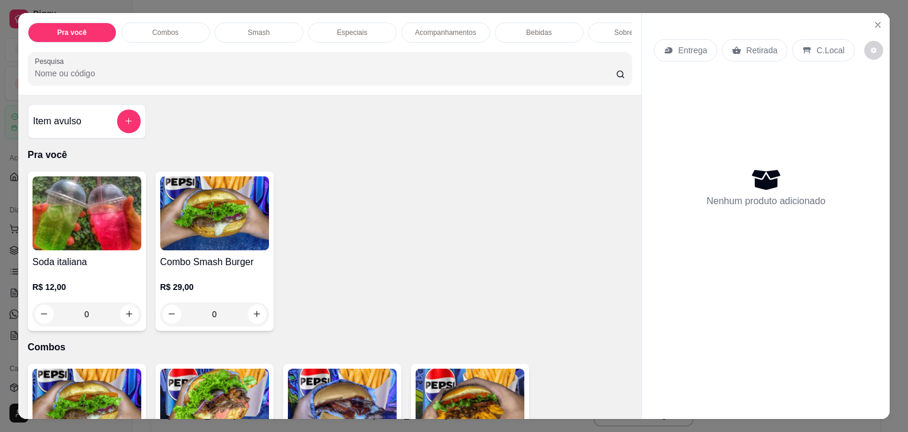
click at [43, 221] on img at bounding box center [87, 213] width 109 height 74
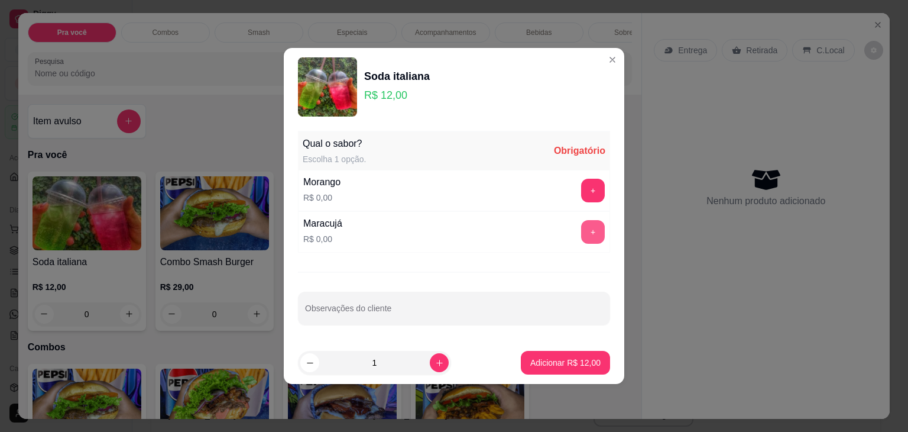
click at [587, 239] on button "+" at bounding box center [593, 232] width 24 height 24
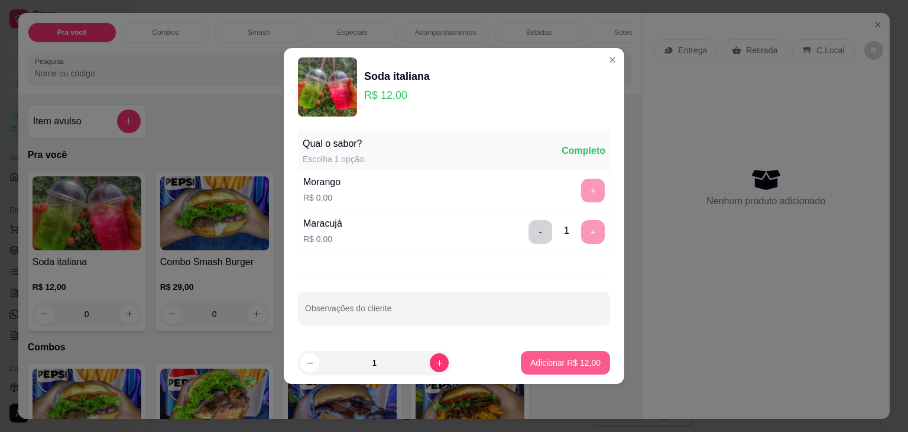
click at [558, 357] on p "Adicionar R$ 12,00" at bounding box center [565, 363] width 70 height 12
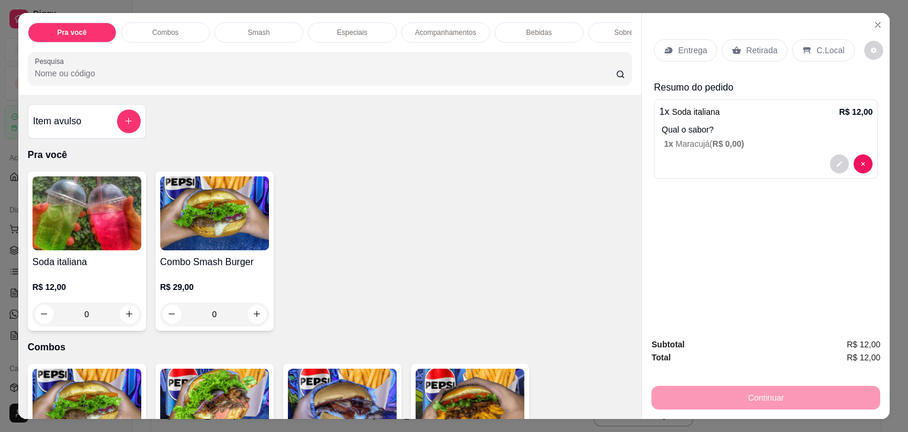
click at [681, 50] on p "Entrega" at bounding box center [692, 50] width 29 height 12
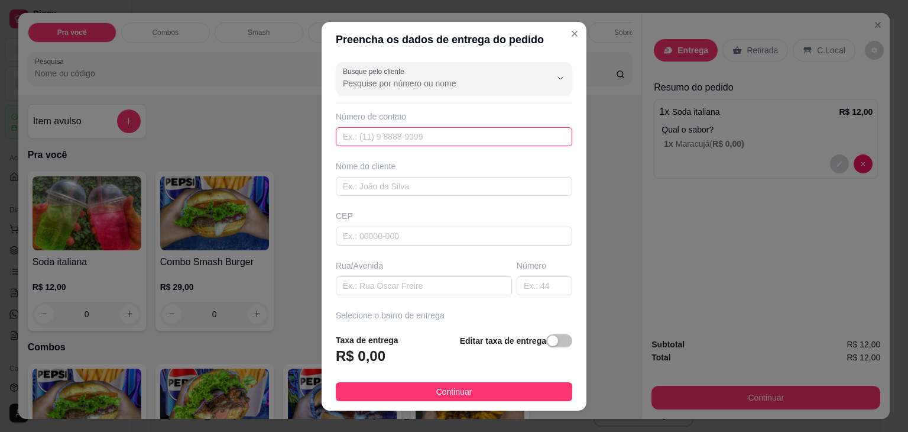
click at [403, 138] on input "text" at bounding box center [454, 136] width 237 height 19
type input "(77) 99700-0925"
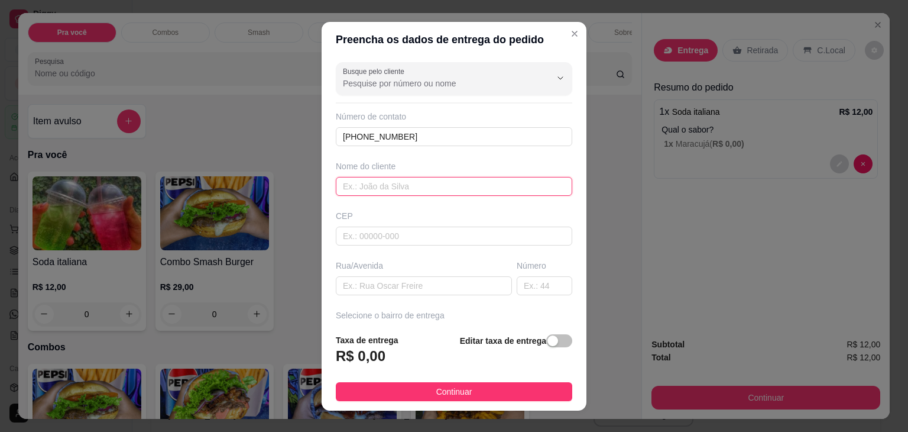
click at [397, 182] on input "text" at bounding box center [454, 186] width 237 height 19
type input "Roger Araújo"
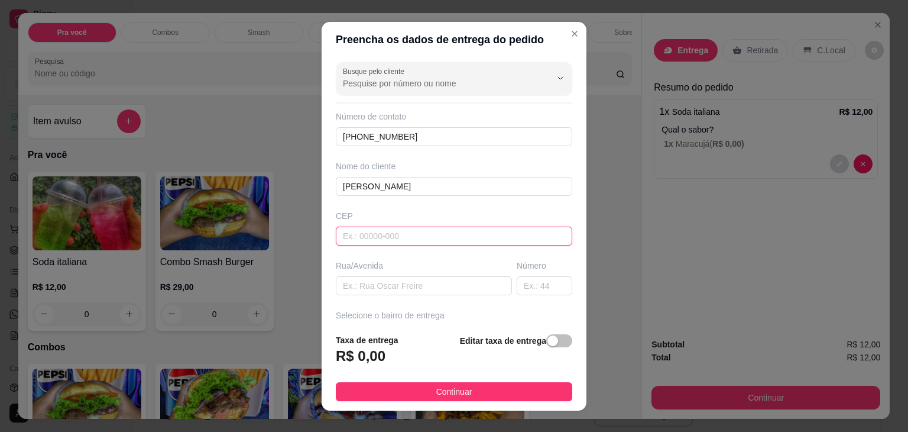
click at [379, 242] on input "text" at bounding box center [454, 235] width 237 height 19
type input "47760000"
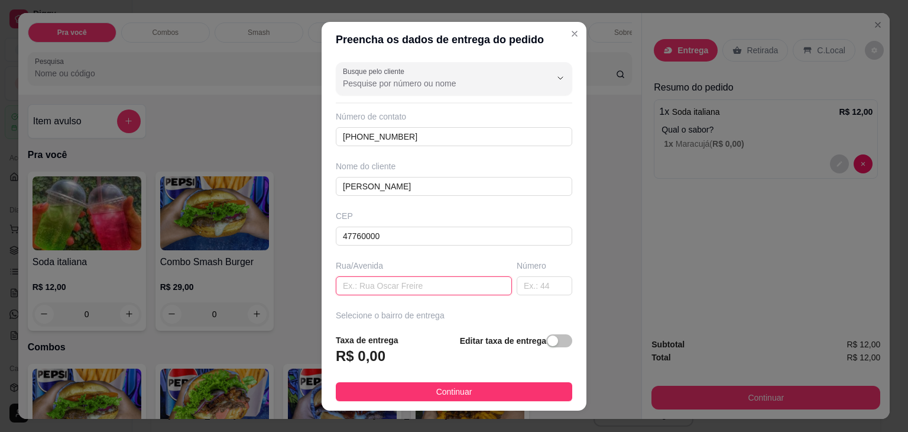
click at [381, 281] on input "text" at bounding box center [424, 285] width 176 height 19
type input "Magalhães Neto"
click at [517, 281] on input "text" at bounding box center [545, 285] width 56 height 19
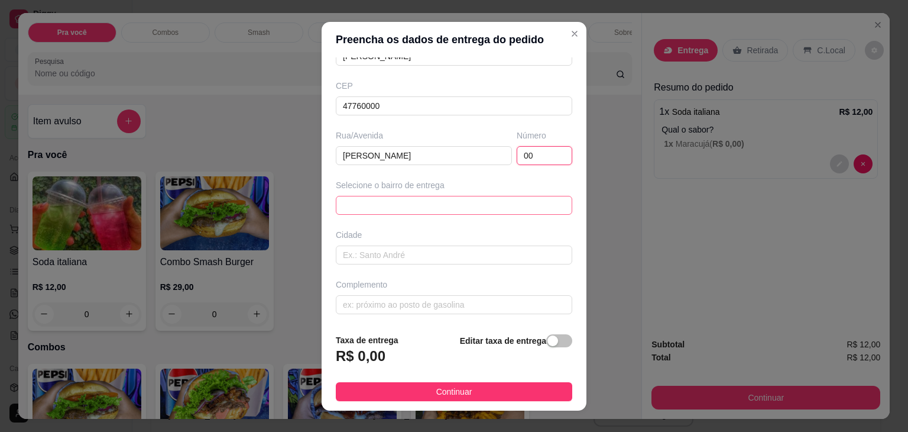
click at [452, 199] on span at bounding box center [454, 205] width 222 height 18
type input "00"
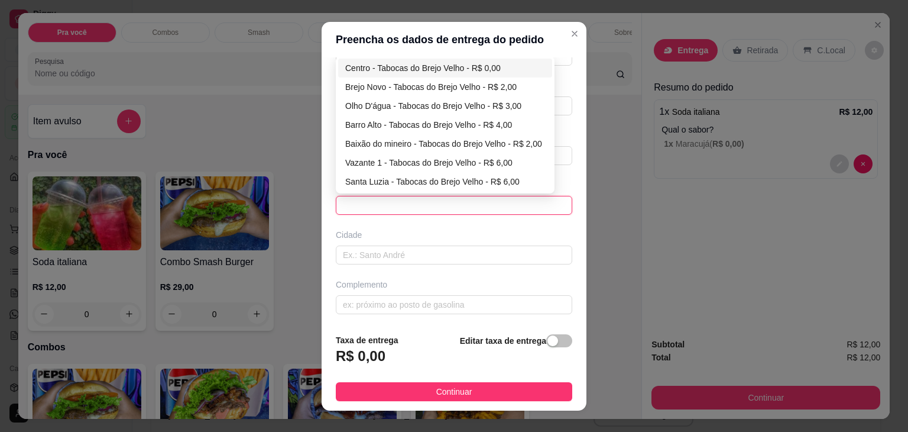
click at [368, 69] on div "Centro - Tabocas do Brejo Velho - R$ 0,00" at bounding box center [445, 67] width 200 height 13
type input "Tabocas do Brejo Velho"
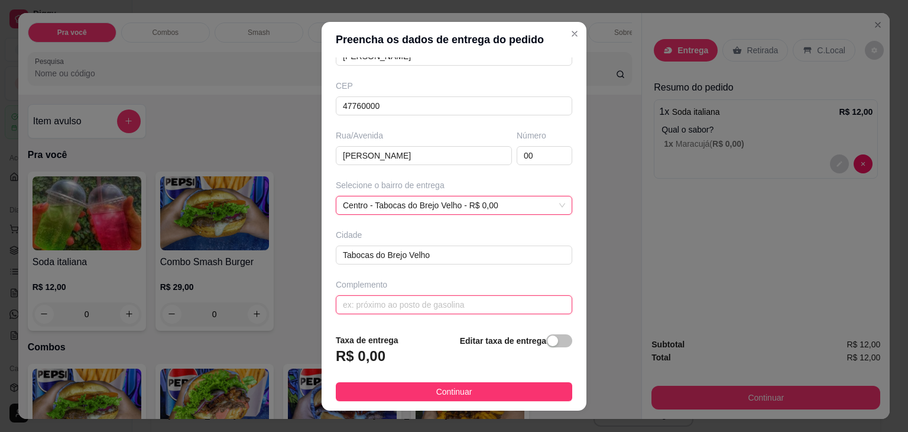
click at [386, 309] on input "text" at bounding box center [454, 304] width 237 height 19
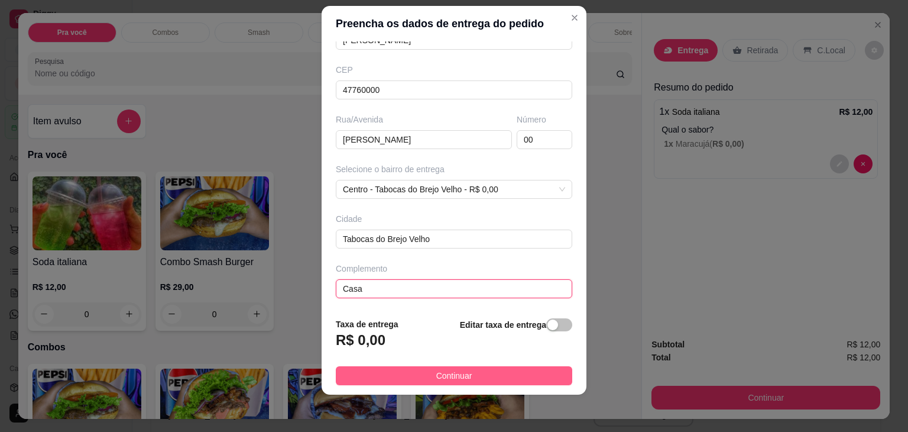
type input "Casa"
click at [440, 370] on span "Continuar" at bounding box center [454, 375] width 36 height 13
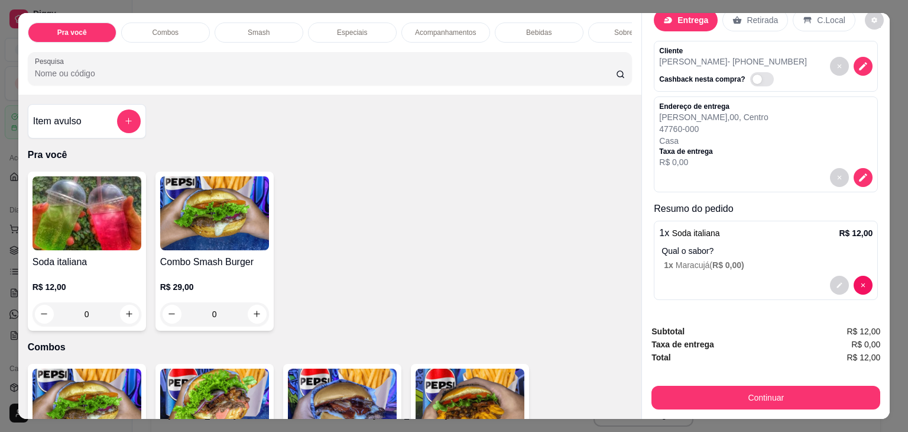
scroll to position [0, 0]
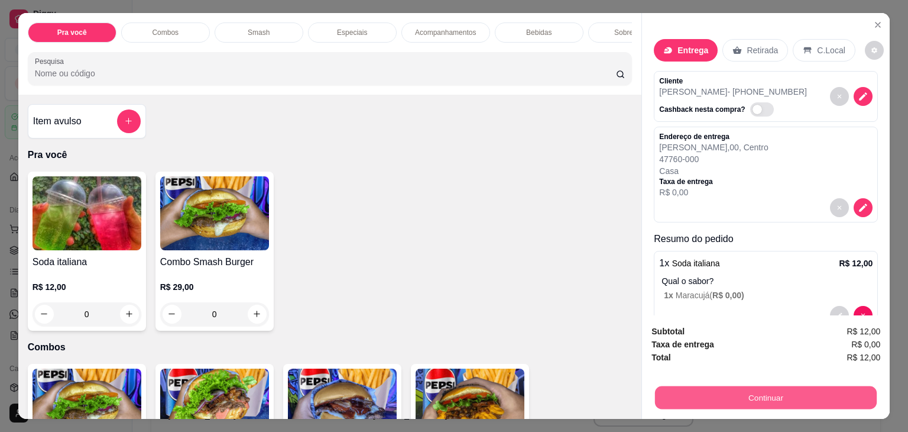
click at [735, 386] on button "Continuar" at bounding box center [766, 397] width 222 height 23
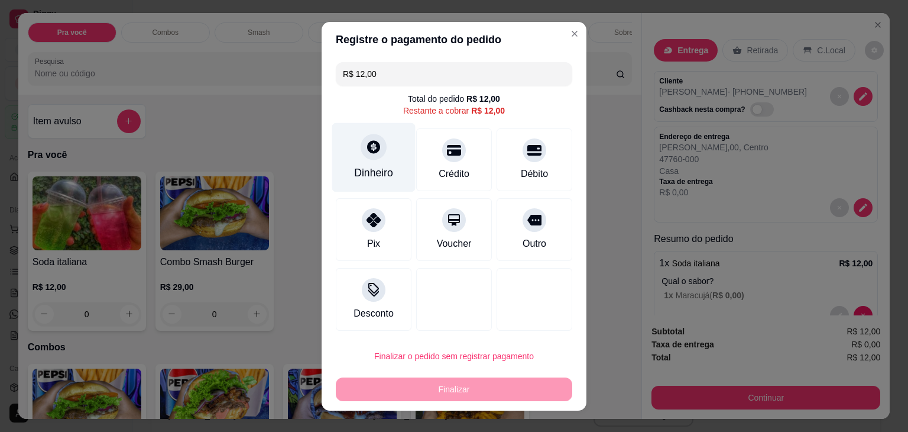
click at [362, 157] on div at bounding box center [374, 147] width 26 height 26
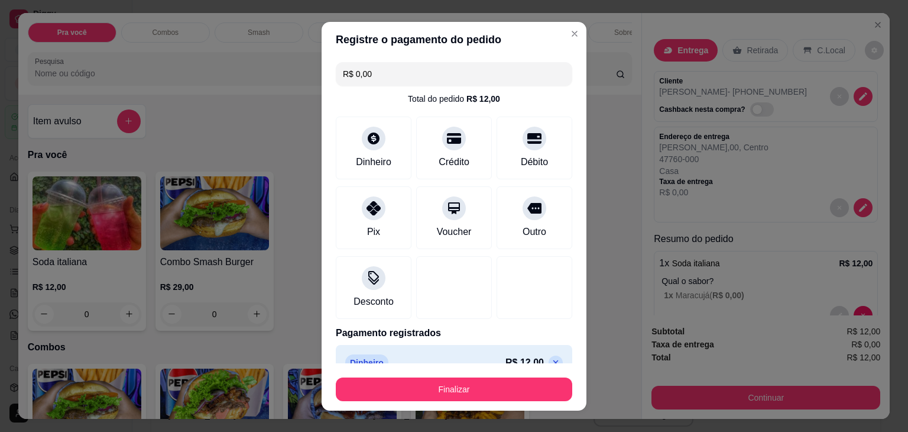
scroll to position [21, 0]
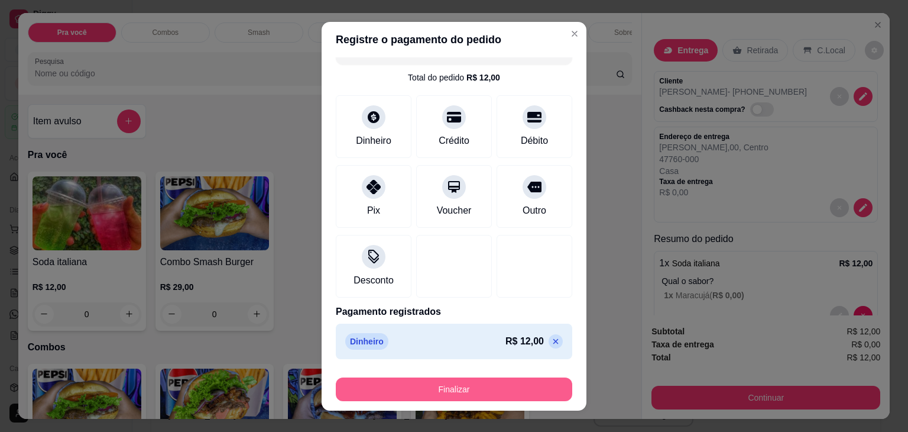
click at [451, 391] on button "Finalizar" at bounding box center [454, 389] width 237 height 24
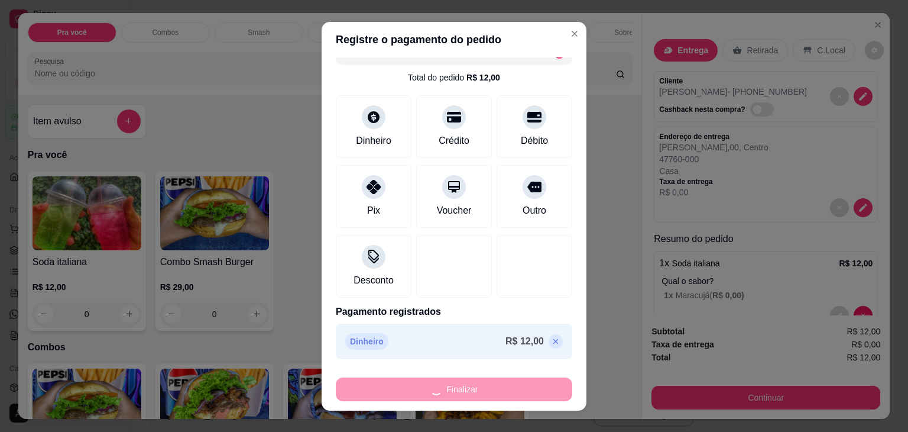
type input "-R$ 12,00"
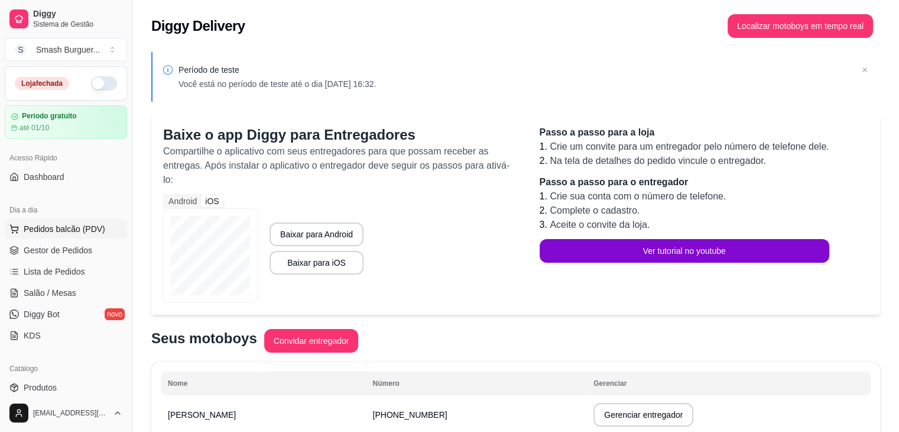
click at [34, 231] on span "Pedidos balcão (PDV)" at bounding box center [65, 229] width 82 height 12
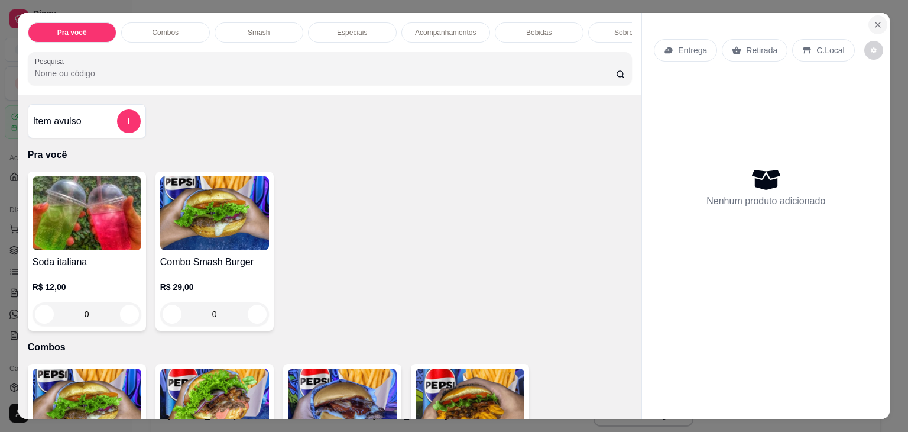
click at [873, 20] on icon "Close" at bounding box center [877, 24] width 9 height 9
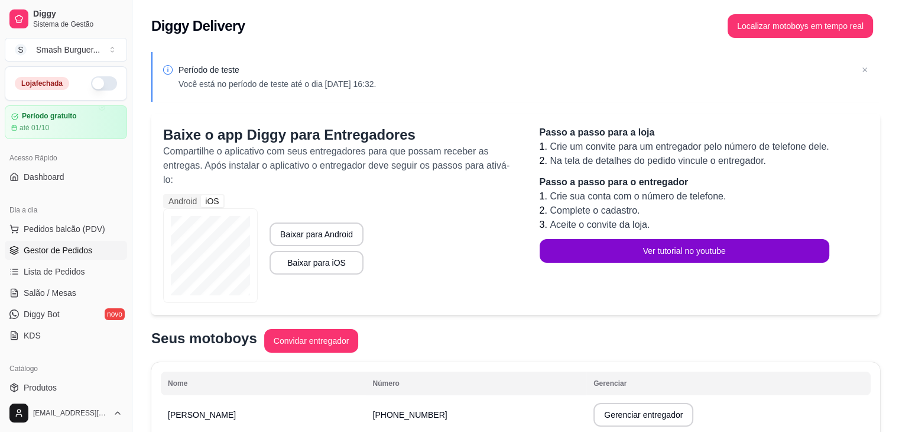
click at [33, 251] on span "Gestor de Pedidos" at bounding box center [58, 250] width 69 height 12
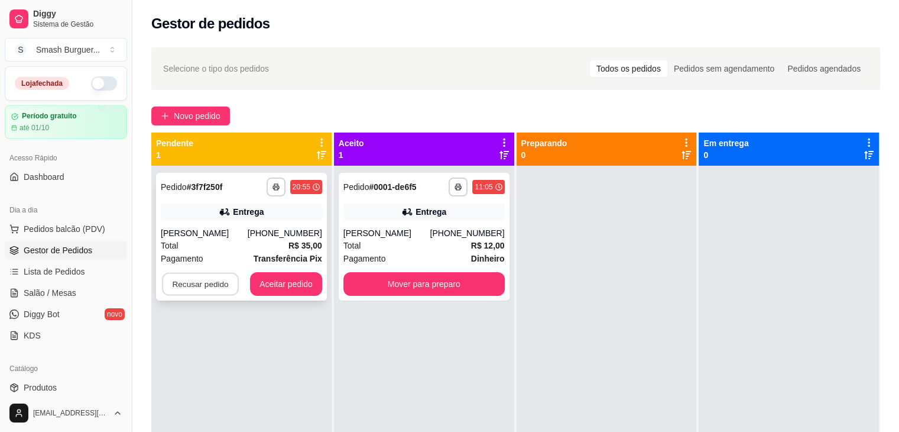
click at [197, 287] on button "Recusar pedido" at bounding box center [200, 284] width 77 height 23
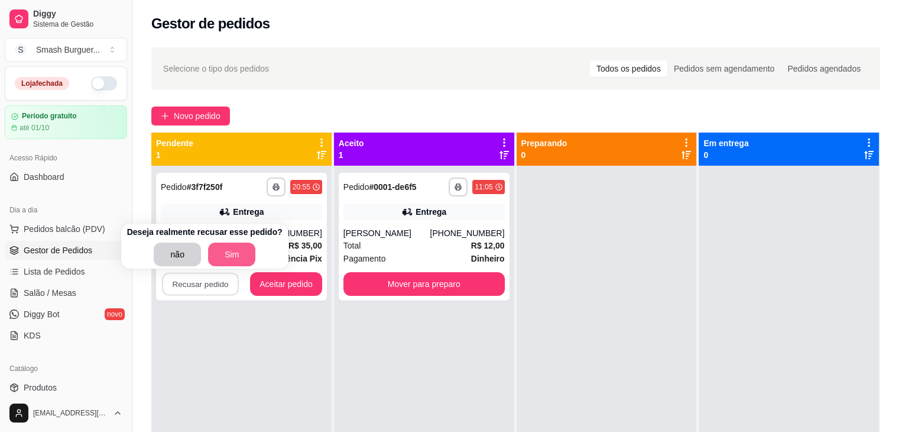
click at [221, 259] on button "Sim" at bounding box center [231, 254] width 47 height 24
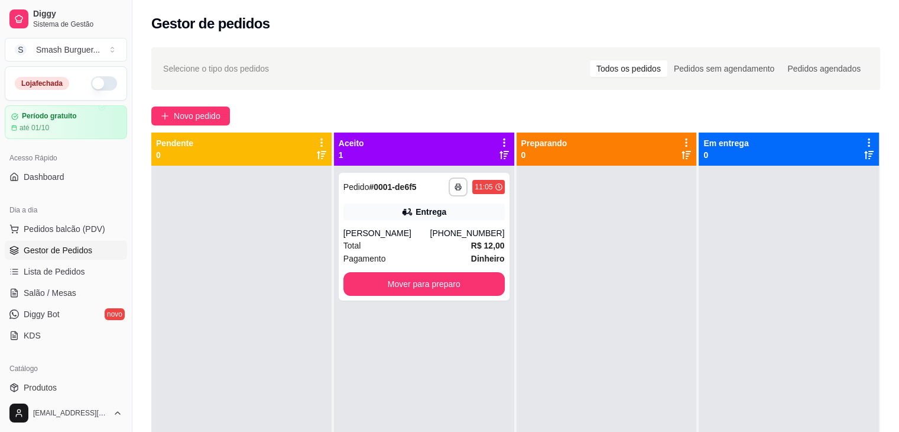
click at [426, 148] on div "Aceito 1" at bounding box center [424, 149] width 171 height 24
click at [387, 197] on div "**********" at bounding box center [424, 237] width 171 height 128
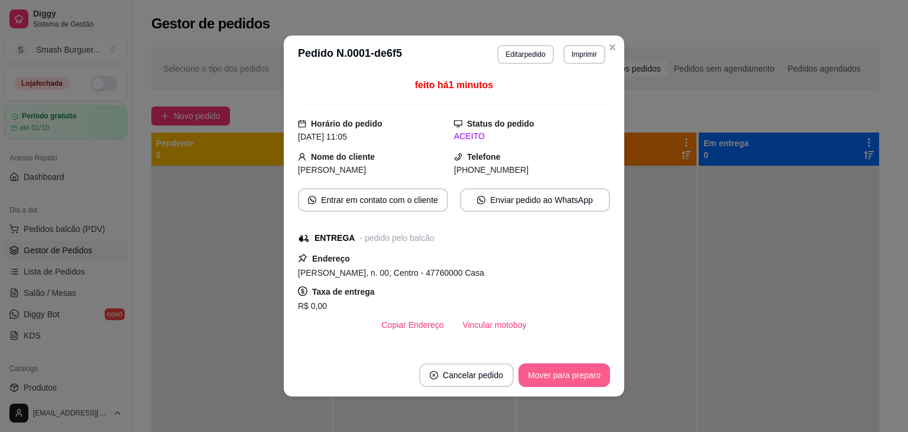
click at [556, 374] on button "Mover para preparo" at bounding box center [565, 375] width 92 height 24
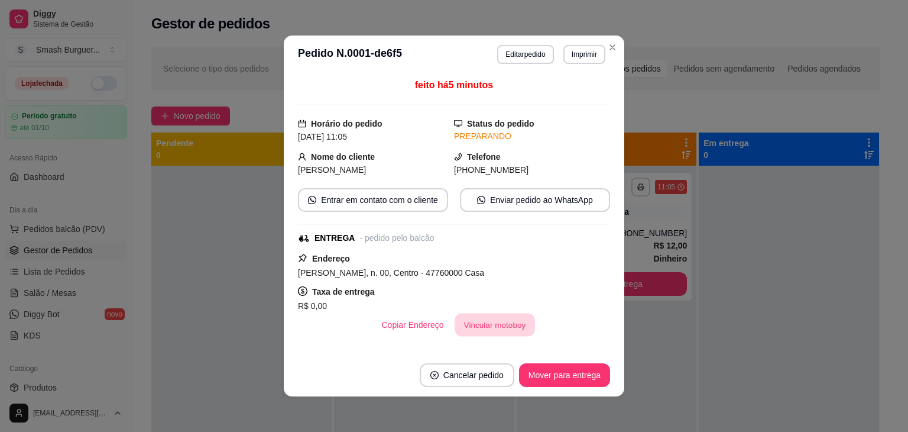
click at [500, 321] on button "Vincular motoboy" at bounding box center [495, 324] width 80 height 23
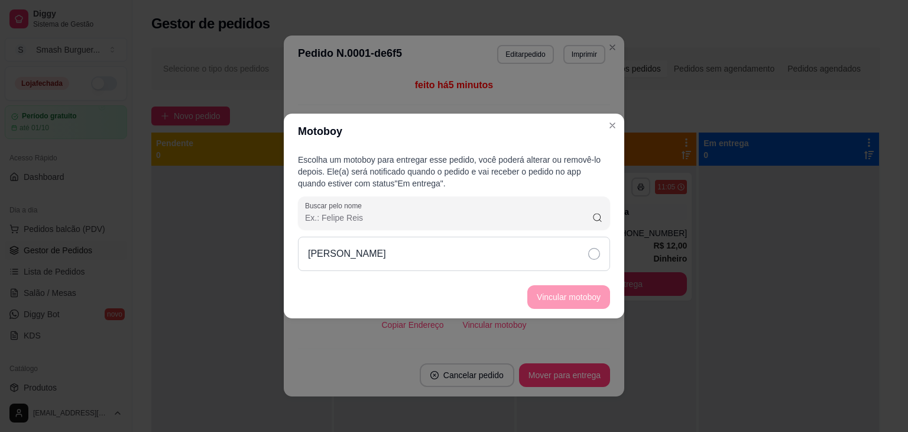
click at [558, 247] on div "Roger de Araujo Reis" at bounding box center [454, 254] width 312 height 34
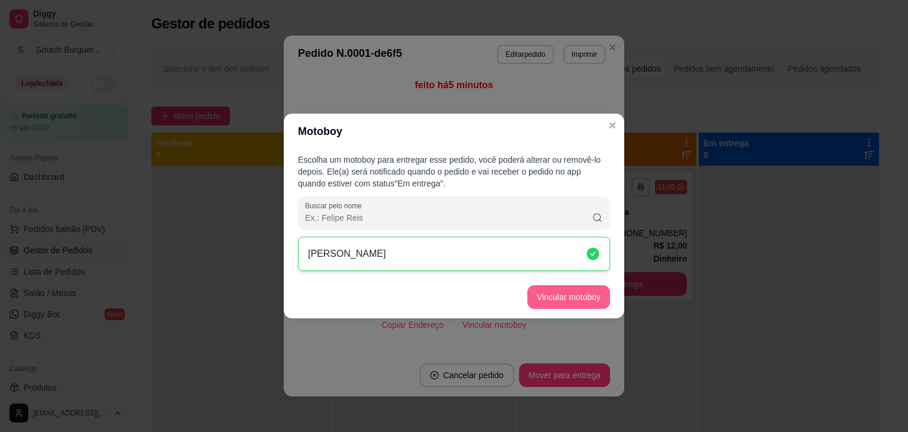
click at [567, 299] on button "Vincular motoboy" at bounding box center [568, 297] width 83 height 24
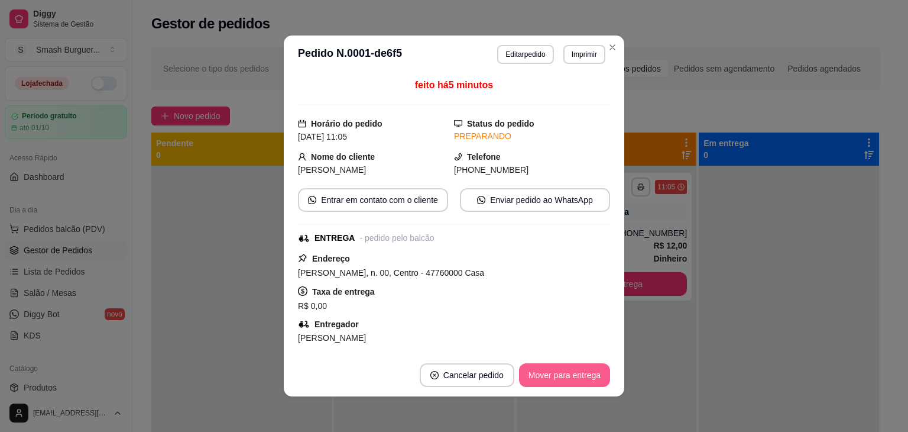
click at [546, 383] on button "Mover para entrega" at bounding box center [564, 375] width 91 height 24
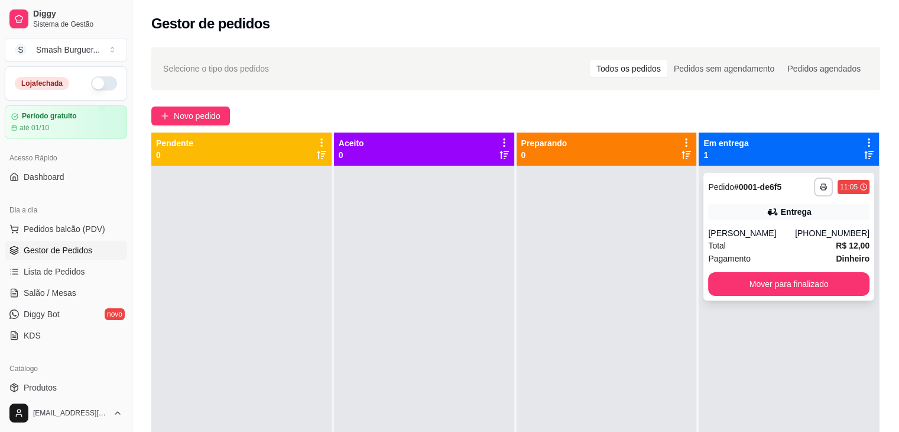
click at [734, 205] on div "Entrega" at bounding box center [788, 211] width 161 height 17
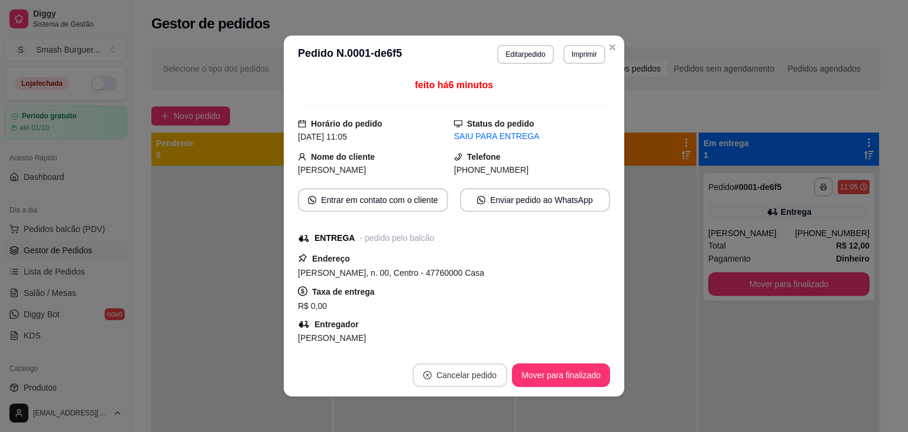
click at [432, 378] on button "Cancelar pedido" at bounding box center [460, 375] width 95 height 24
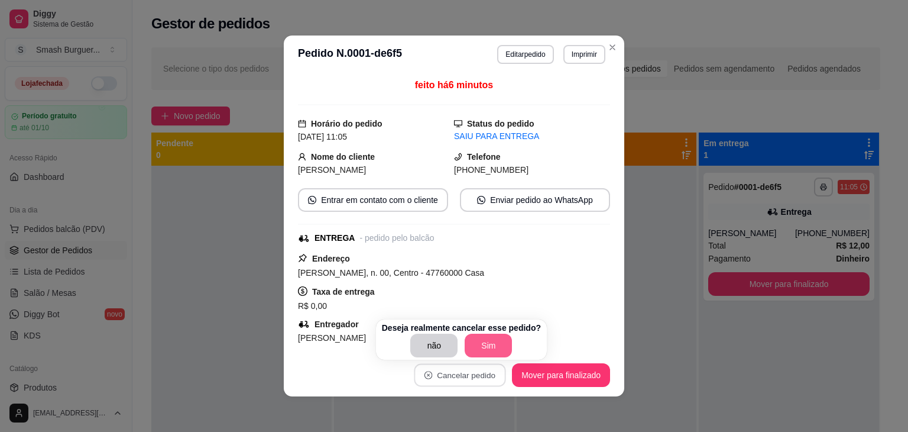
click at [477, 348] on button "Sim" at bounding box center [488, 346] width 47 height 24
click at [477, 348] on div "não Sim" at bounding box center [461, 346] width 159 height 24
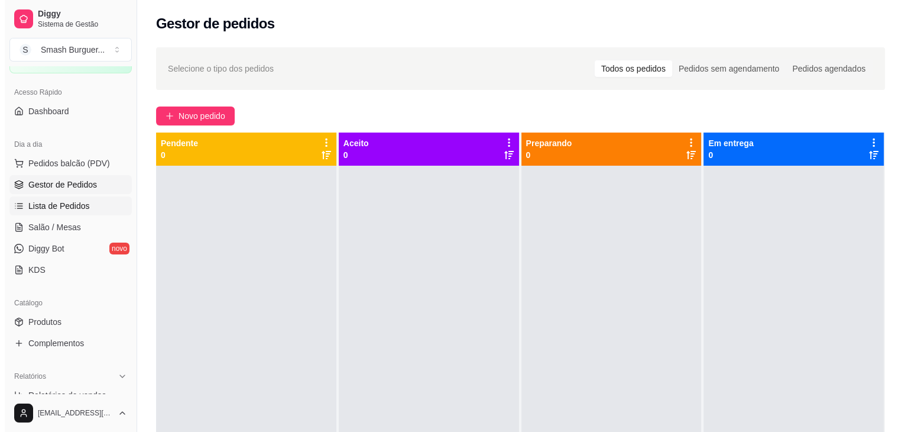
scroll to position [90, 0]
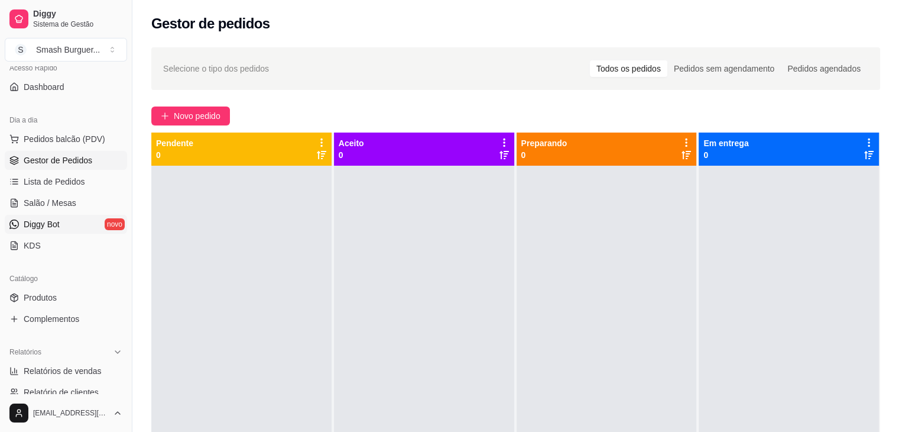
click at [65, 230] on link "Diggy Bot novo" at bounding box center [66, 224] width 122 height 19
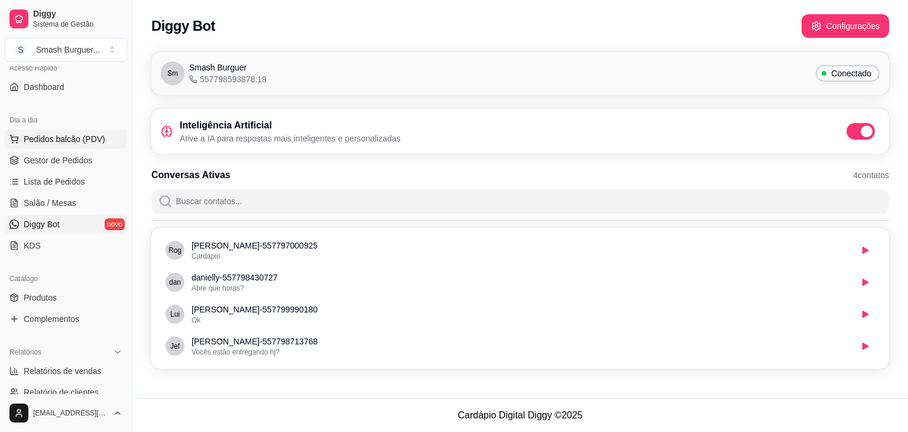
click at [61, 146] on button "Pedidos balcão (PDV)" at bounding box center [66, 139] width 122 height 19
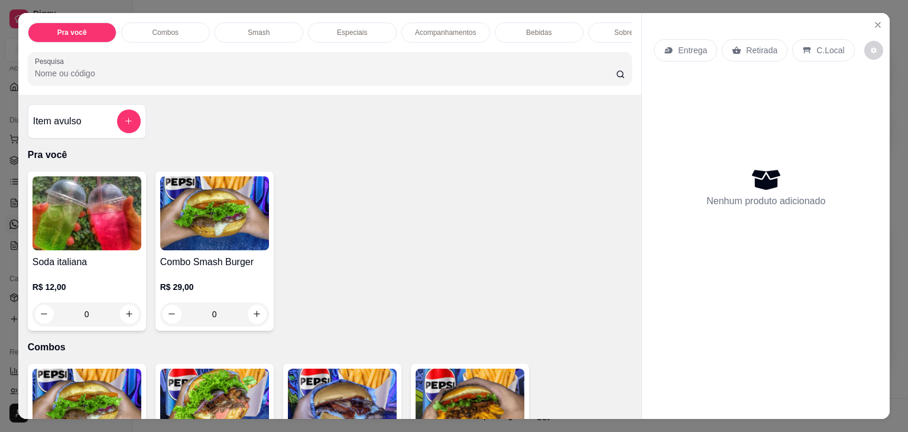
click at [875, 13] on div "Entrega Retirada C.Local Nenhum produto adicionado" at bounding box center [766, 206] width 248 height 387
click at [873, 20] on icon "Close" at bounding box center [877, 24] width 9 height 9
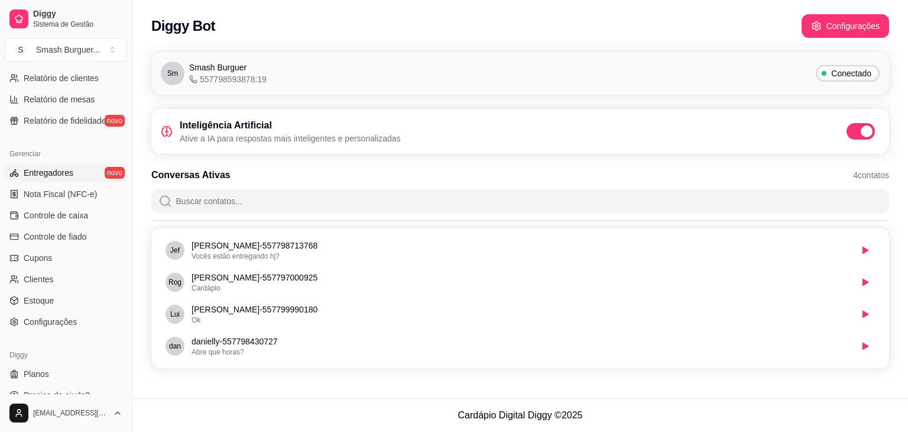
scroll to position [406, 0]
click at [67, 195] on span "Nota Fiscal (NFC-e)" at bounding box center [60, 192] width 73 height 12
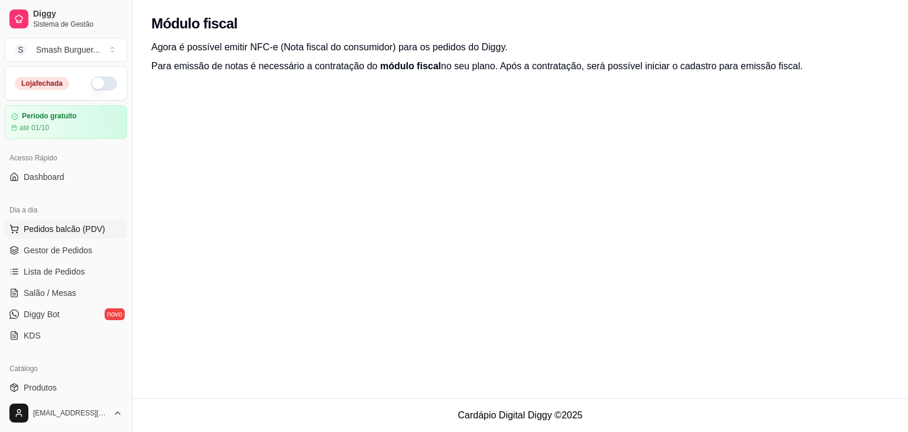
click at [45, 229] on span "Pedidos balcão (PDV)" at bounding box center [65, 229] width 82 height 12
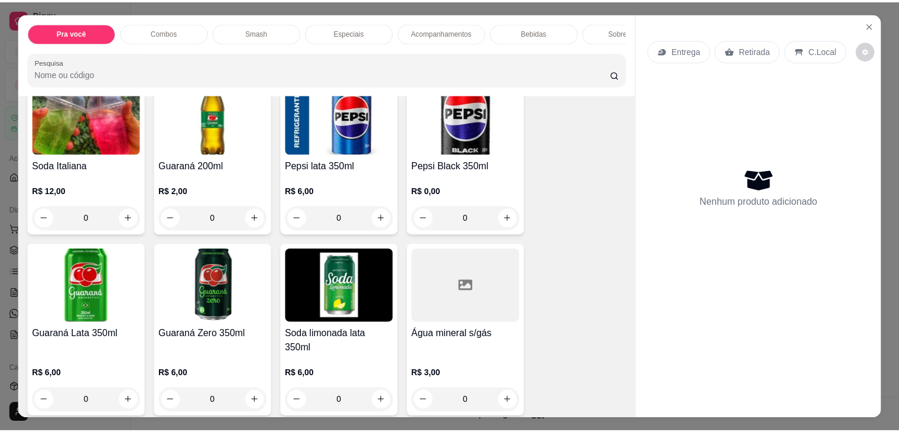
scroll to position [1620, 0]
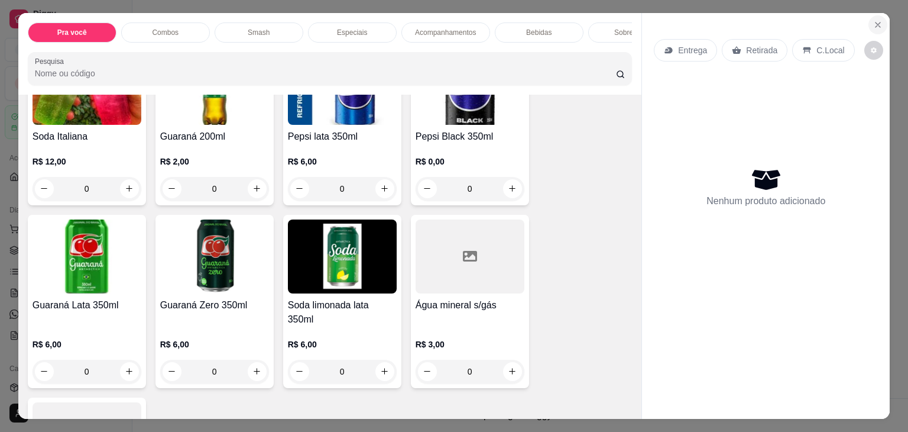
click at [876, 22] on icon "Close" at bounding box center [878, 24] width 5 height 5
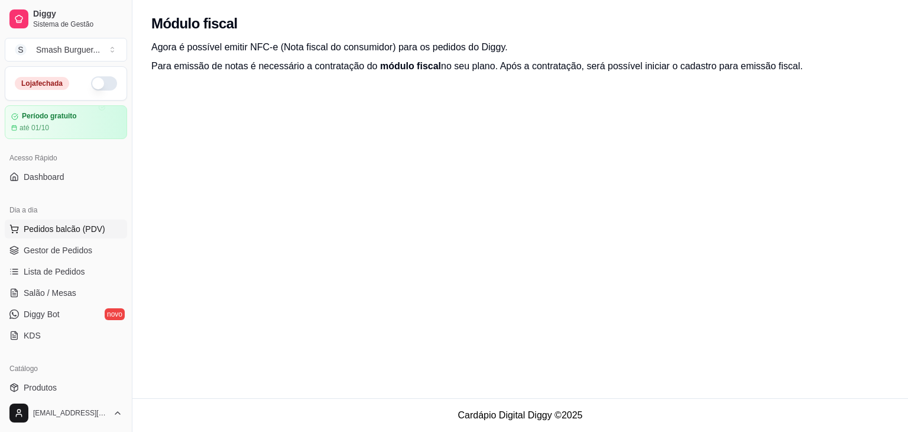
click at [43, 226] on span "Pedidos balcão (PDV)" at bounding box center [65, 229] width 82 height 12
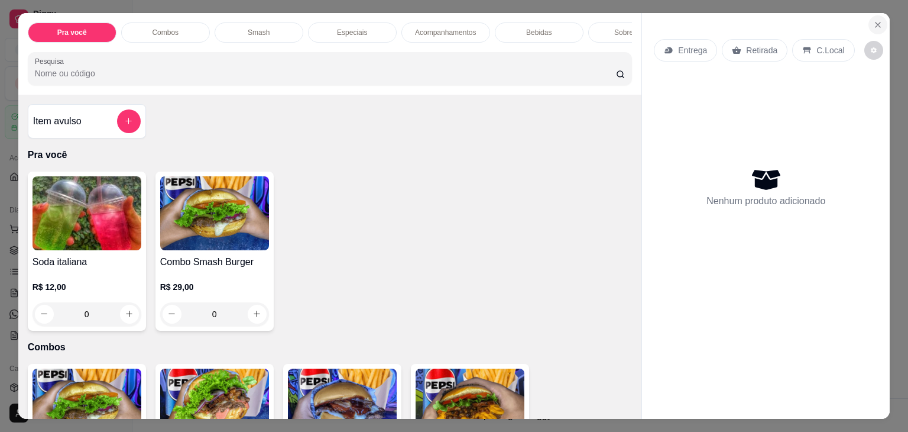
click at [873, 20] on icon "Close" at bounding box center [877, 24] width 9 height 9
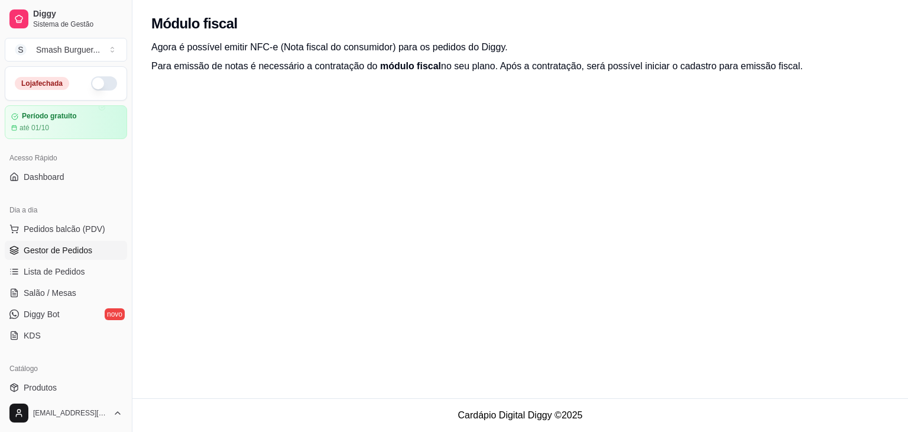
click at [45, 256] on link "Gestor de Pedidos" at bounding box center [66, 250] width 122 height 19
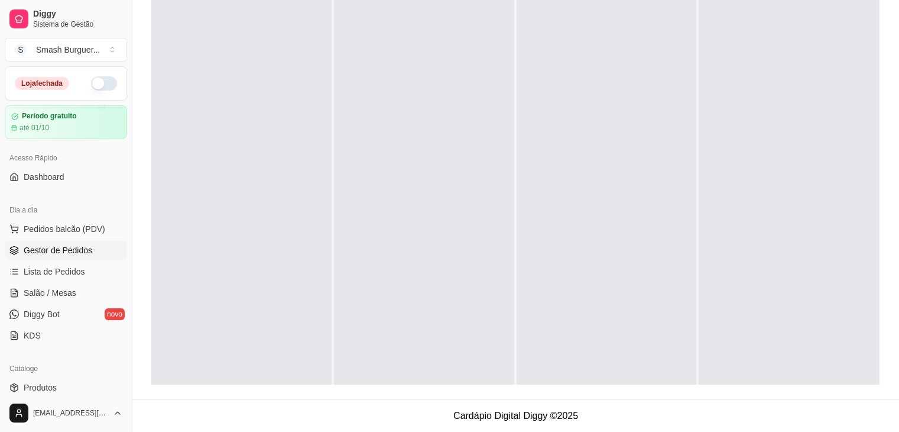
scroll to position [183, 0]
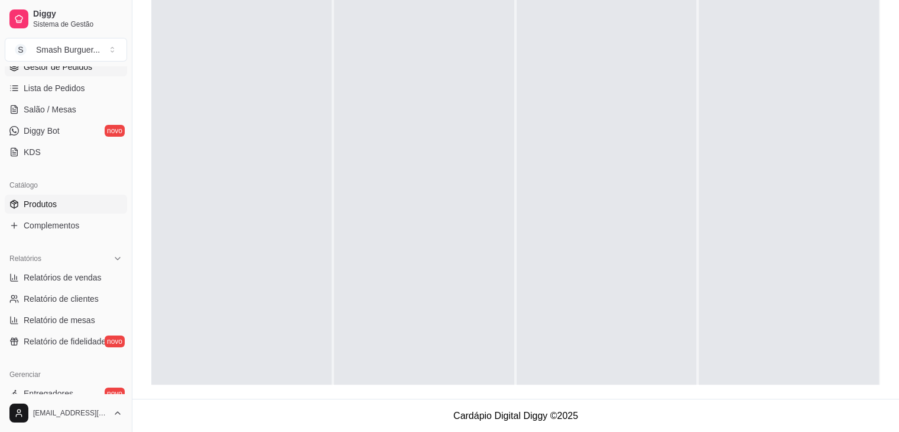
click at [48, 209] on link "Produtos" at bounding box center [66, 204] width 122 height 19
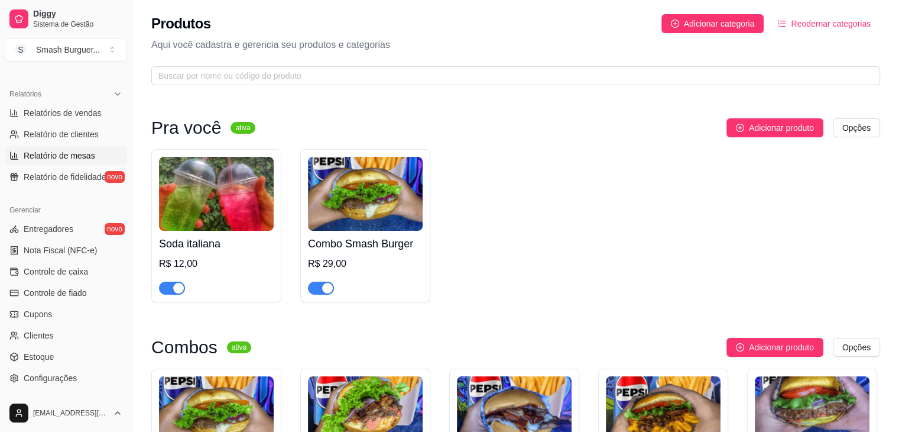
scroll to position [419, 0]
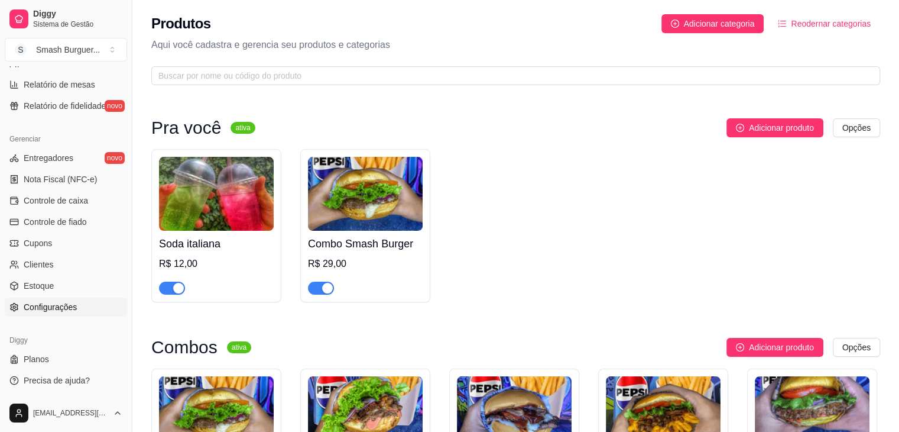
click at [44, 303] on span "Configurações" at bounding box center [50, 307] width 53 height 12
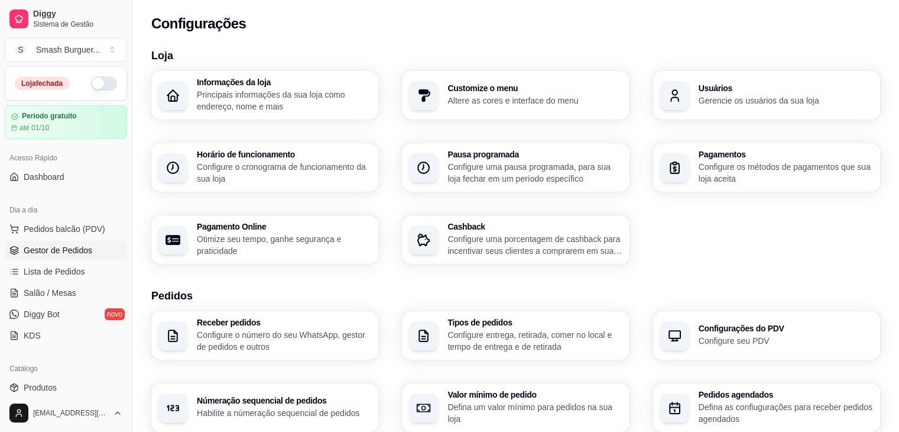
click at [43, 251] on span "Gestor de Pedidos" at bounding box center [58, 250] width 69 height 12
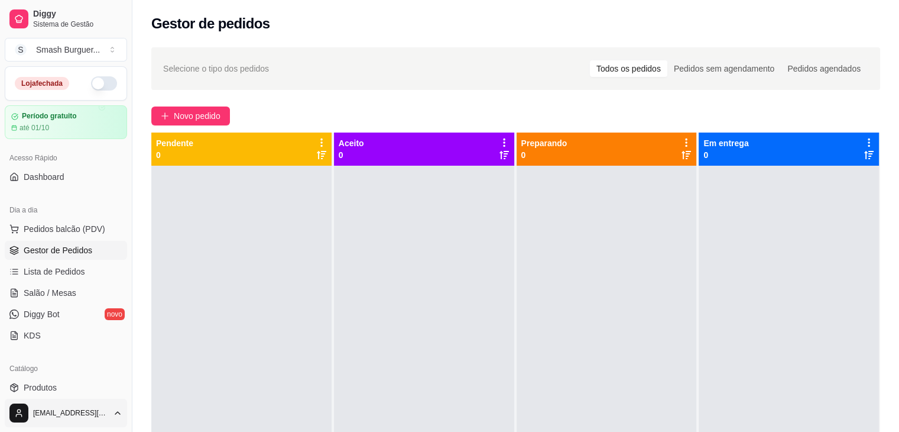
click at [122, 412] on html "Diggy Sistema de Gestão S Smash Burguer ... Loja fechada Período gratuito até 0…" at bounding box center [449, 216] width 899 height 432
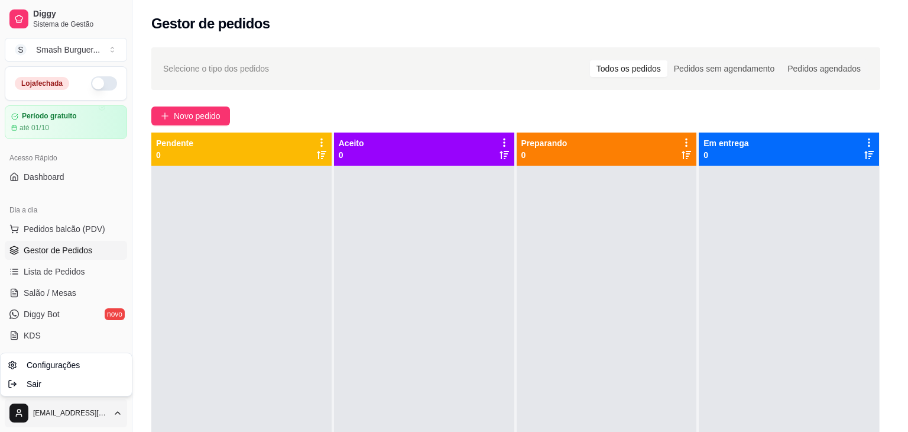
click at [218, 332] on html "Diggy Sistema de Gestão S Smash Burguer ... Loja fechada Período gratuito até 0…" at bounding box center [454, 216] width 908 height 432
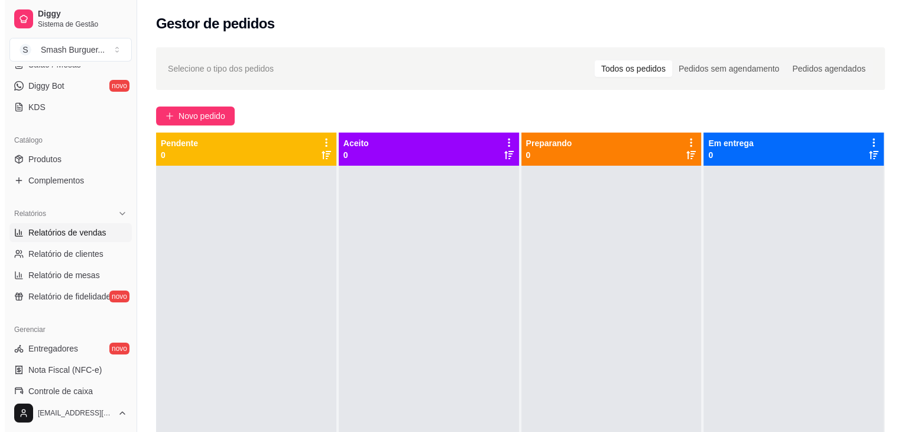
scroll to position [419, 0]
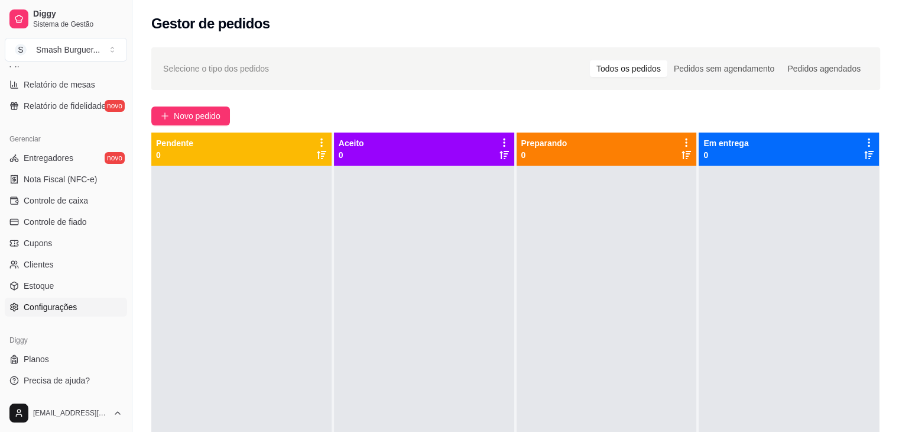
click at [58, 299] on link "Configurações" at bounding box center [66, 306] width 122 height 19
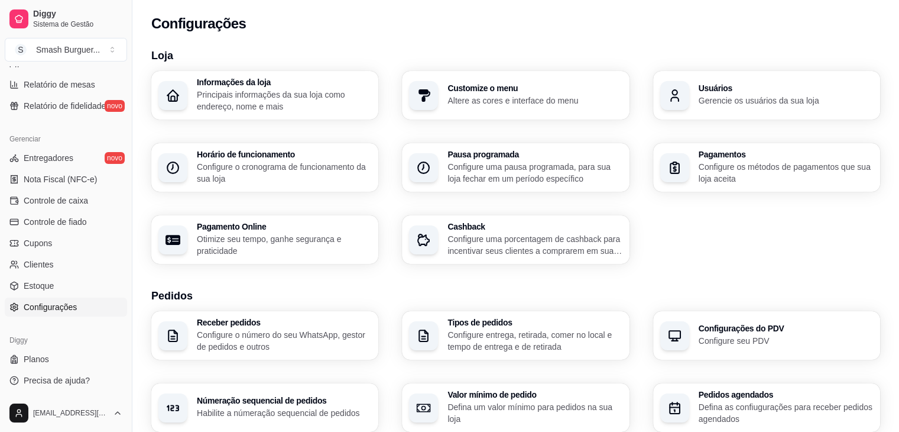
click at [303, 90] on p "Principais informações da sua loja como endereço, nome e mais" at bounding box center [284, 101] width 174 height 24
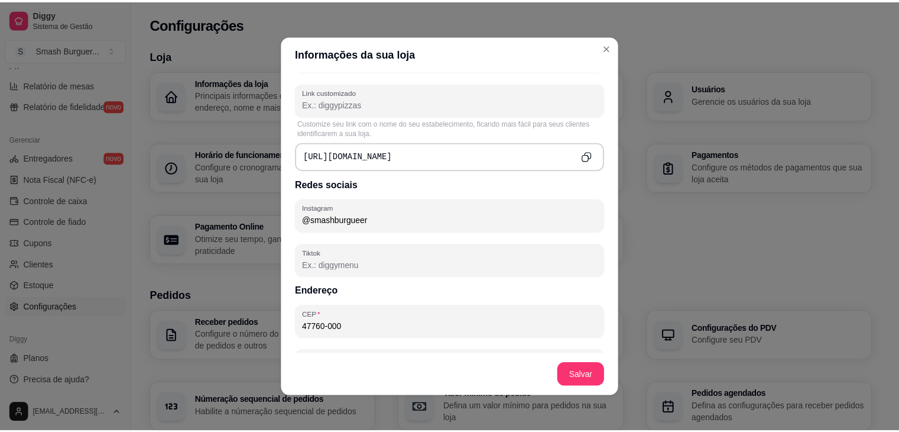
scroll to position [445, 0]
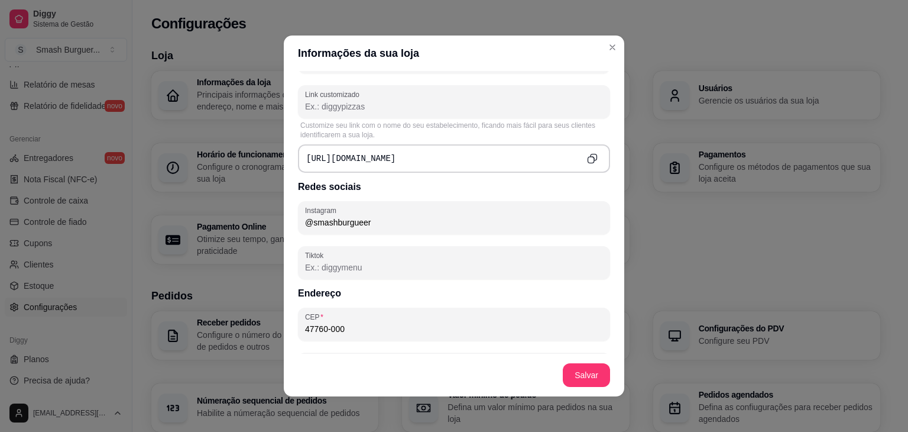
click at [462, 158] on div "https://diggy.menu/" at bounding box center [454, 158] width 312 height 28
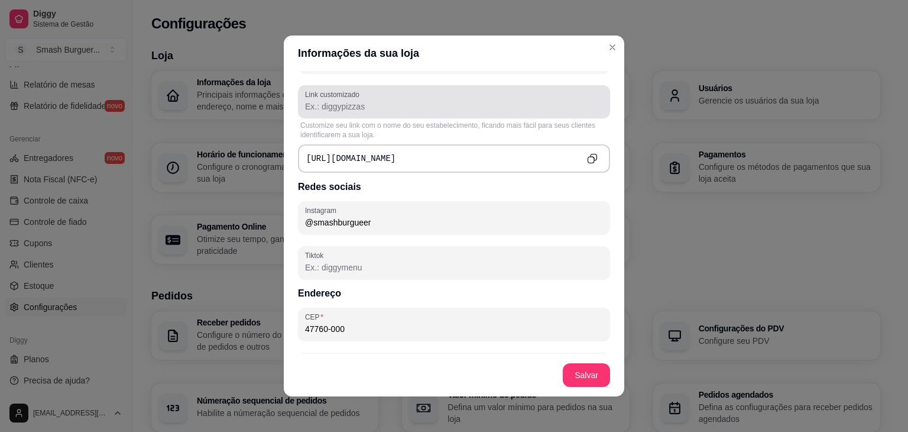
click at [396, 114] on div "Link customizado" at bounding box center [454, 101] width 312 height 33
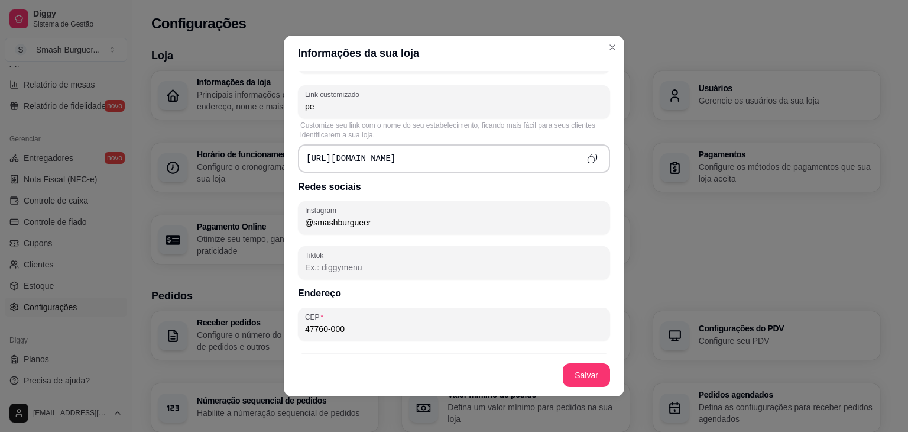
type input "p"
type input "smashburguer"
click at [467, 80] on div "Nome da loja Smash Burguer Número de contato (77) 9 9859-3878 Descrição Hambúrg…" at bounding box center [454, 2] width 312 height 341
click at [587, 154] on icon "Copy to clipboard" at bounding box center [592, 158] width 11 height 11
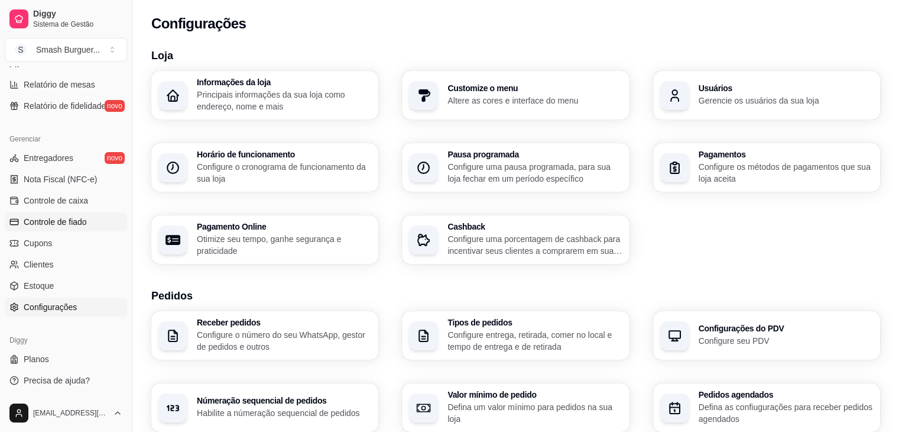
scroll to position [0, 0]
